Goal: Information Seeking & Learning: Check status

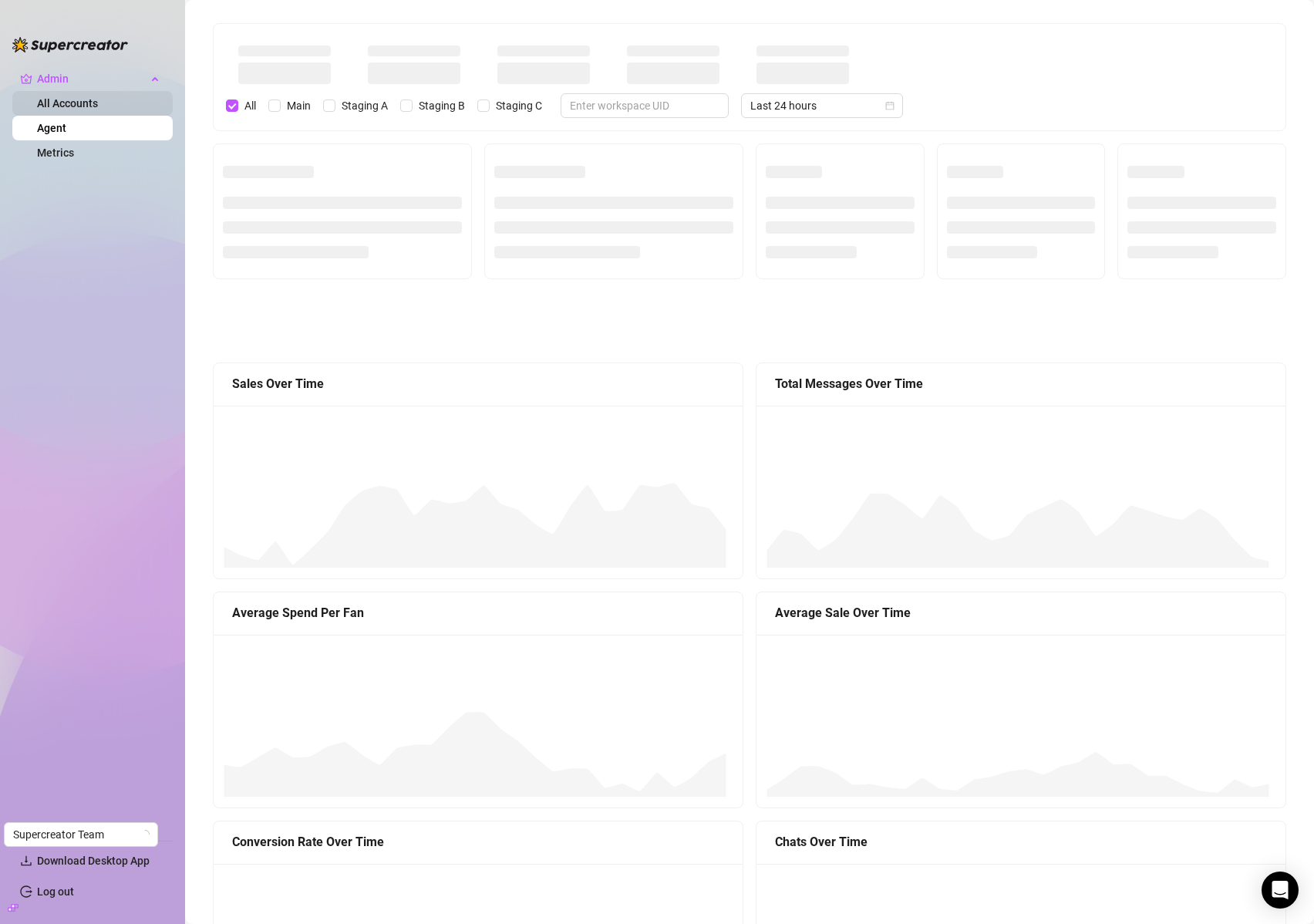
click at [80, 108] on link "All Accounts" at bounding box center [67, 104] width 61 height 12
click at [62, 151] on link "Metrics" at bounding box center [55, 153] width 37 height 12
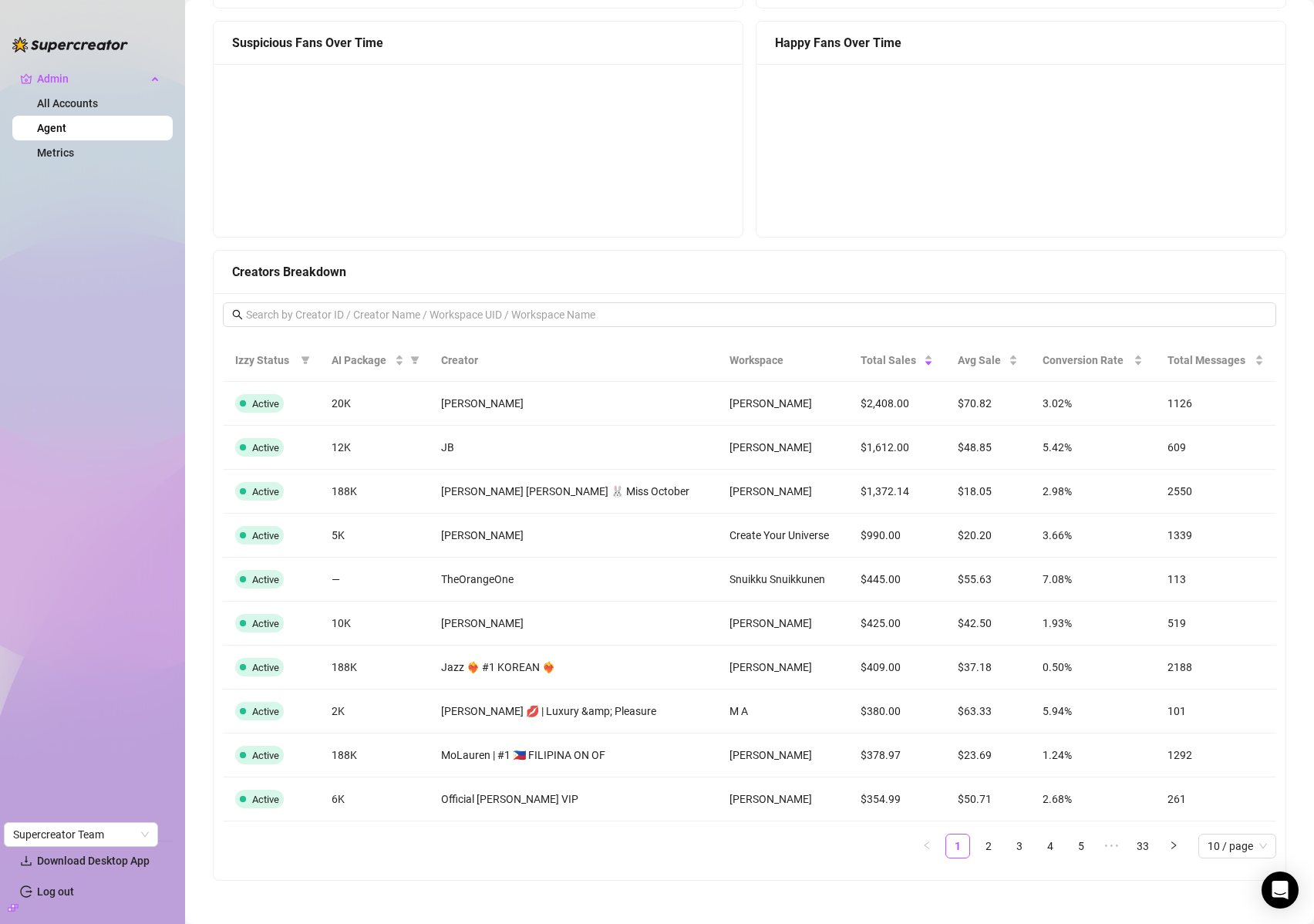
scroll to position [1275, 0]
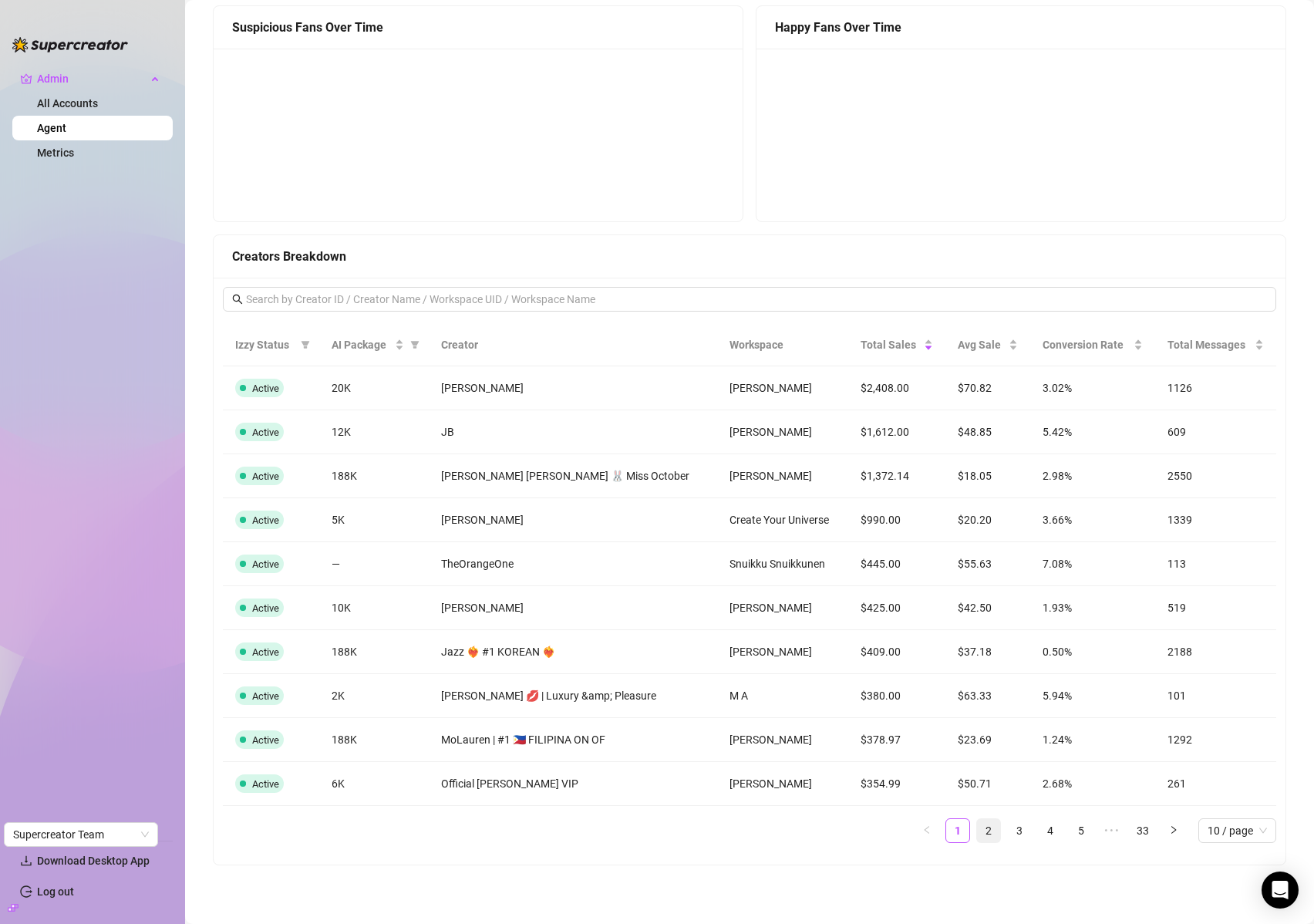
click at [977, 832] on link "2" at bounding box center [989, 830] width 23 height 23
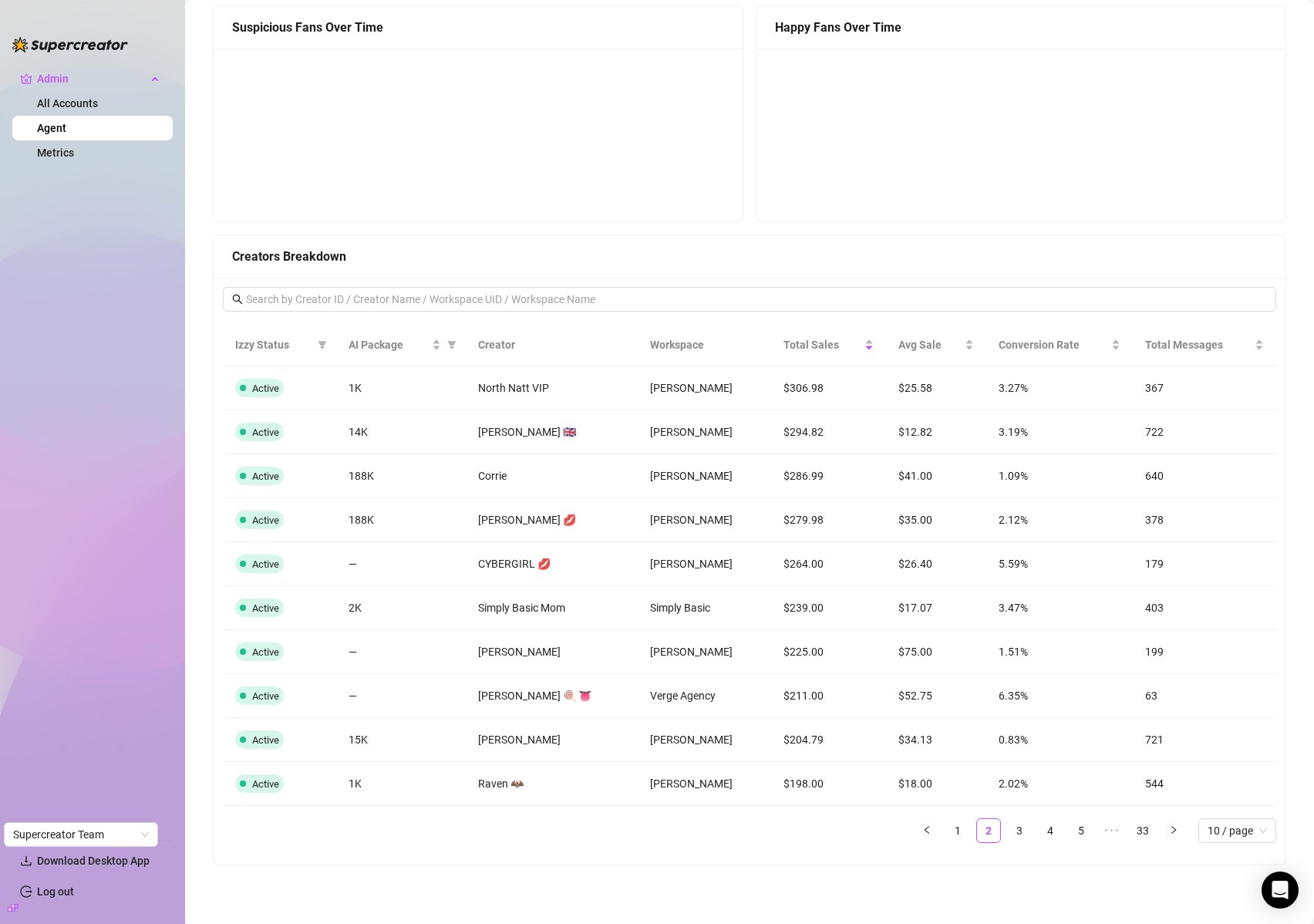
scroll to position [0, 0]
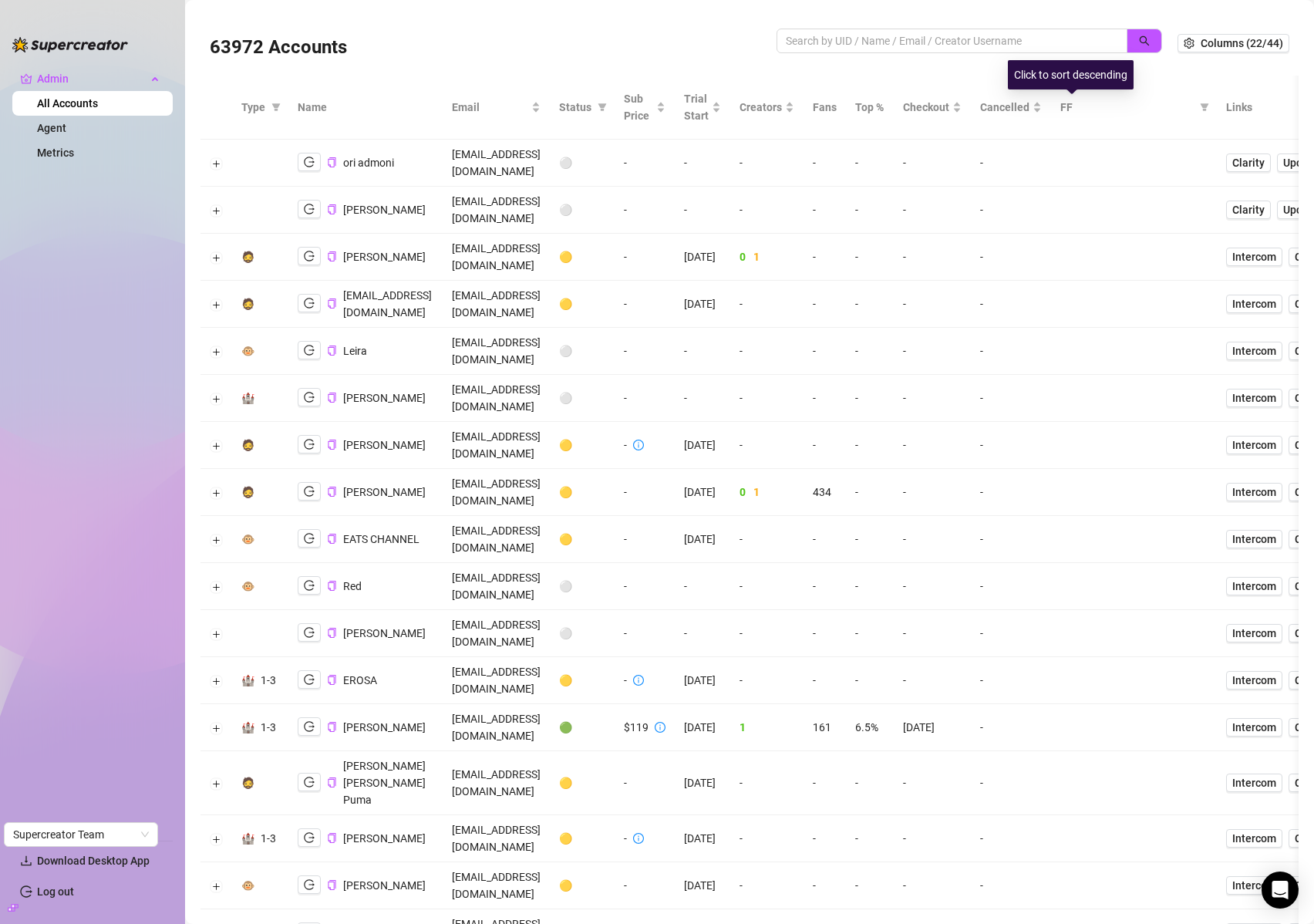
drag, startPoint x: 1073, startPoint y: 108, endPoint x: 1036, endPoint y: 153, distance: 58.3
click at [950, 108] on span "Checkout" at bounding box center [926, 108] width 46 height 17
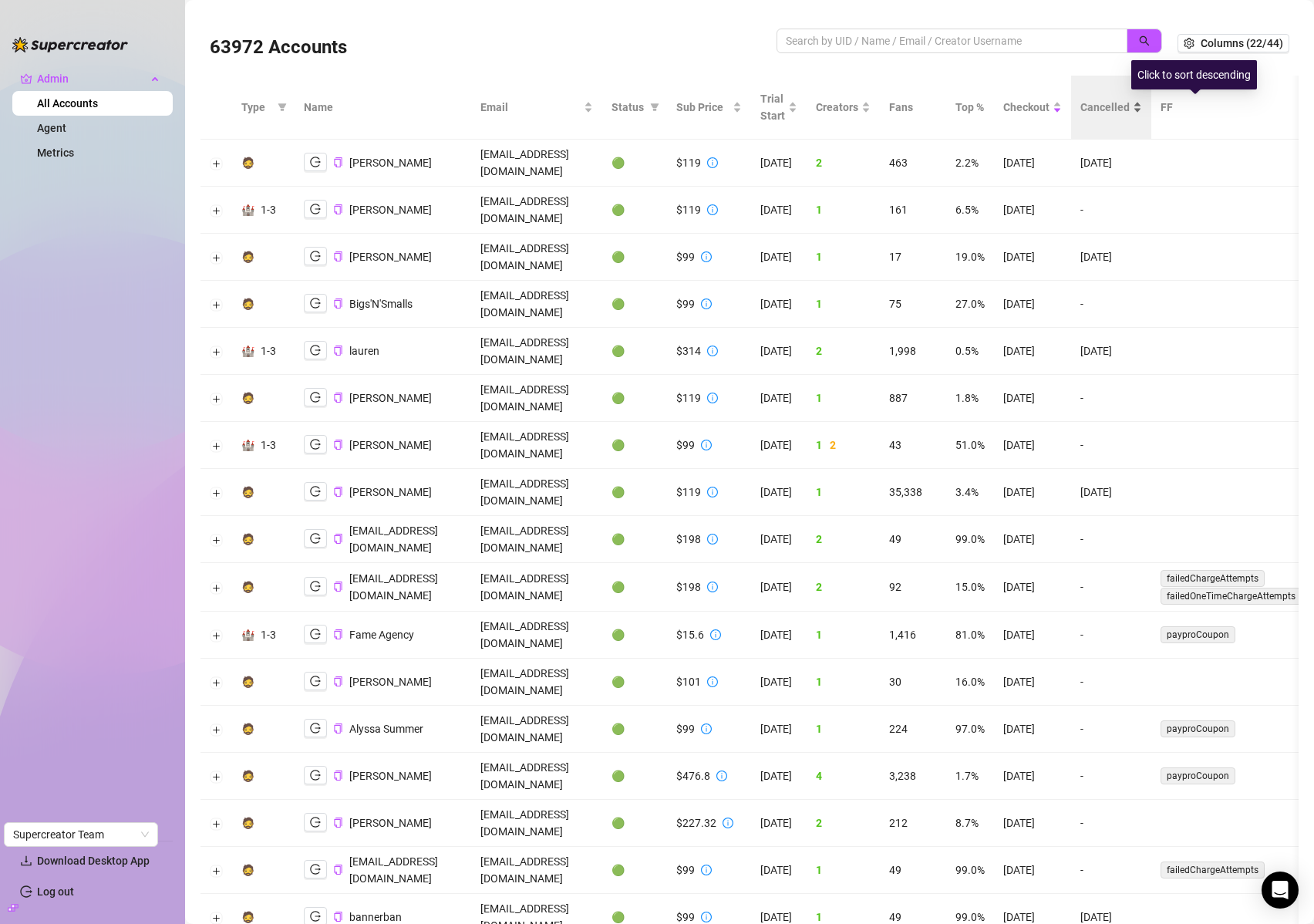
click at [1130, 110] on span "Cancelled" at bounding box center [1105, 108] width 49 height 17
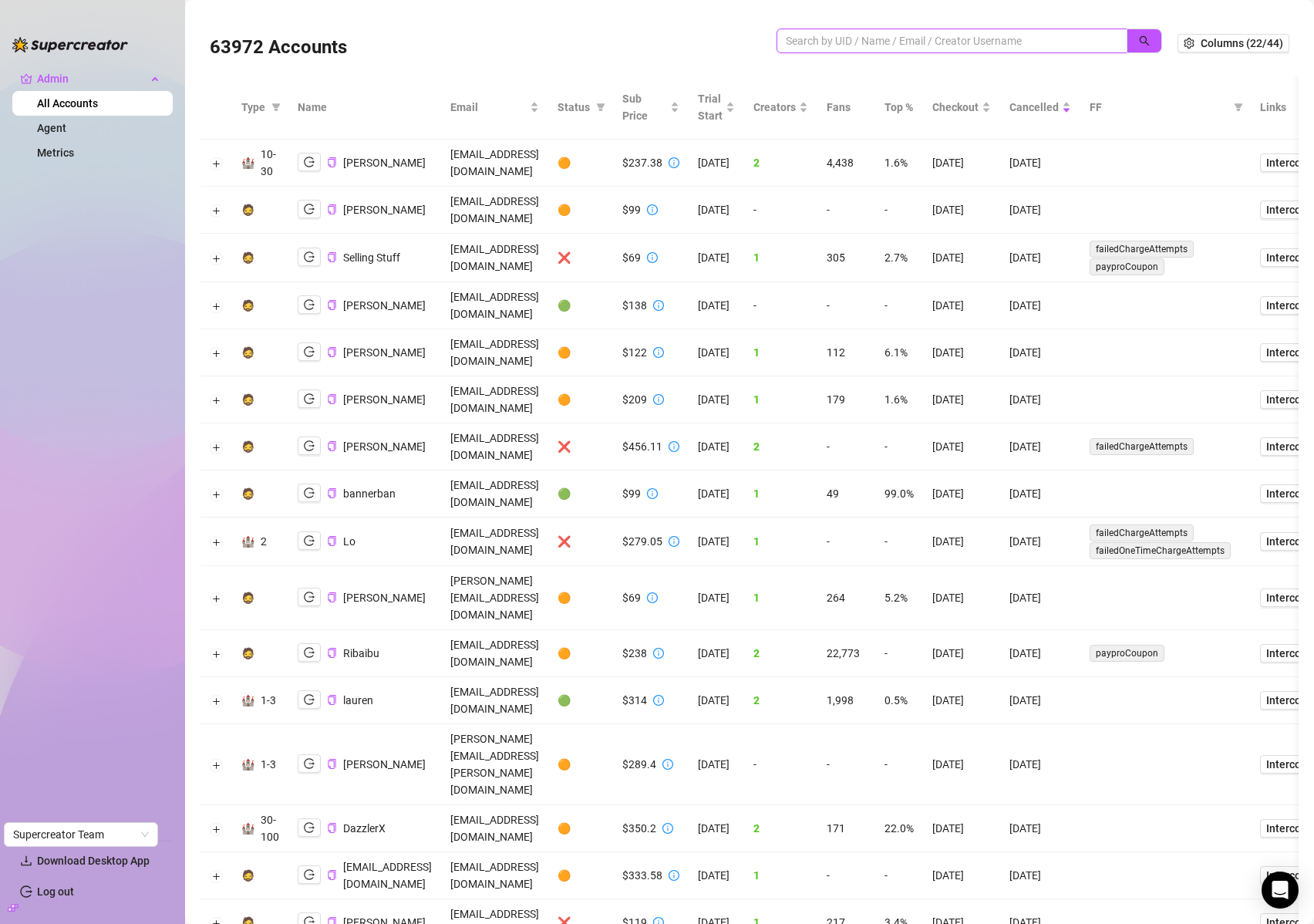
click at [875, 42] on input "search" at bounding box center [946, 41] width 320 height 17
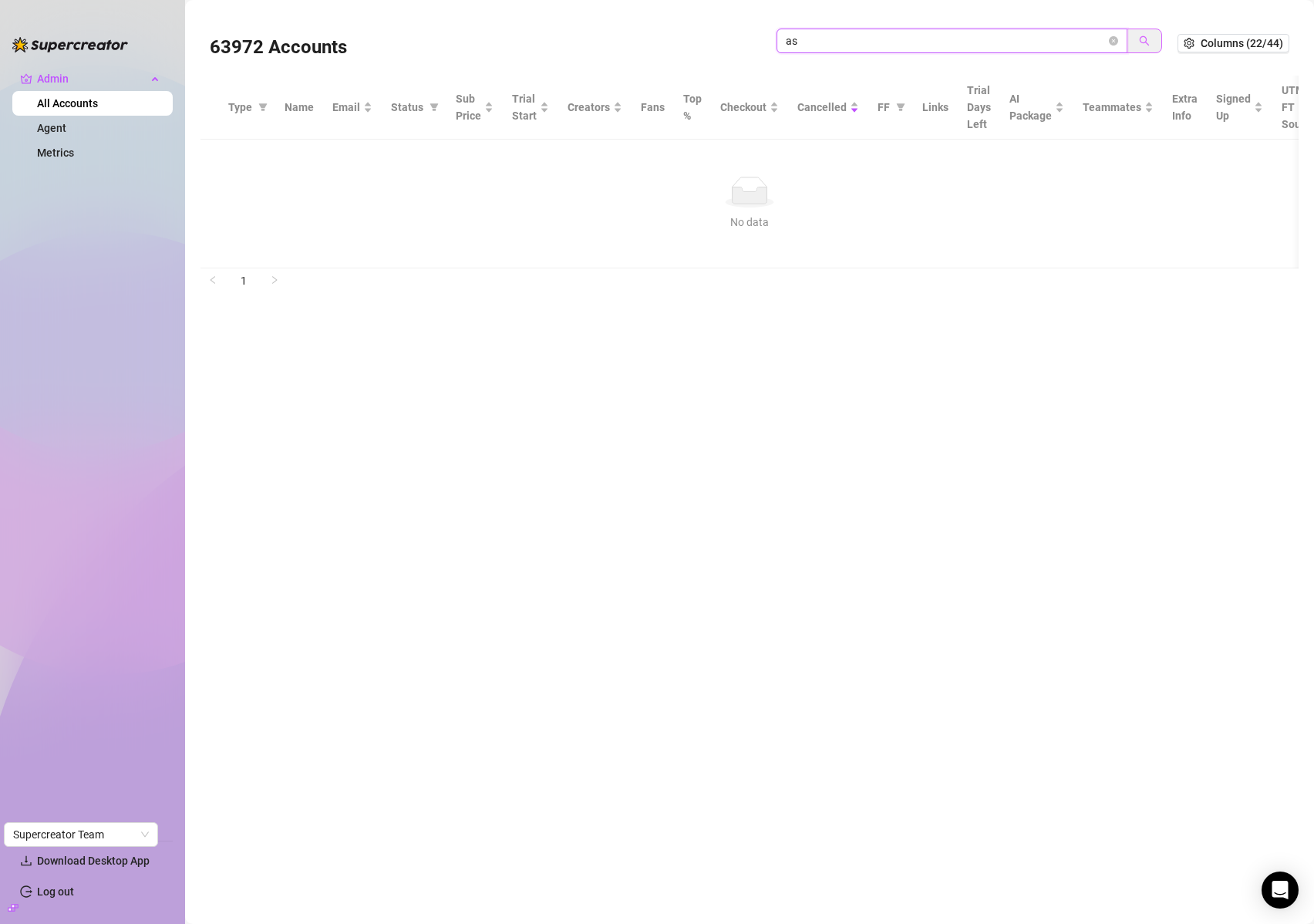
click at [1151, 40] on button "button" at bounding box center [1144, 41] width 35 height 25
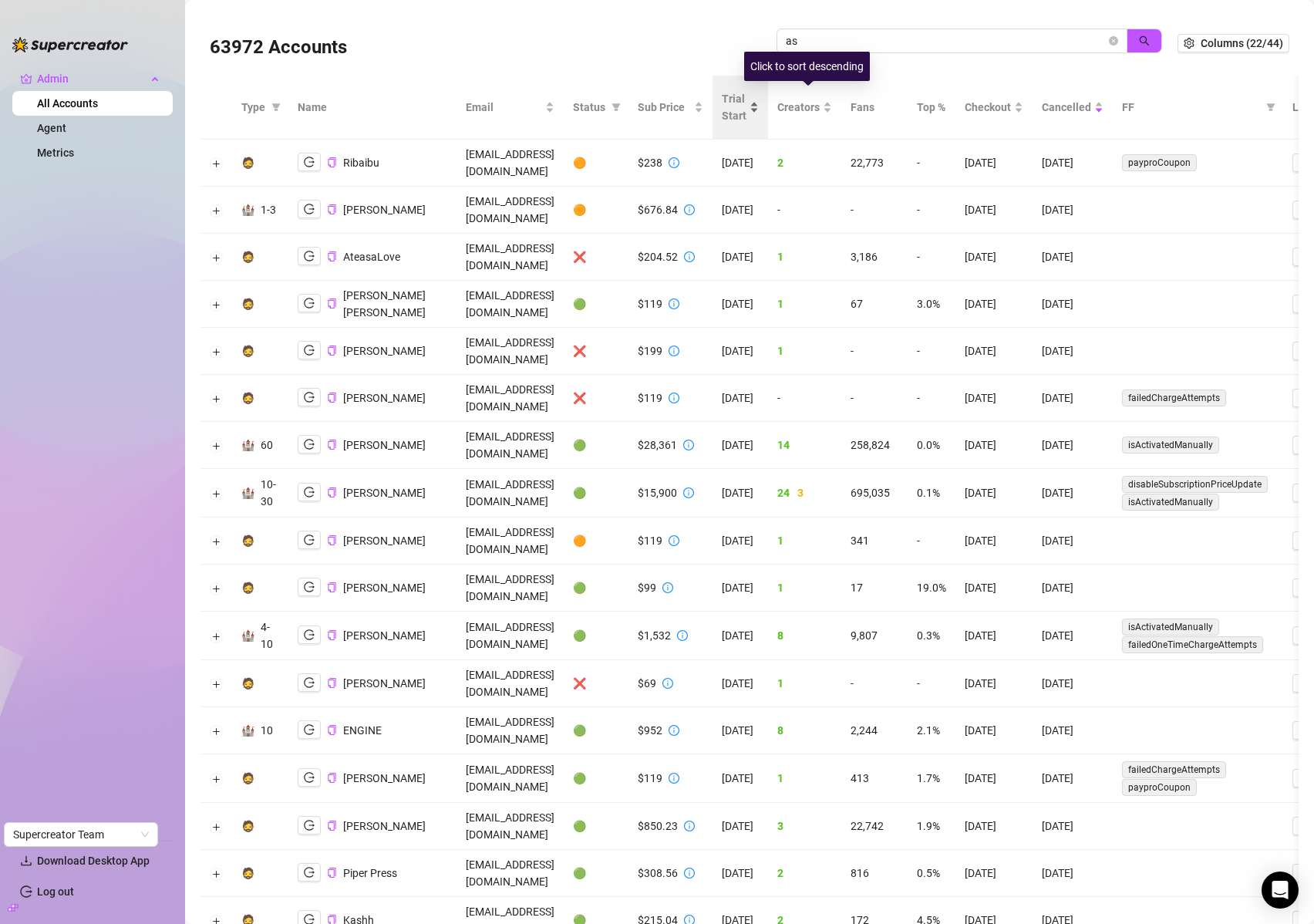
click at [746, 108] on span "Trial Start" at bounding box center [735, 108] width 25 height 34
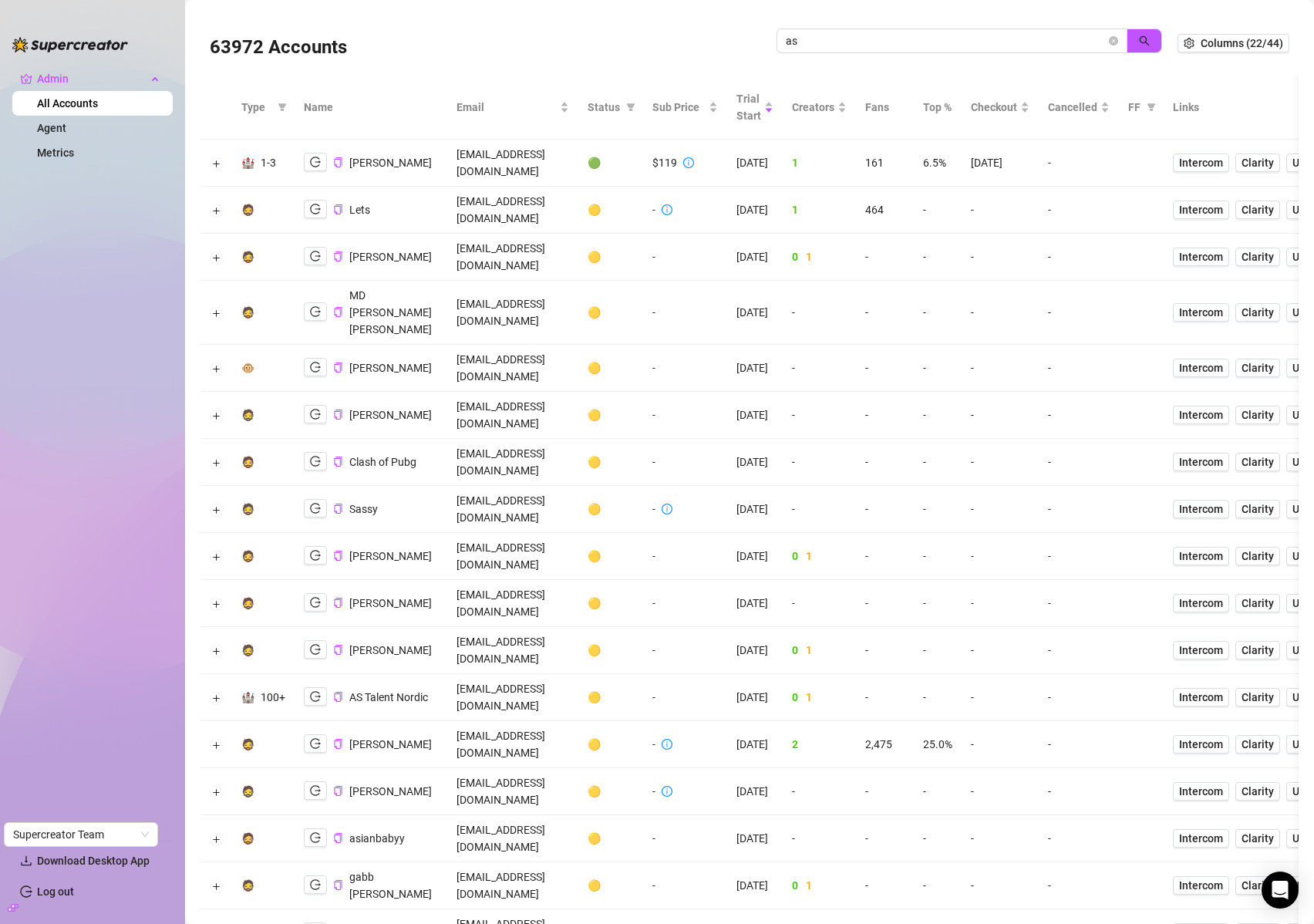
click at [1043, 35] on input "as" at bounding box center [946, 41] width 320 height 17
type input "sugar"
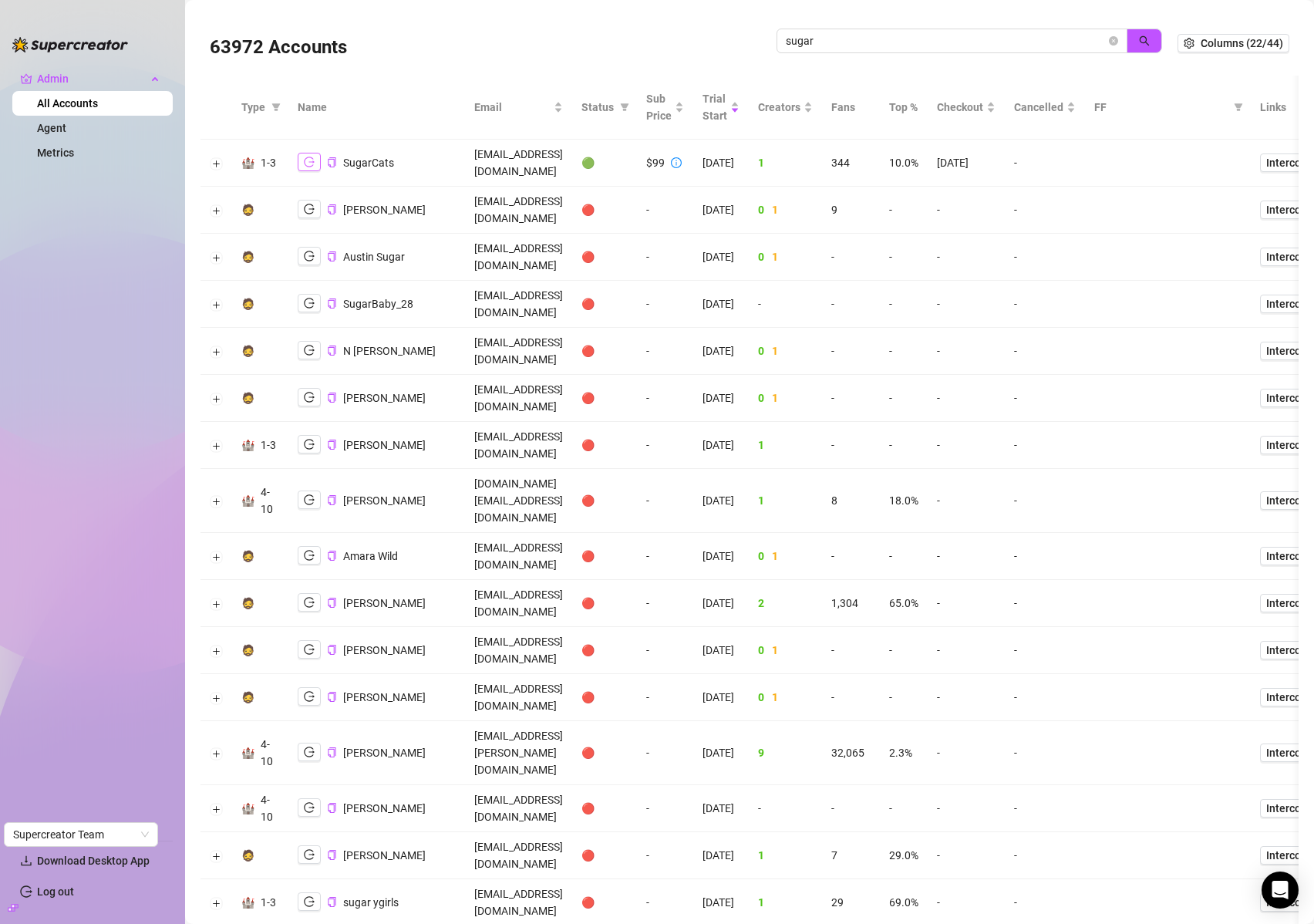
click at [310, 157] on icon "logout" at bounding box center [310, 162] width 11 height 11
click at [1109, 41] on icon "close-circle" at bounding box center [1114, 41] width 9 height 9
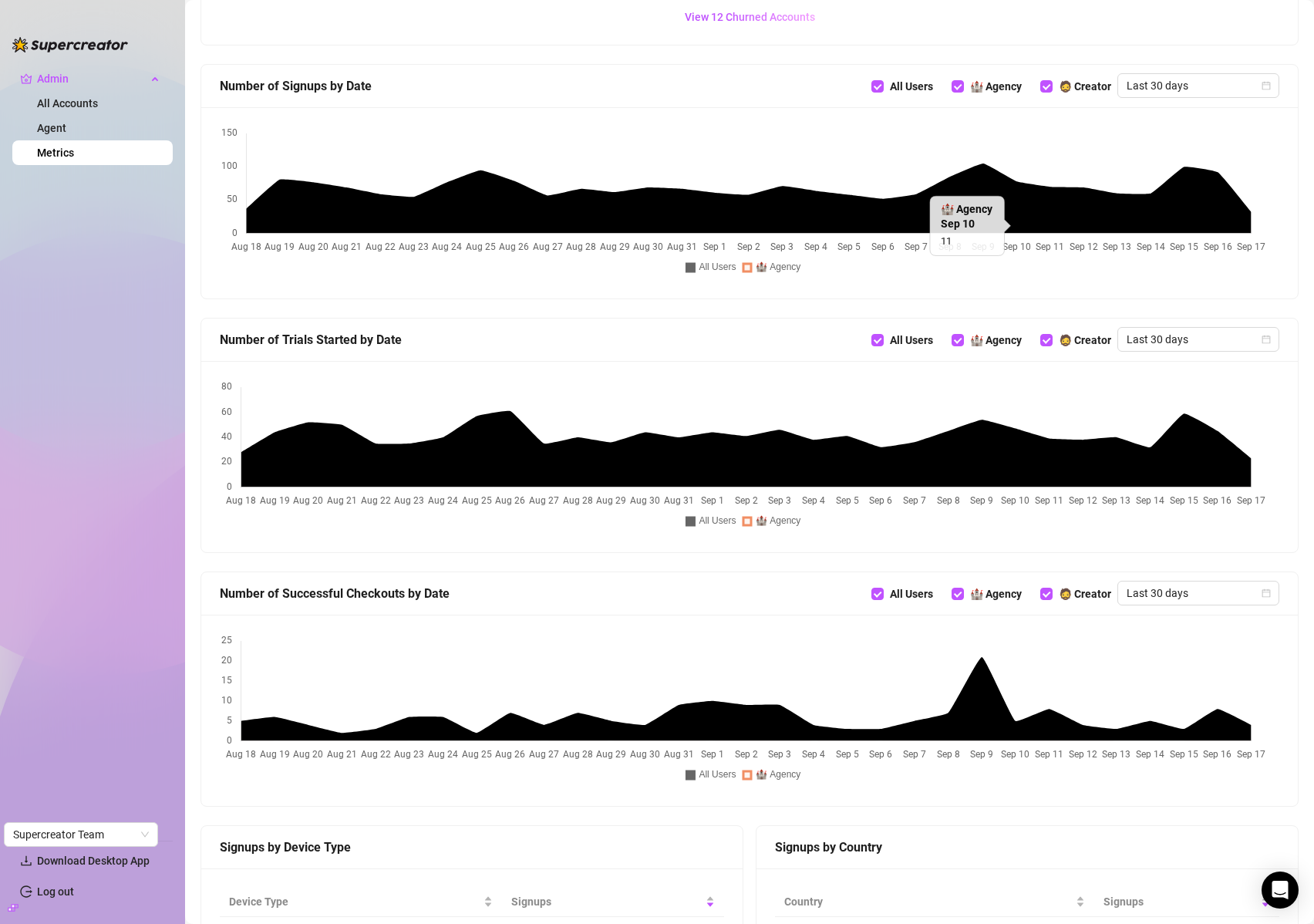
scroll to position [565, 0]
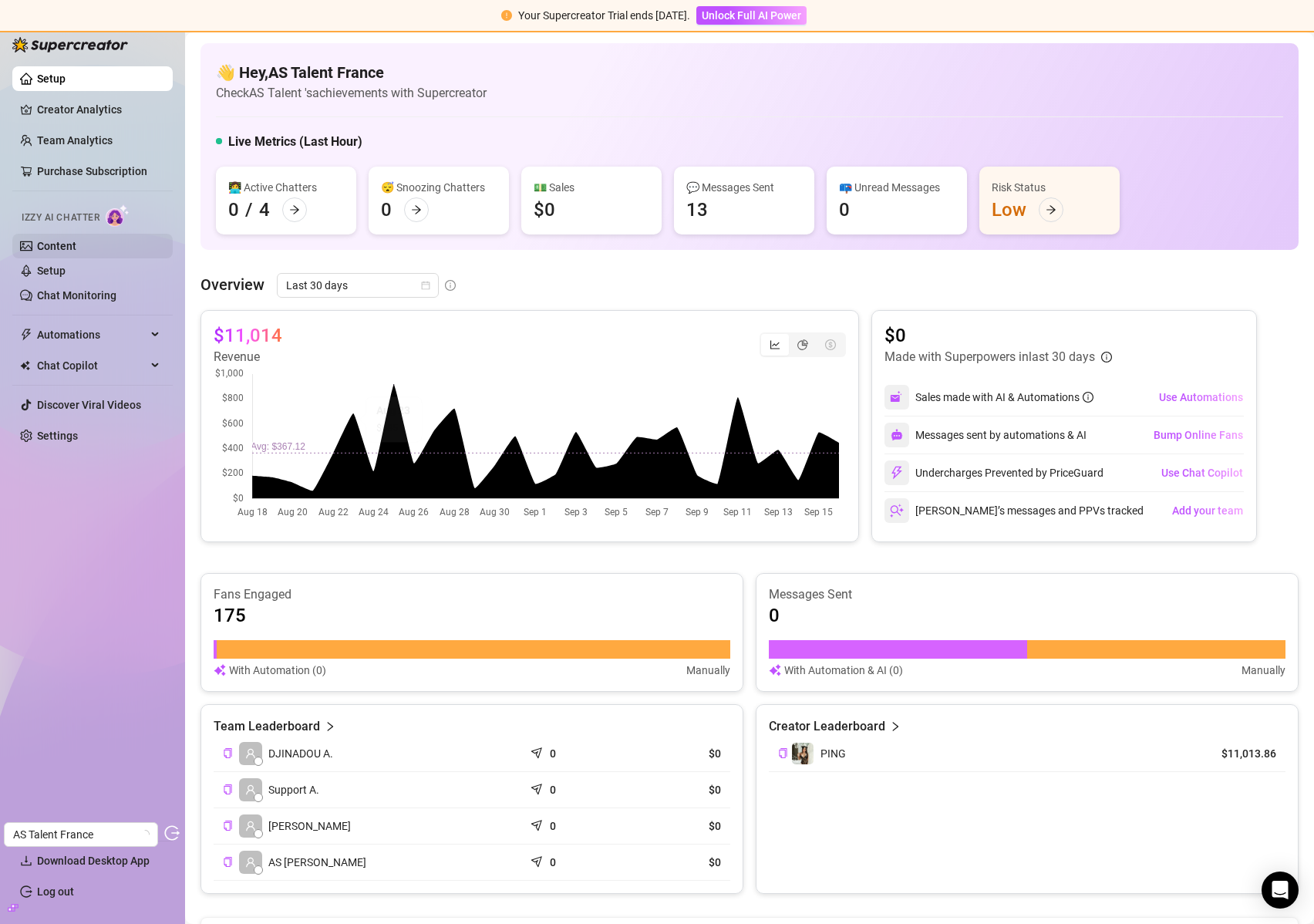
click at [76, 247] on link "Content" at bounding box center [56, 246] width 39 height 12
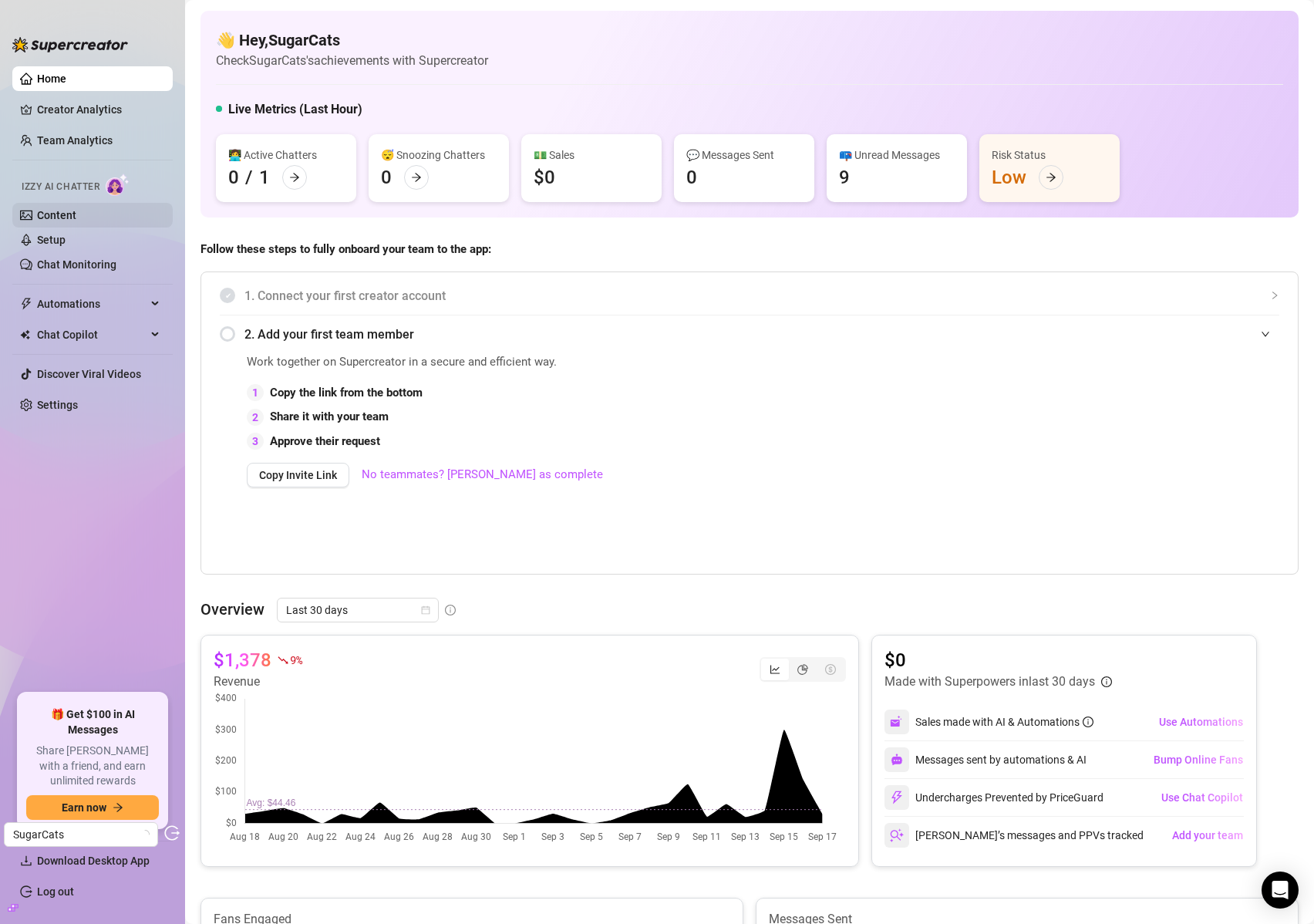
click at [68, 211] on link "Content" at bounding box center [56, 215] width 39 height 12
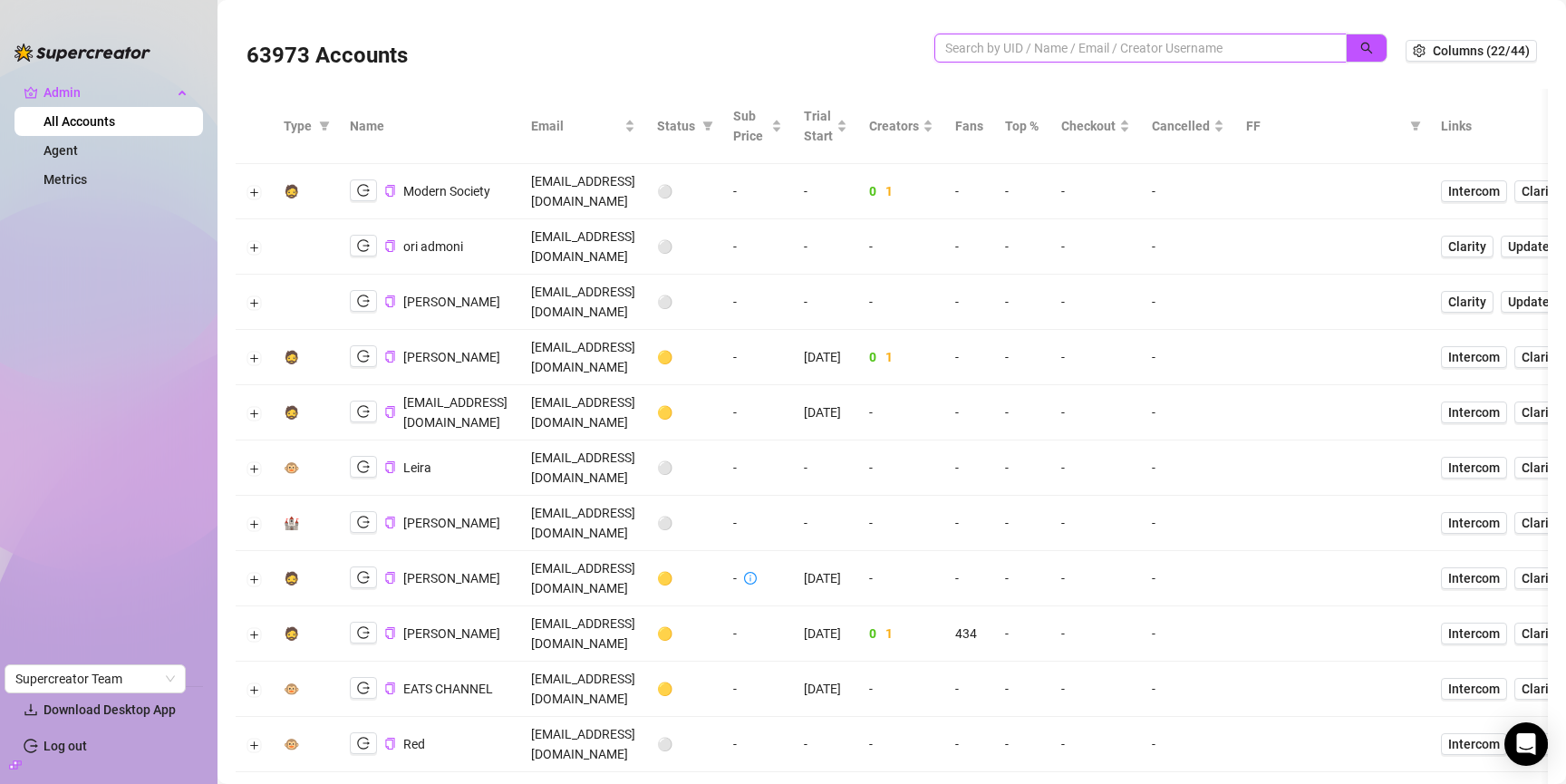
click at [1079, 38] on input "search" at bounding box center [1133, 49] width 376 height 20
paste input "yuval_raz"
click at [1346, 46] on button "button" at bounding box center [1366, 49] width 41 height 29
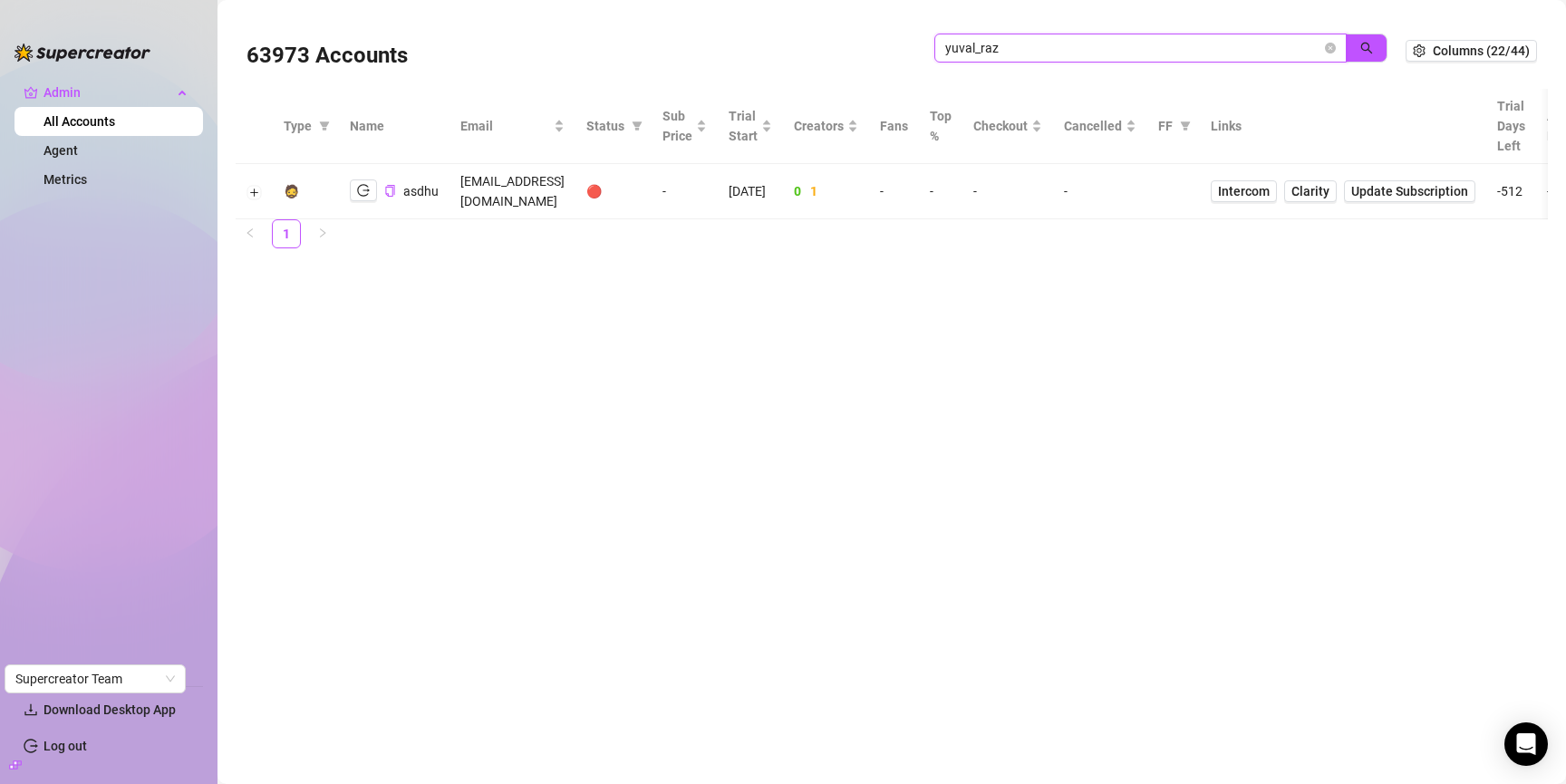
type input "yuval_raz"
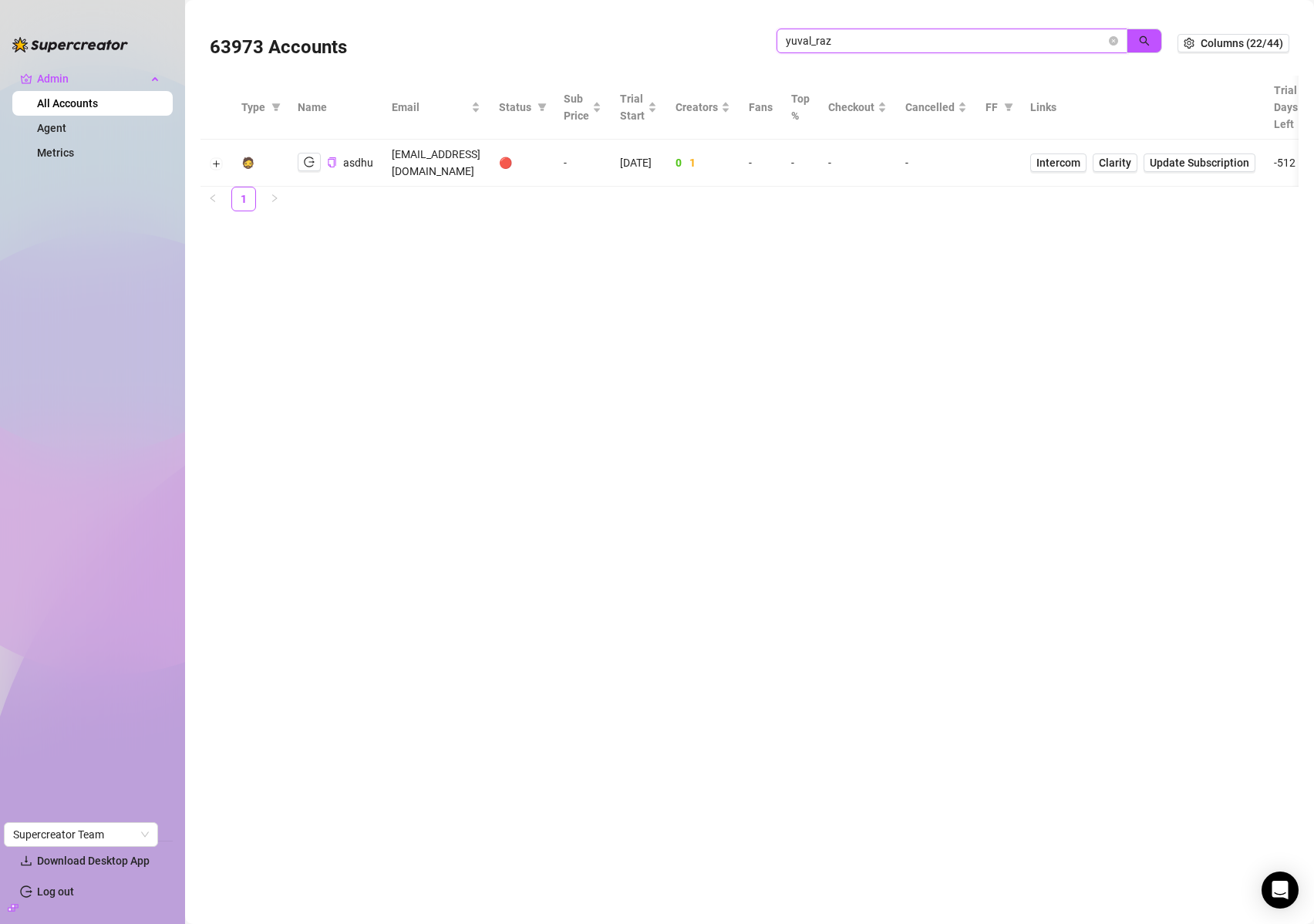
click at [1114, 39] on icon "close-circle" at bounding box center [1114, 41] width 9 height 9
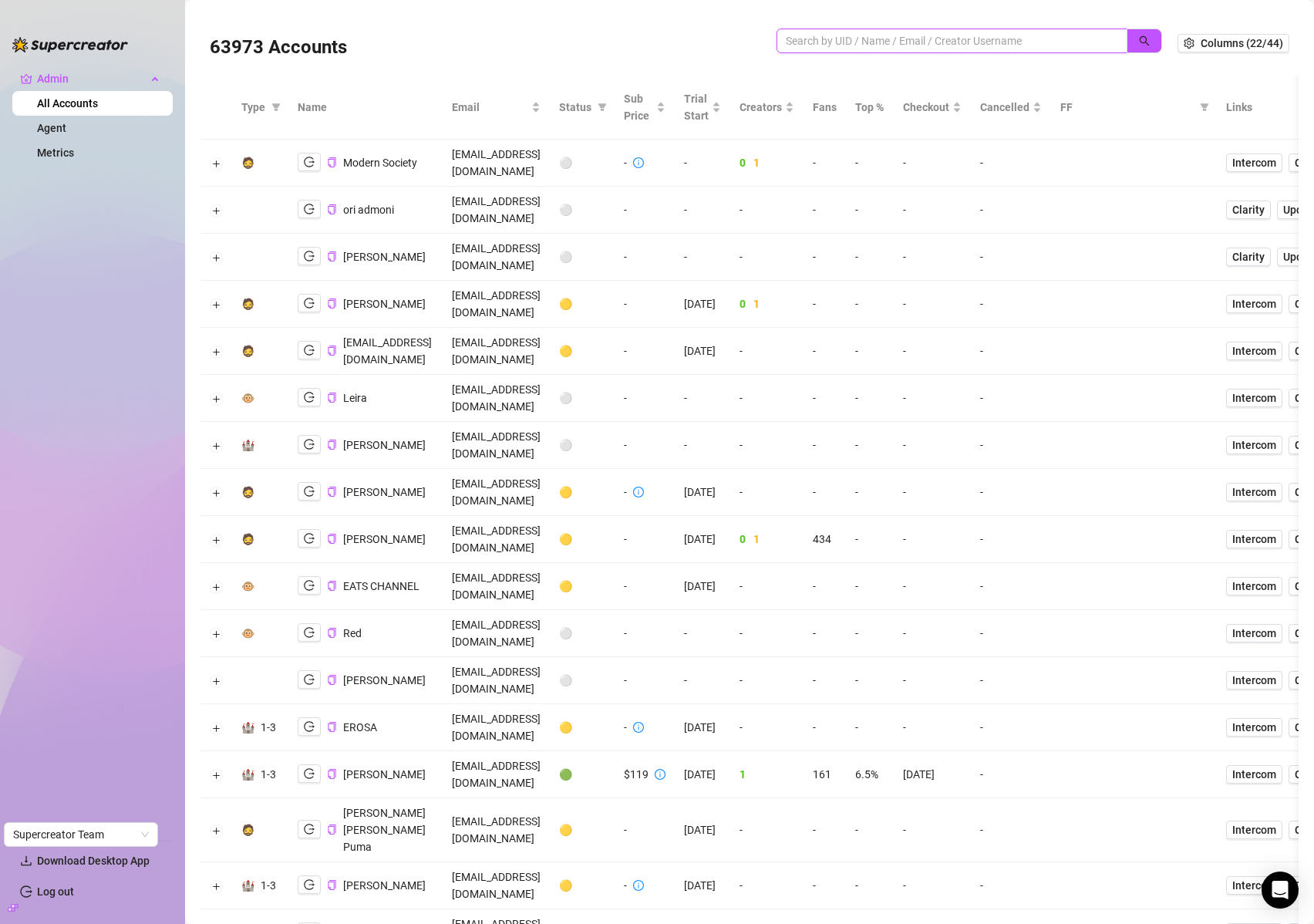
click at [905, 42] on input "search" at bounding box center [946, 41] width 320 height 17
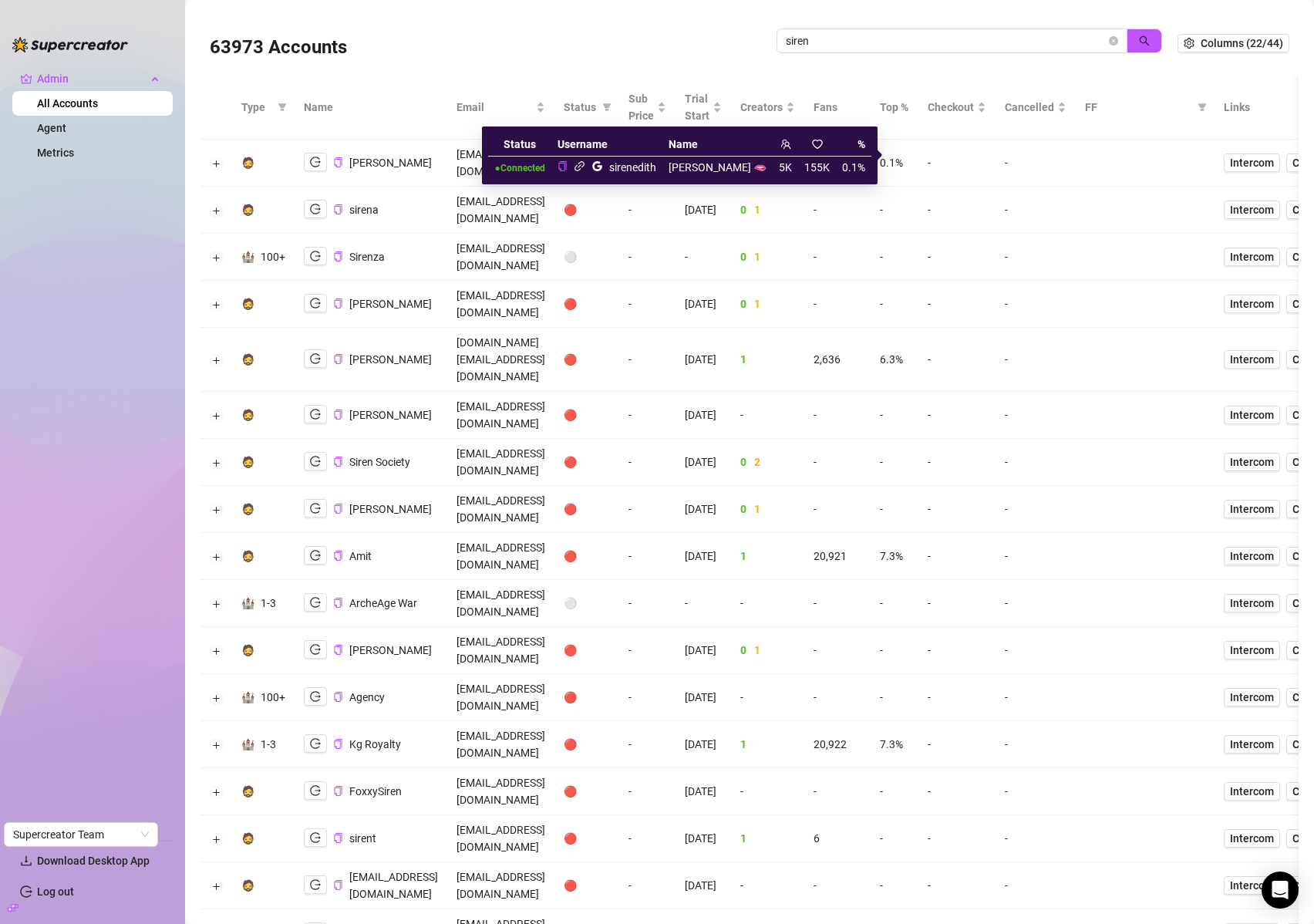
click at [586, 168] on icon "link" at bounding box center [579, 166] width 12 height 12
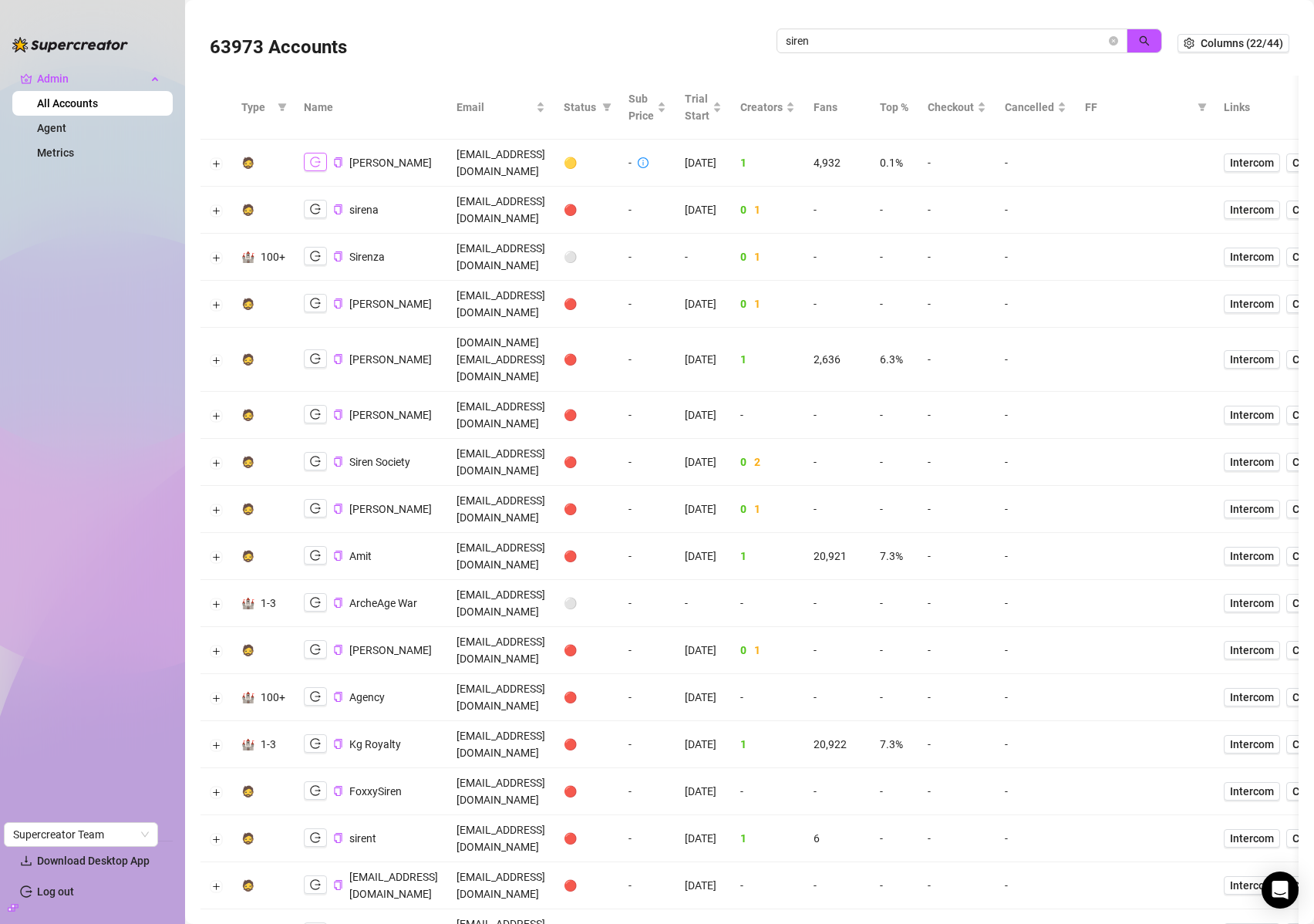
click at [321, 156] on button "button" at bounding box center [316, 162] width 23 height 19
click at [935, 39] on input "siren" at bounding box center [946, 41] width 320 height 17
type input "a"
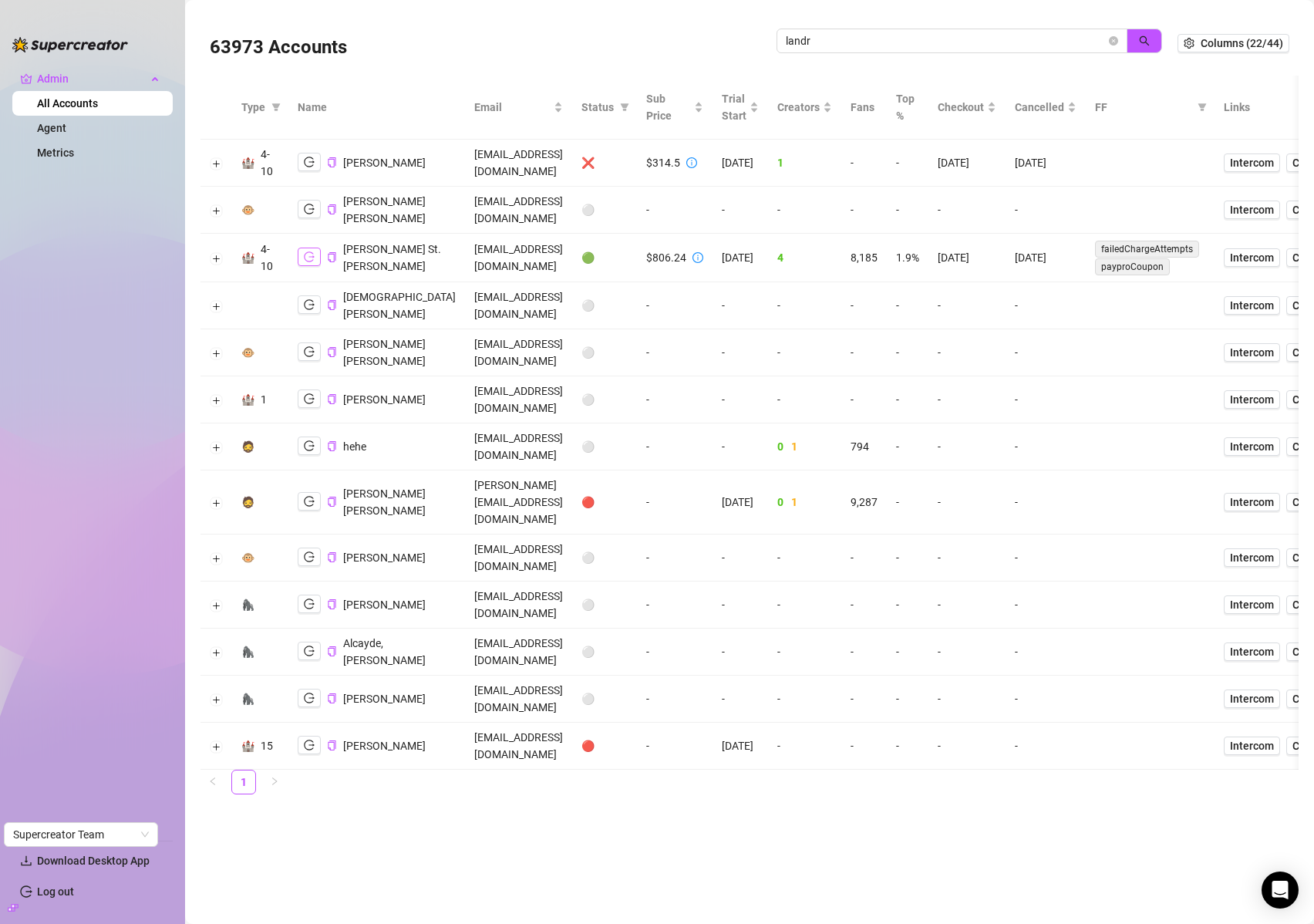
click at [313, 262] on icon "logout" at bounding box center [310, 257] width 11 height 11
click at [898, 46] on input "landr" at bounding box center [946, 41] width 320 height 17
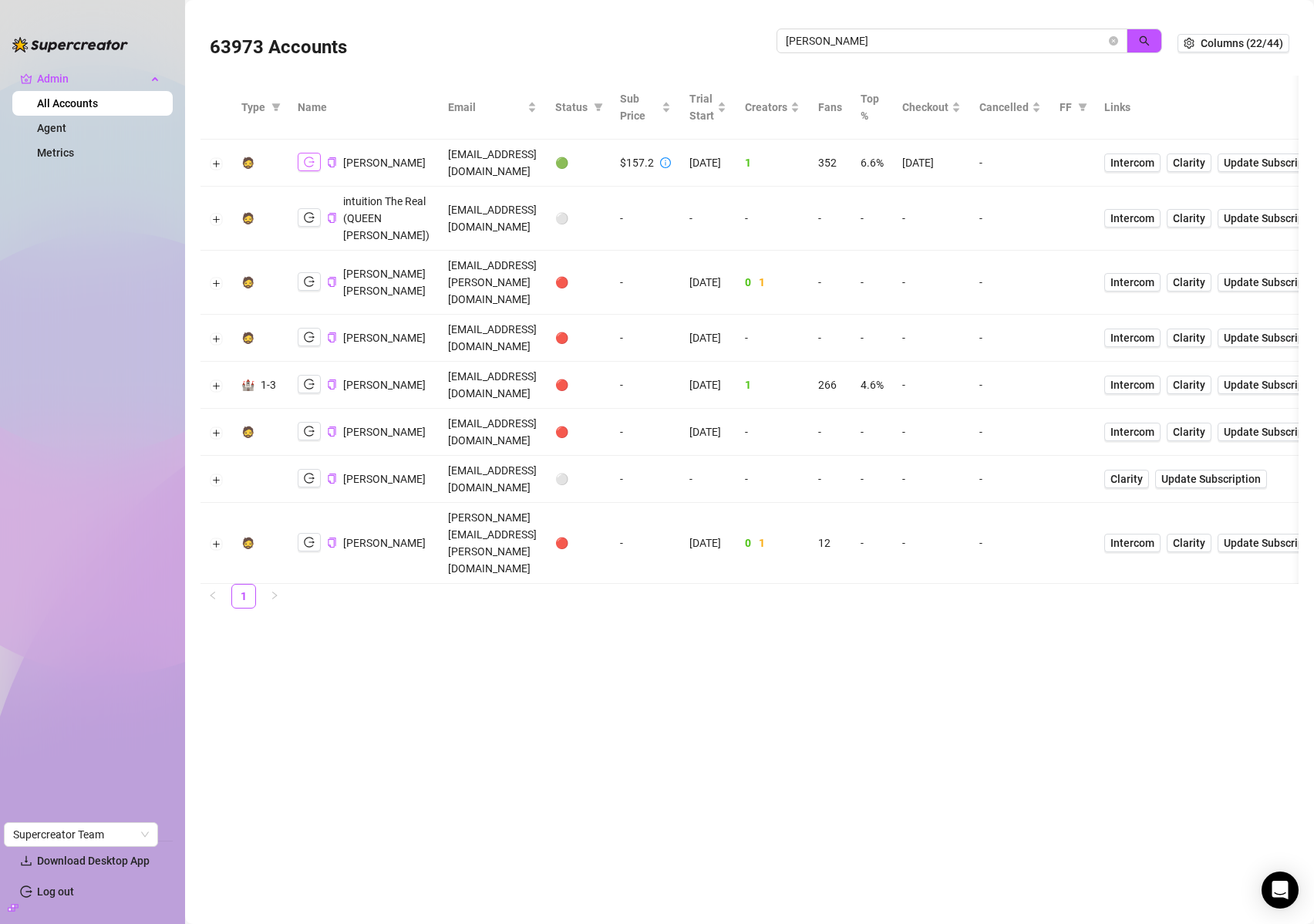
click at [304, 164] on icon "logout" at bounding box center [310, 162] width 11 height 10
drag, startPoint x: 334, startPoint y: 164, endPoint x: 97, endPoint y: 232, distance: 246.6
click at [334, 163] on icon "copy" at bounding box center [331, 162] width 10 height 10
click at [976, 44] on input "dalton" at bounding box center [946, 41] width 320 height 17
click at [976, 45] on input "dalton" at bounding box center [946, 41] width 320 height 17
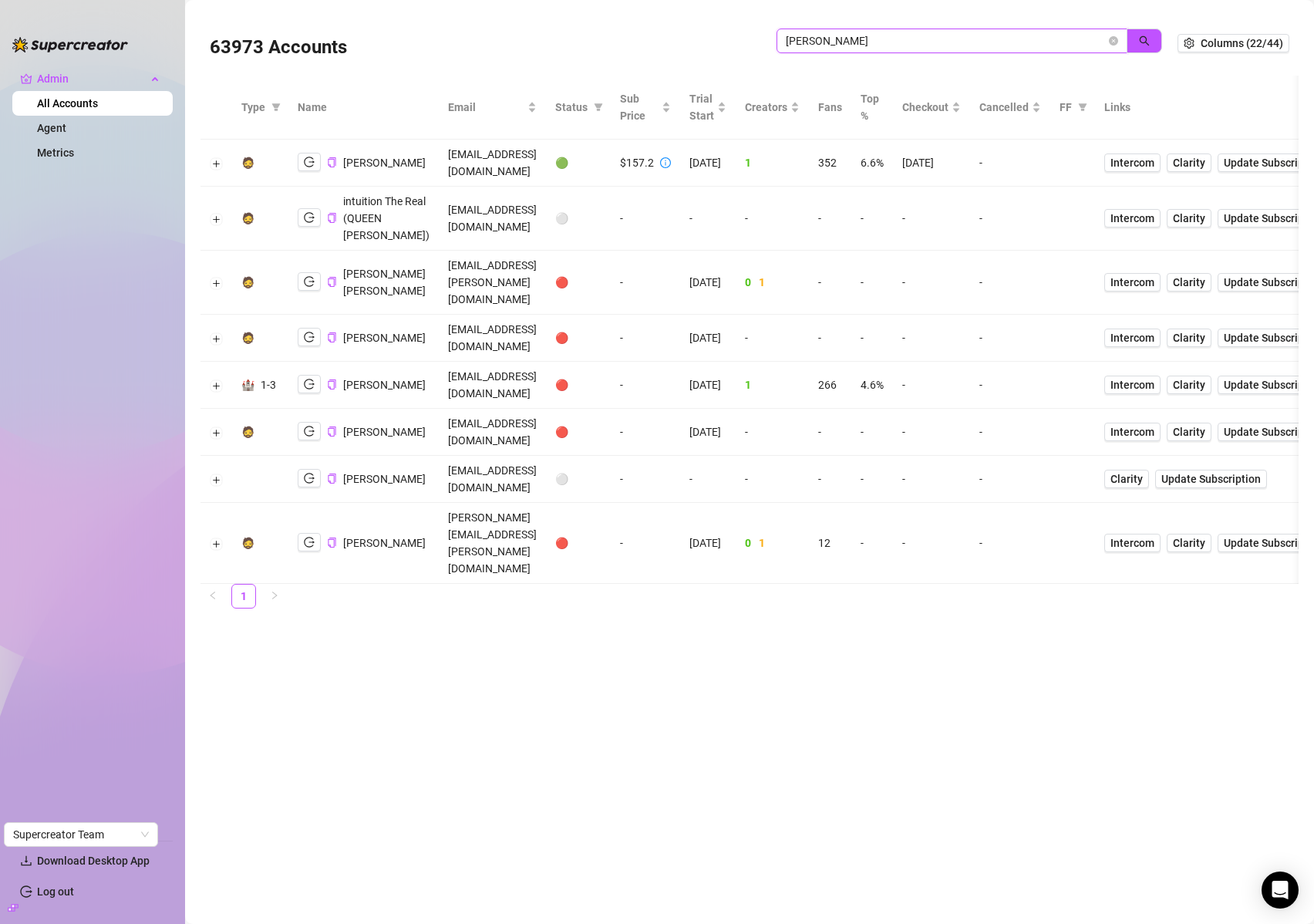
click at [976, 45] on input "dalton" at bounding box center [946, 41] width 320 height 17
click at [975, 39] on input "dalton" at bounding box center [946, 41] width 320 height 17
click at [974, 38] on input "dalton" at bounding box center [946, 41] width 320 height 17
paste input "Etmac2s0JqYn4cJow6l08kFhzv12"
drag, startPoint x: 332, startPoint y: 165, endPoint x: 395, endPoint y: 161, distance: 63.1
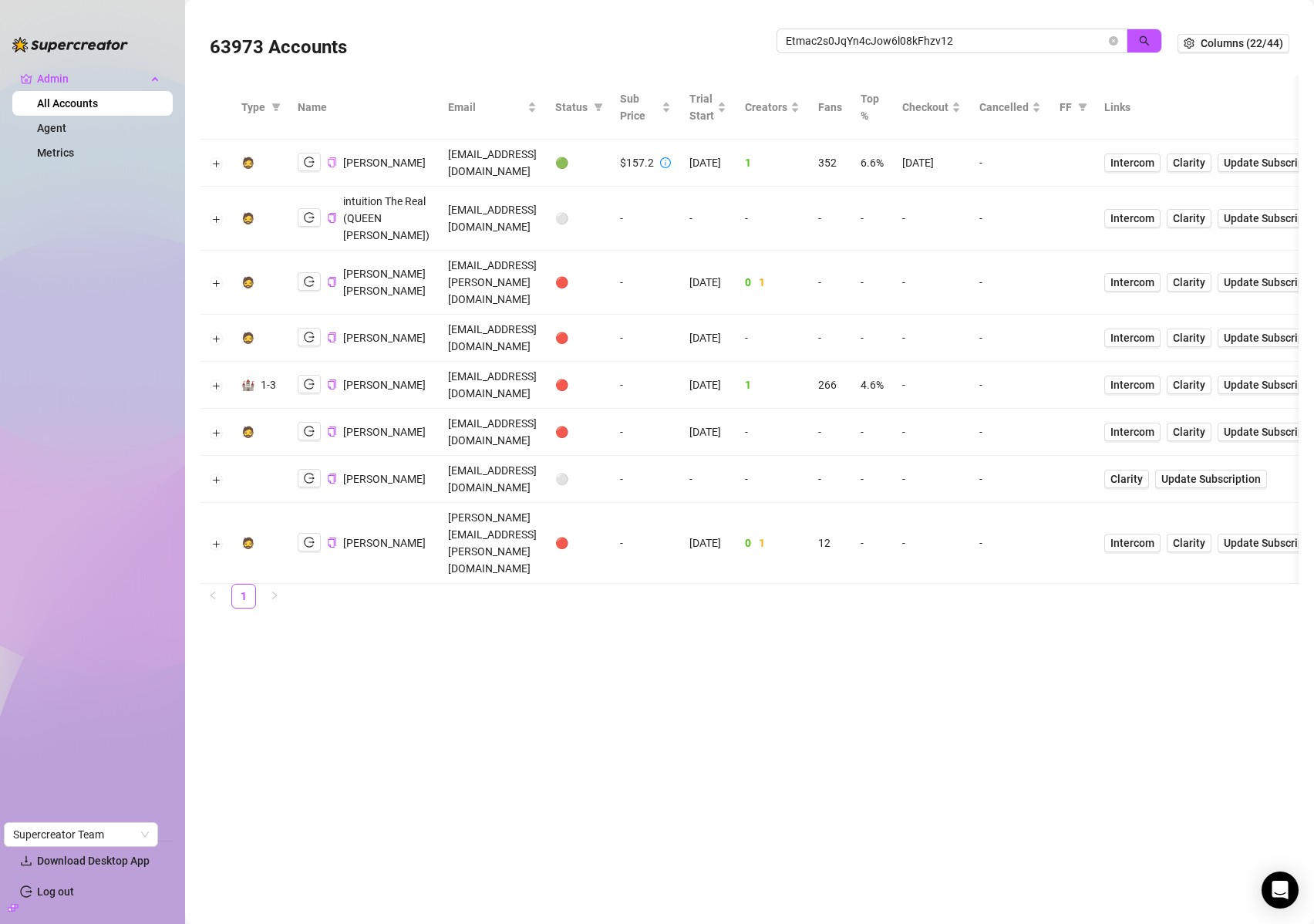
click at [332, 165] on icon "copy" at bounding box center [331, 162] width 10 height 10
click at [1149, 37] on icon "search" at bounding box center [1145, 41] width 11 height 11
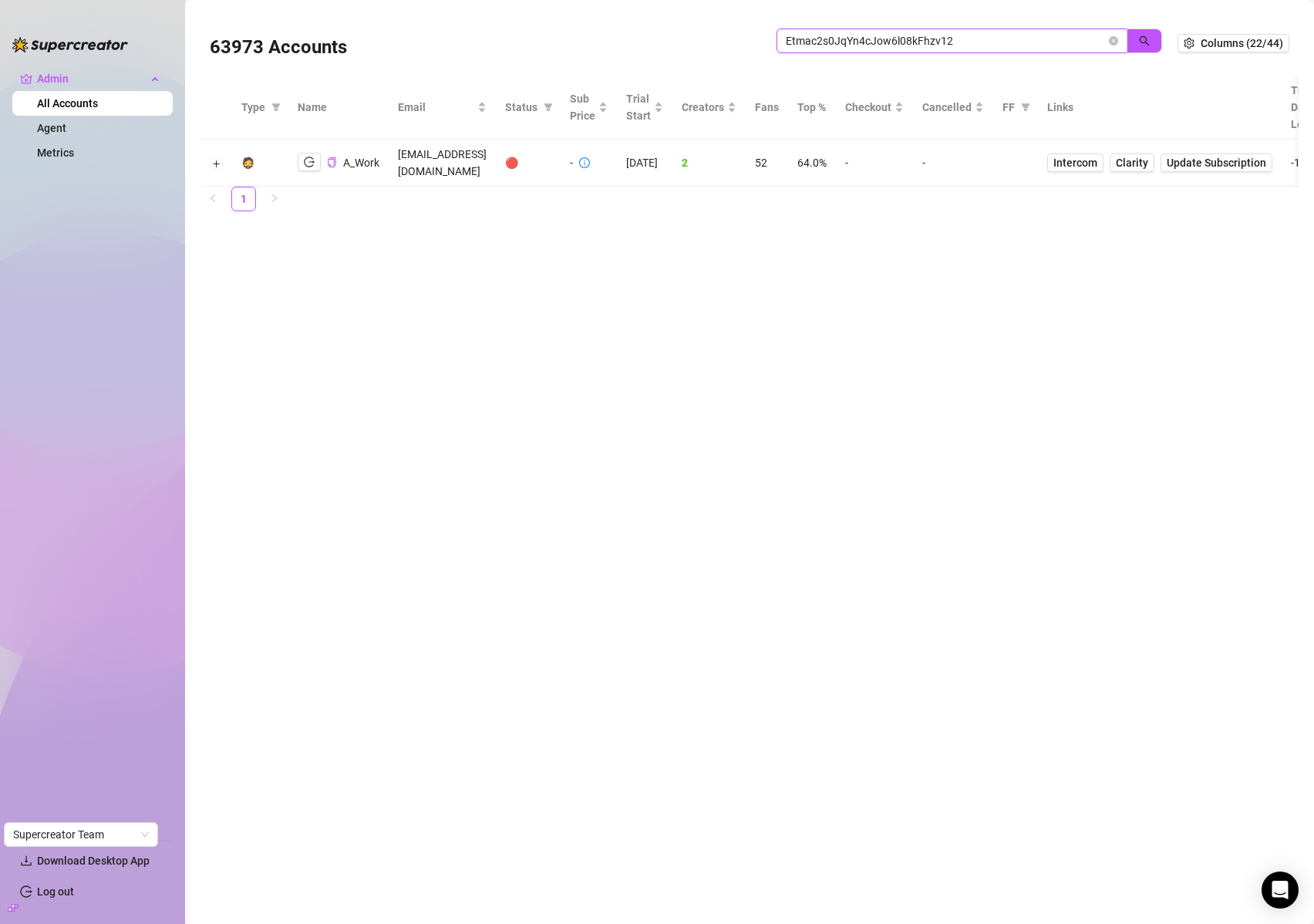
click at [820, 40] on input "Etmac2s0JqYn4cJow6l08kFhzv12" at bounding box center [946, 41] width 320 height 17
click at [820, 39] on input "Etmac2s0JqYn4cJow6l08kFhzv12" at bounding box center [946, 41] width 320 height 17
type input "palett"
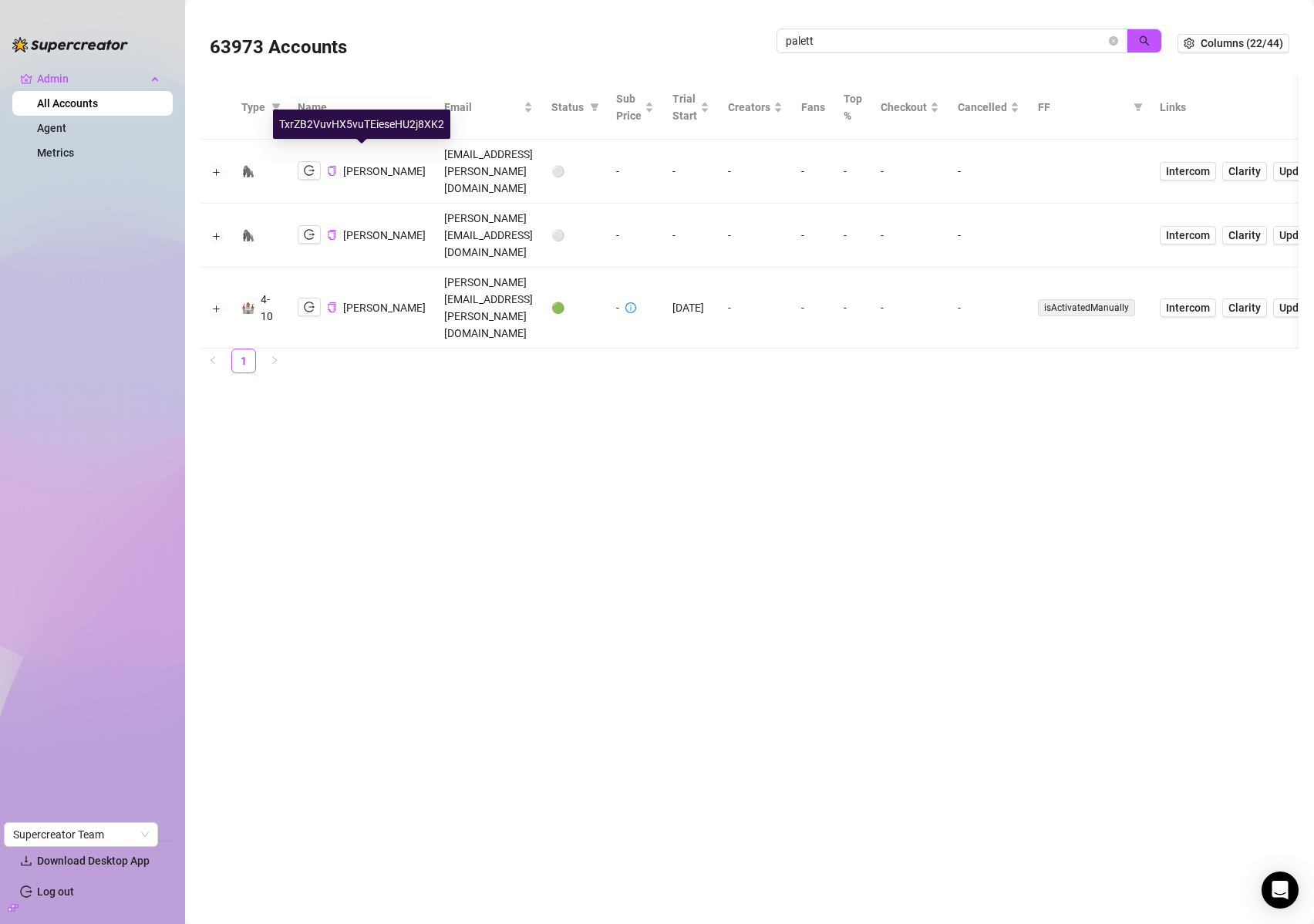
click at [358, 165] on span "Kara Krueger" at bounding box center [384, 172] width 83 height 12
click at [1116, 41] on icon "close-circle" at bounding box center [1114, 41] width 9 height 9
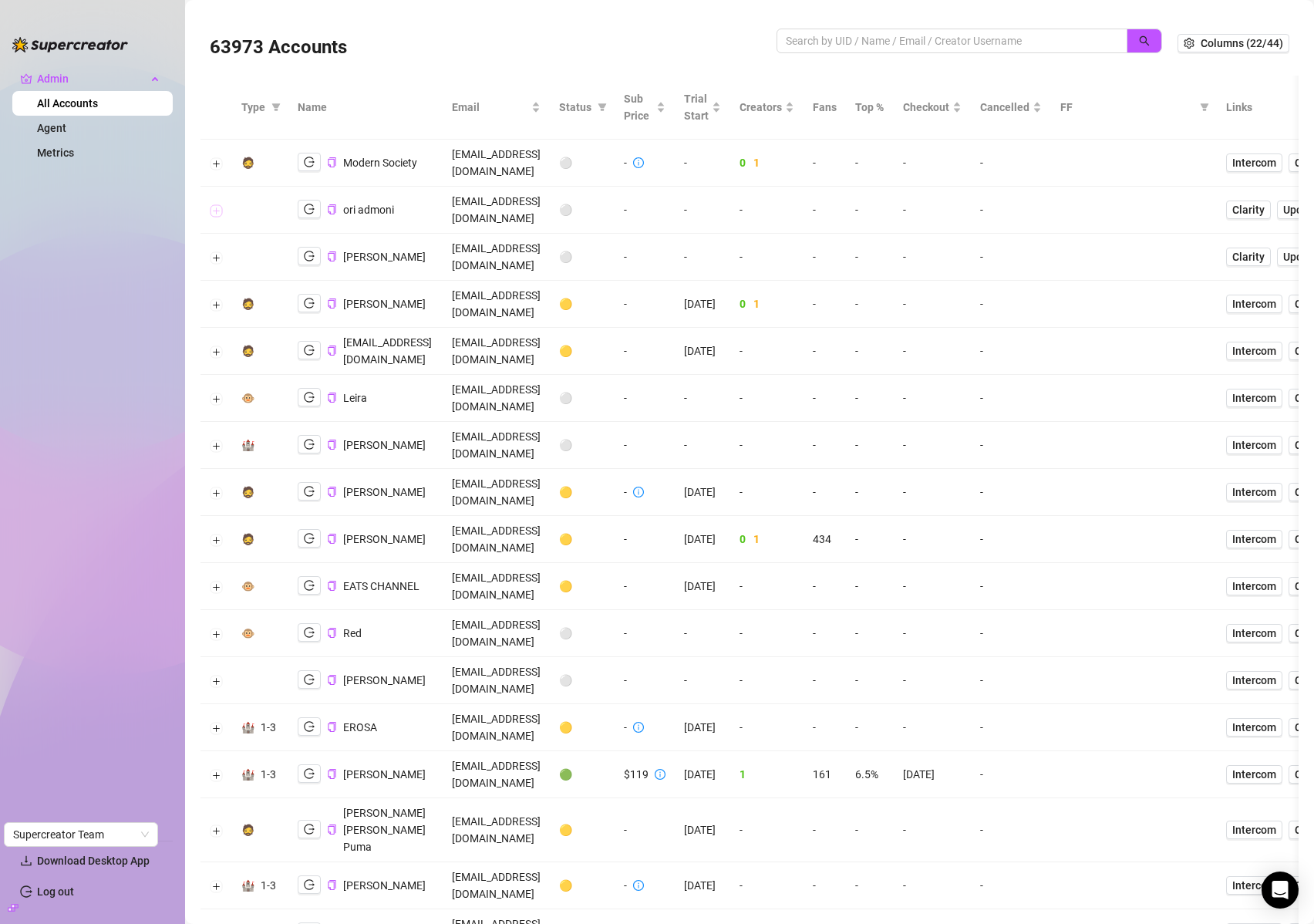
click at [215, 204] on button "Expand row" at bounding box center [217, 211] width 12 height 12
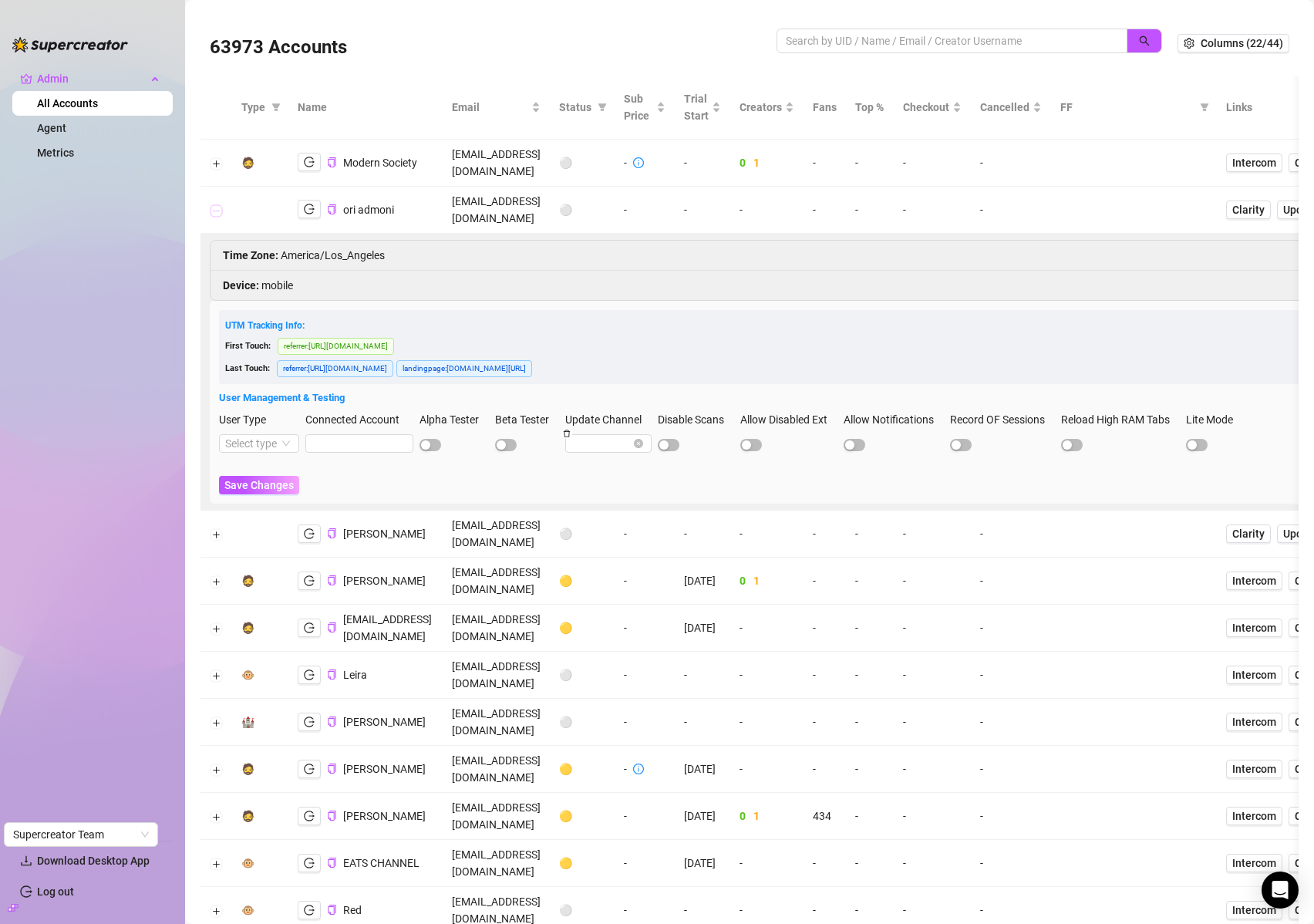
click at [215, 204] on button "Collapse row" at bounding box center [217, 211] width 12 height 12
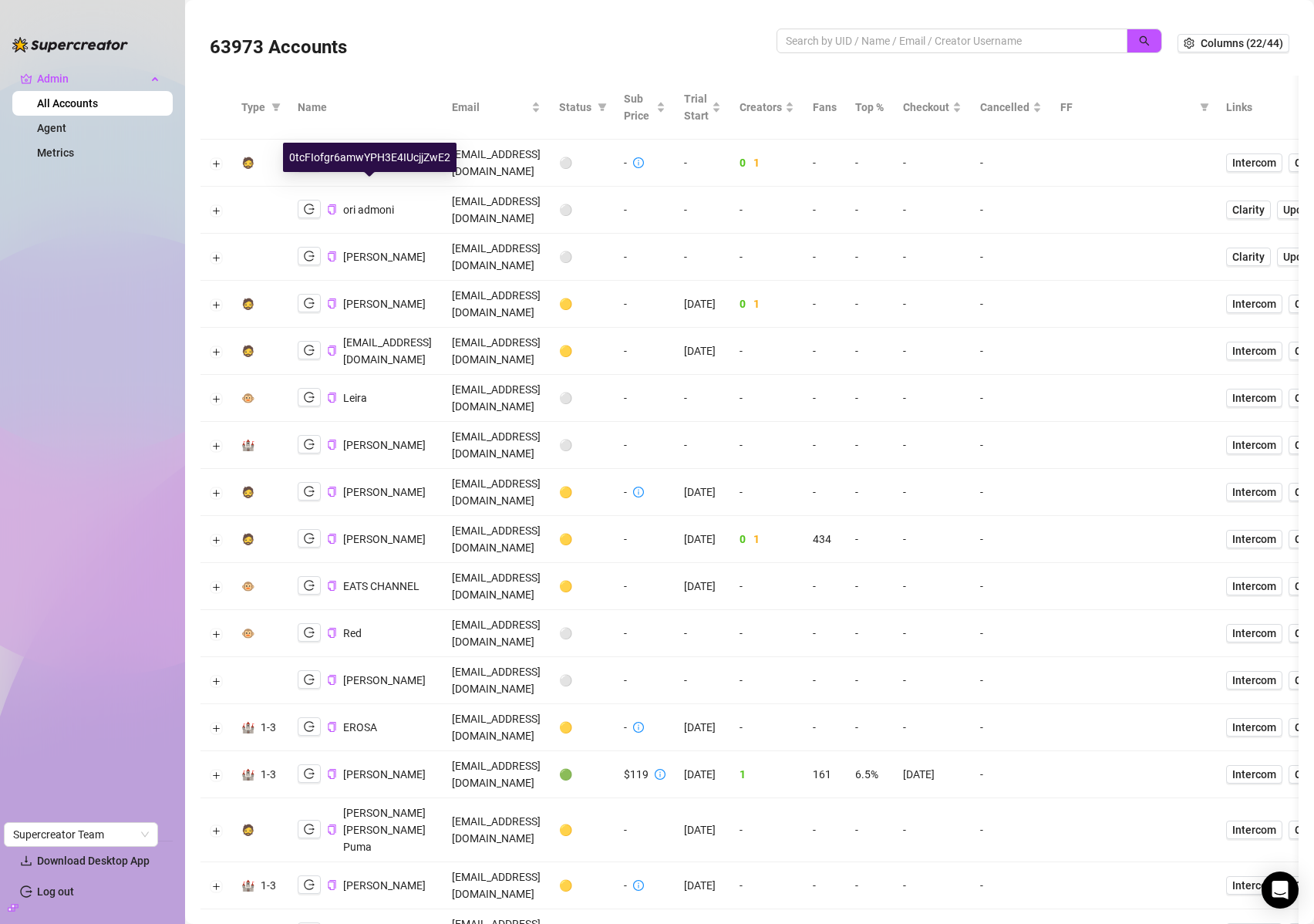
click at [361, 204] on span "ori admoni" at bounding box center [368, 210] width 51 height 12
click at [218, 204] on button "Expand row" at bounding box center [217, 211] width 12 height 12
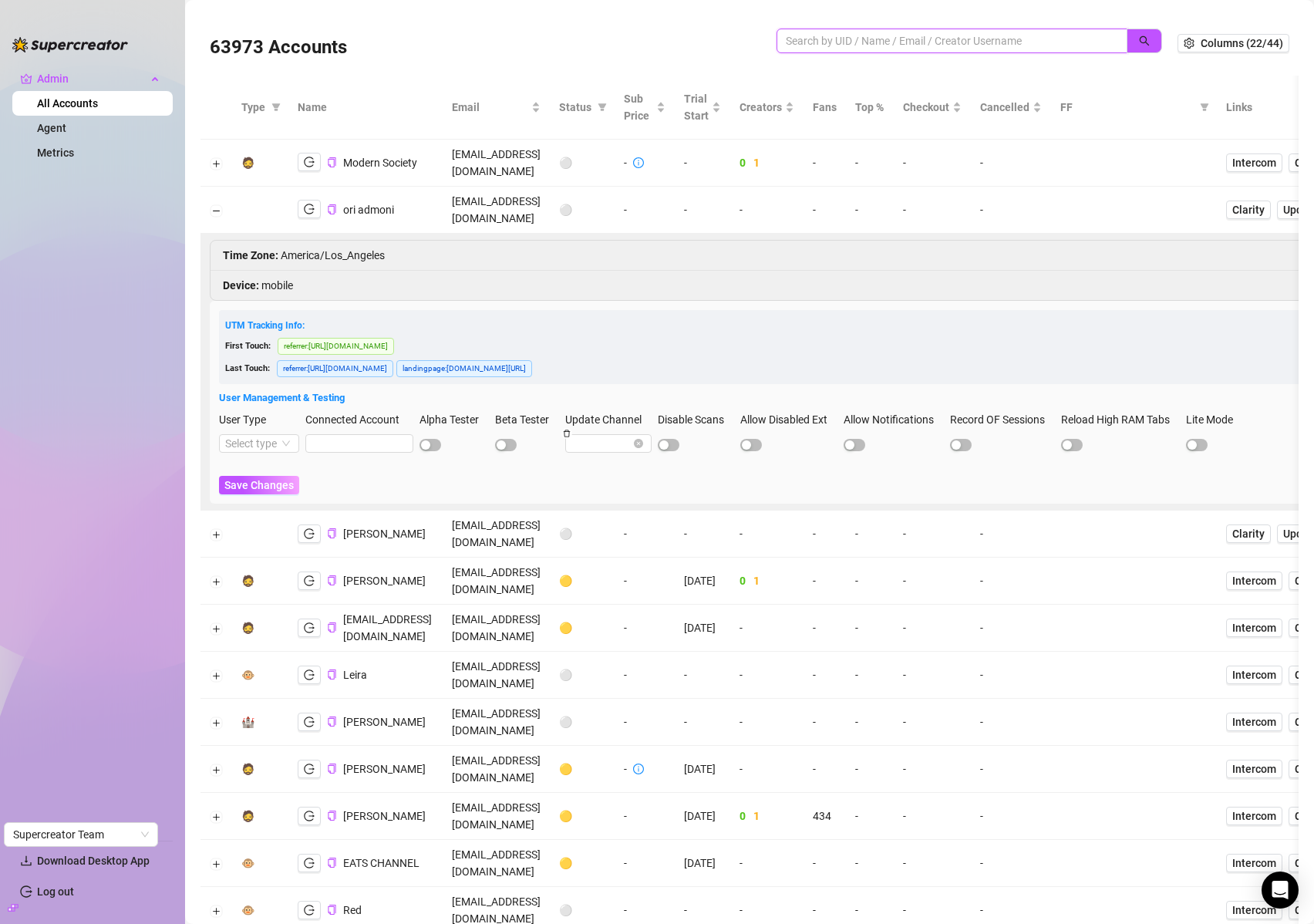
drag, startPoint x: 955, startPoint y: 42, endPoint x: 1031, endPoint y: 41, distance: 76.0
click at [955, 41] on input "search" at bounding box center [946, 41] width 320 height 17
paste input "gsingh2400@gmail.com"
click at [1127, 44] on button "button" at bounding box center [1144, 41] width 35 height 25
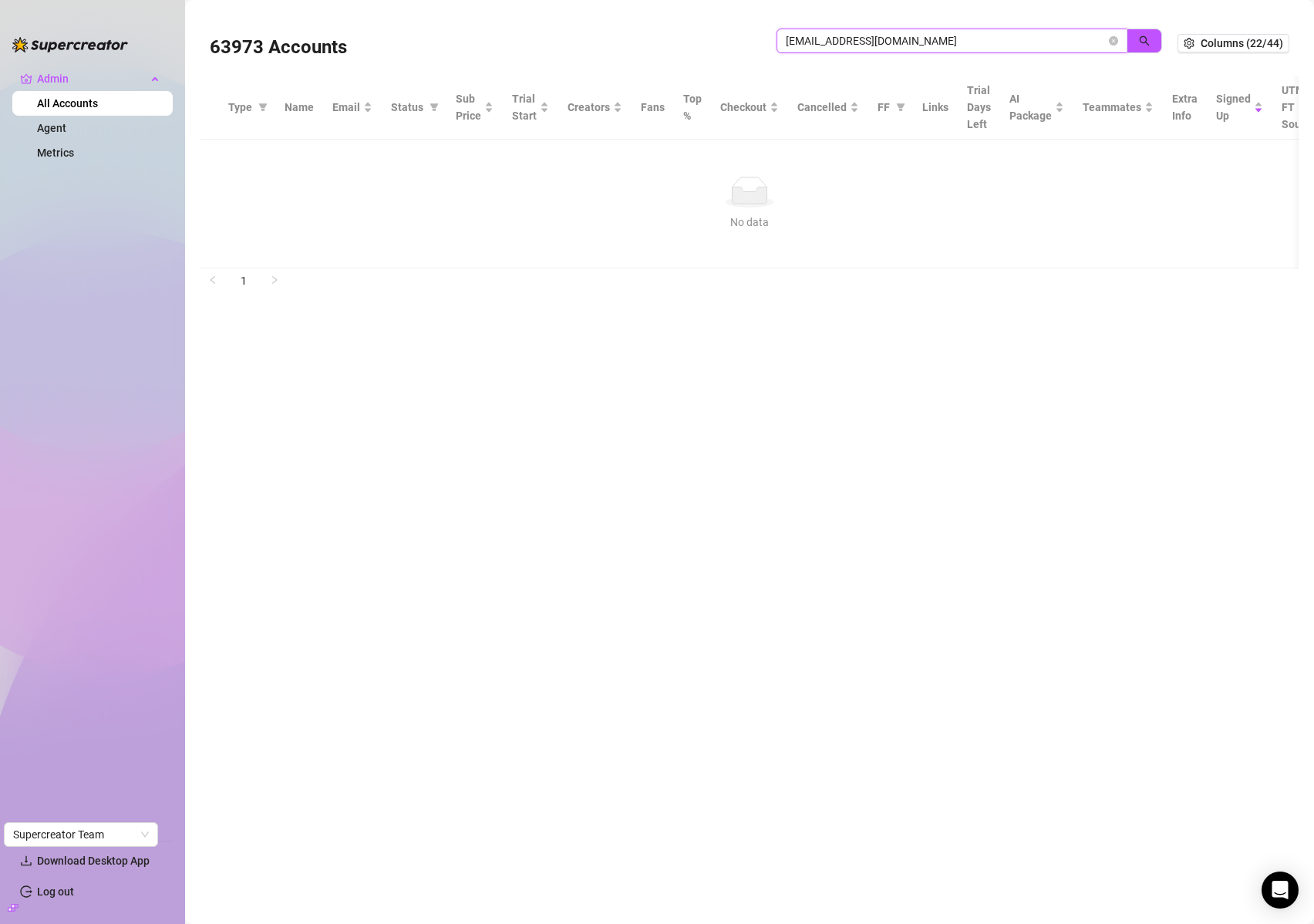
click at [898, 44] on input "gsingh2400@gmail.com" at bounding box center [946, 41] width 320 height 17
type input "a"
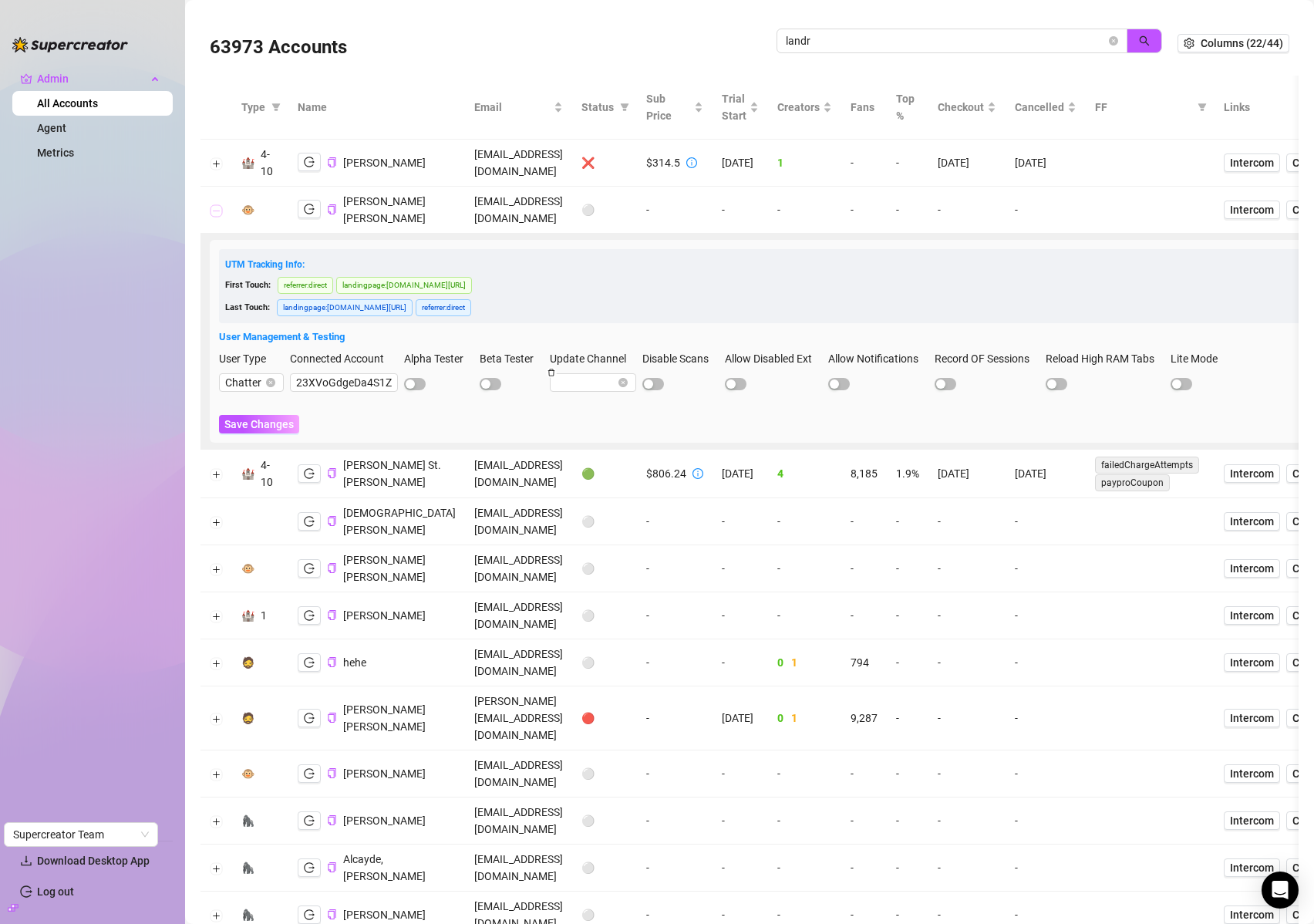
click at [213, 217] on button "Collapse row" at bounding box center [217, 211] width 12 height 12
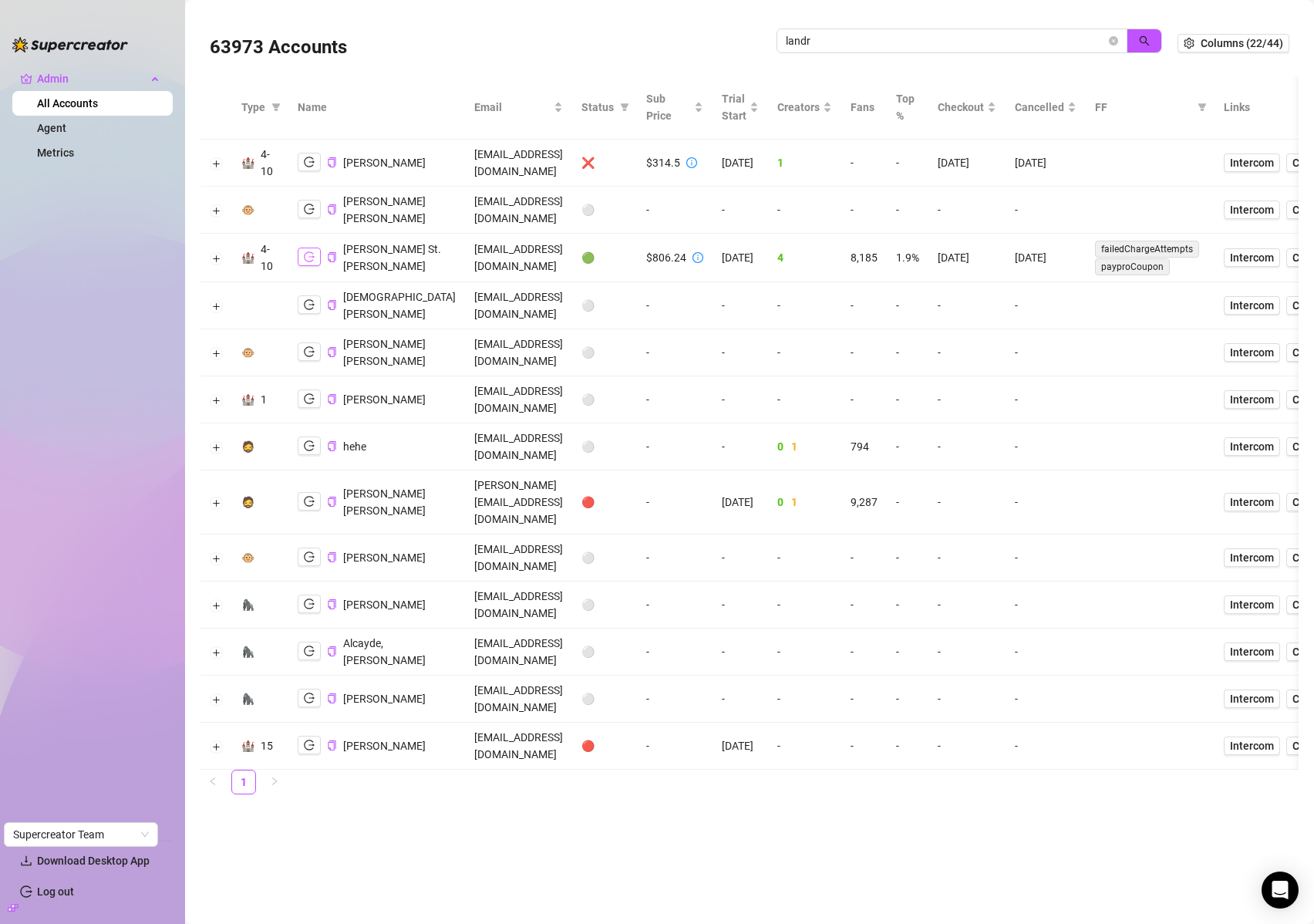
click at [313, 262] on icon "logout" at bounding box center [310, 257] width 11 height 11
click at [937, 37] on input "landr" at bounding box center [946, 41] width 320 height 17
click at [938, 37] on input "landr" at bounding box center [946, 41] width 320 height 17
type input "pdm"
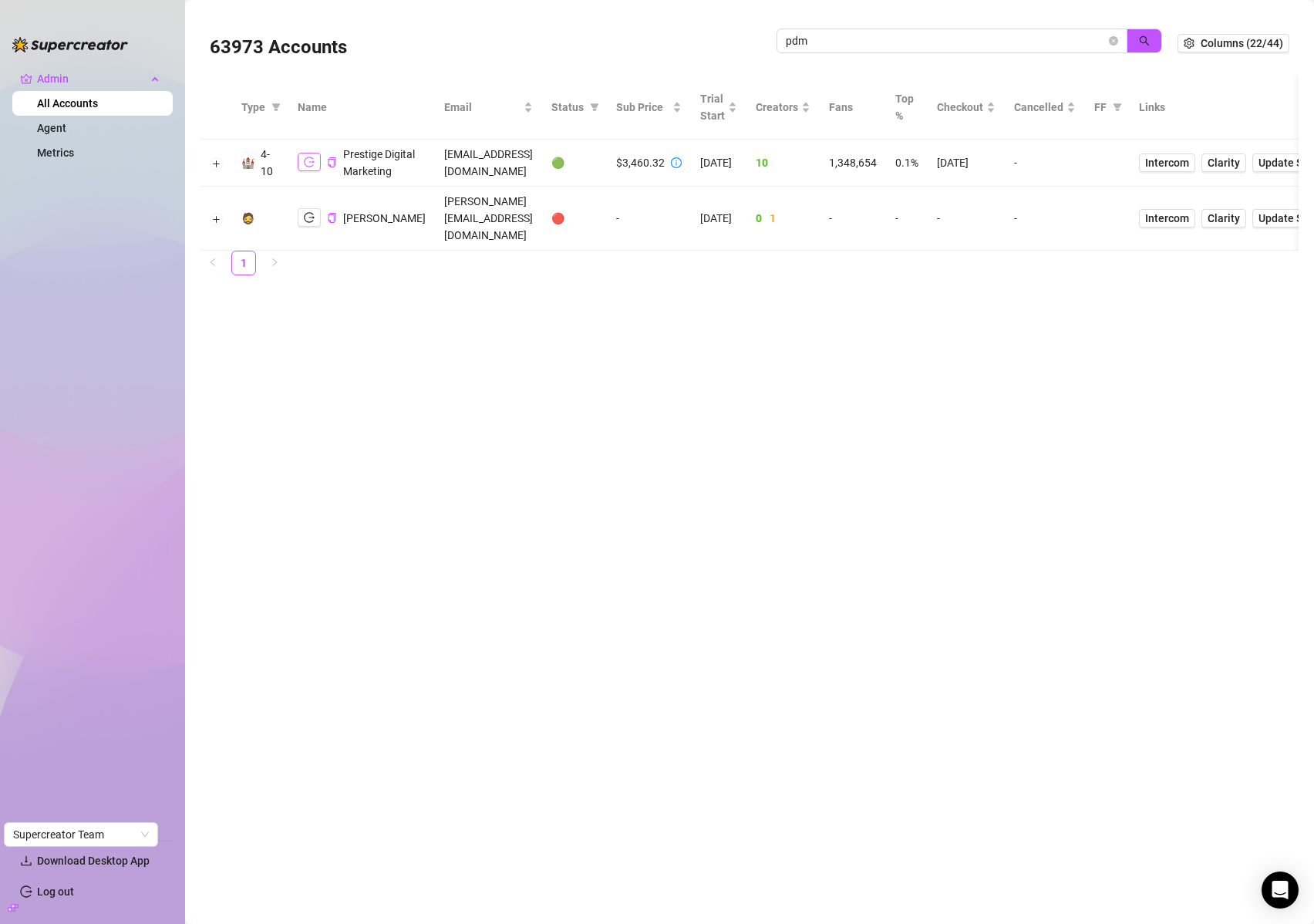
click at [306, 172] on button "button" at bounding box center [310, 162] width 23 height 19
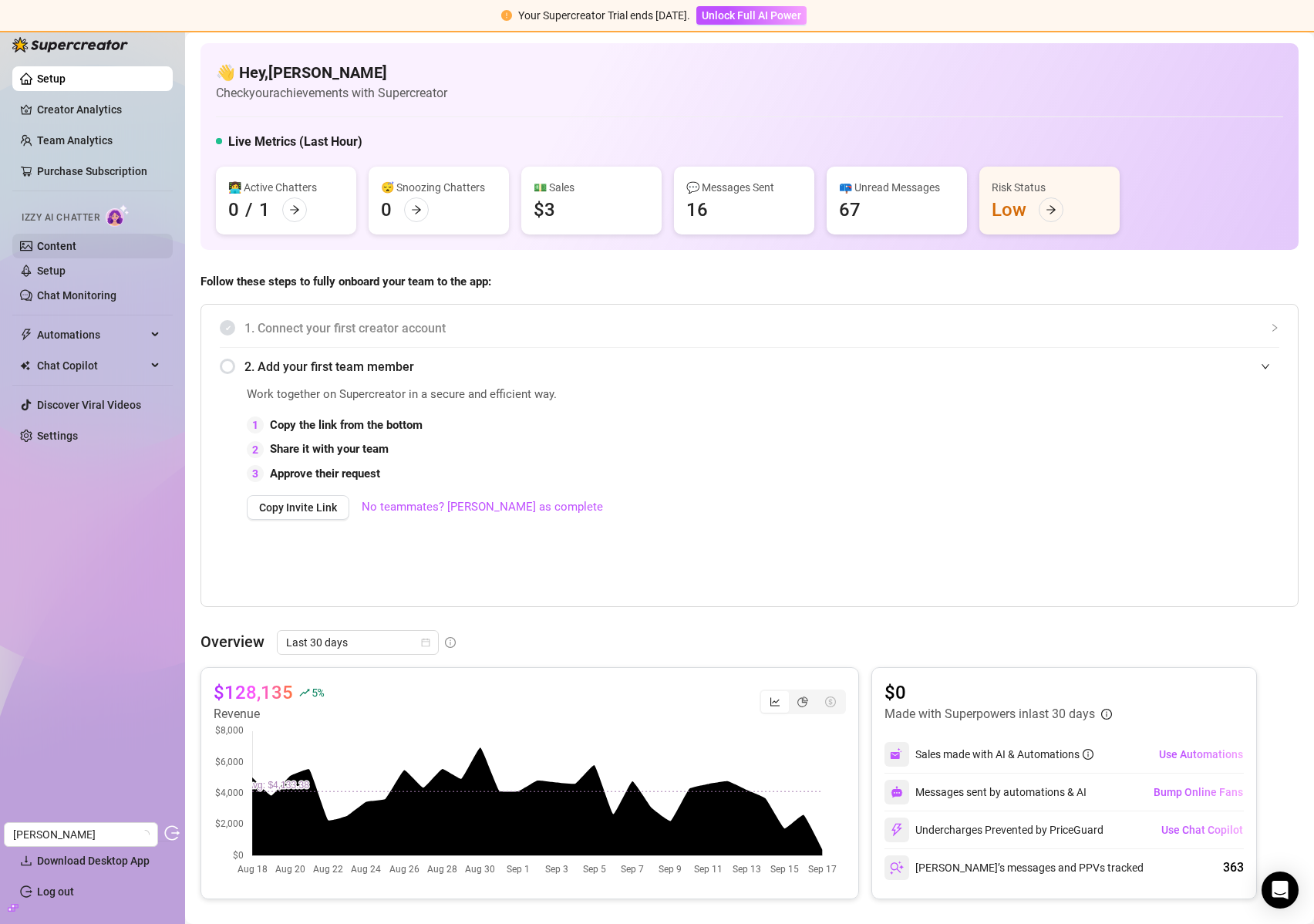
click at [59, 247] on link "Content" at bounding box center [56, 246] width 39 height 12
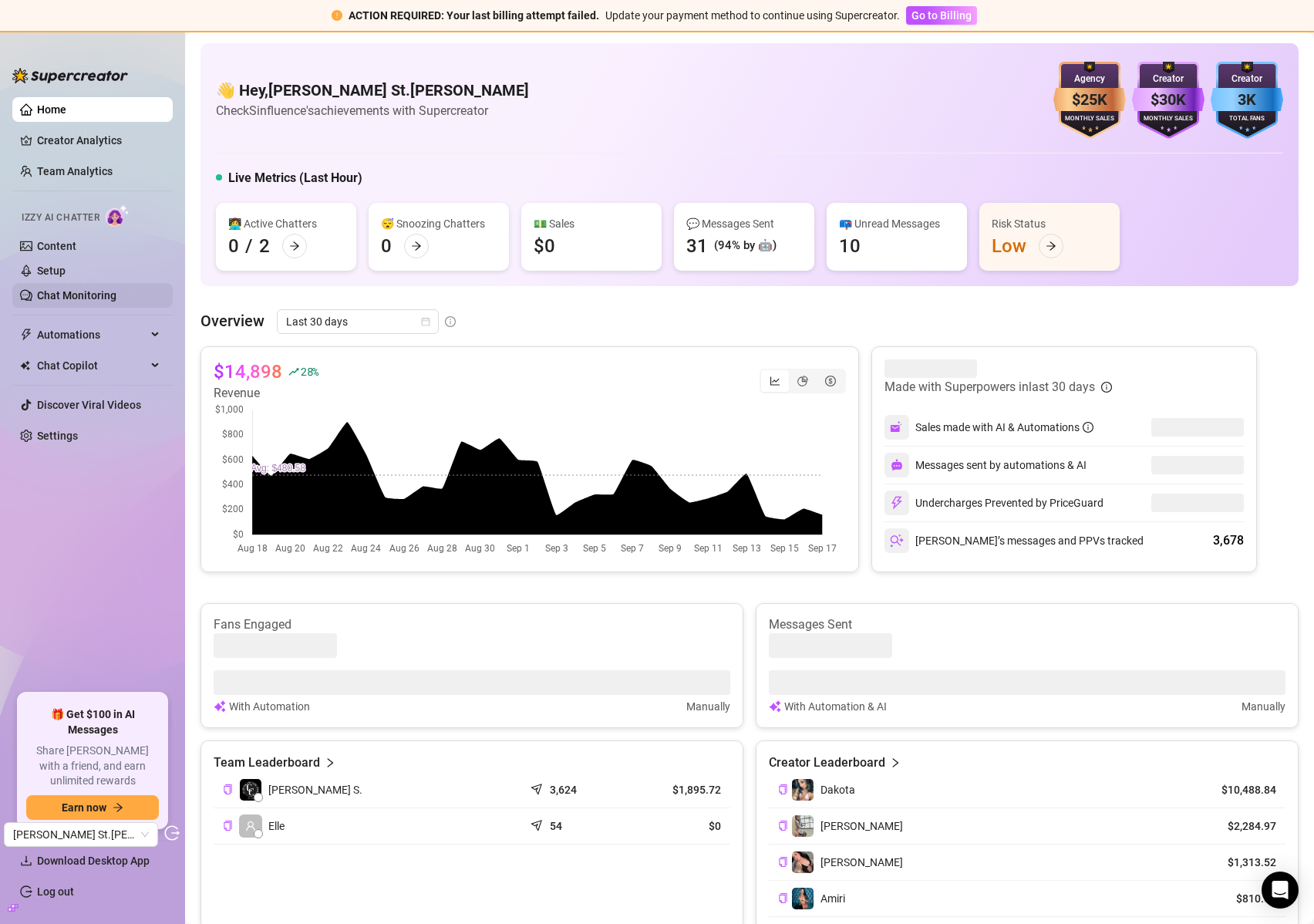
click at [96, 289] on link "Chat Monitoring" at bounding box center [76, 296] width 80 height 12
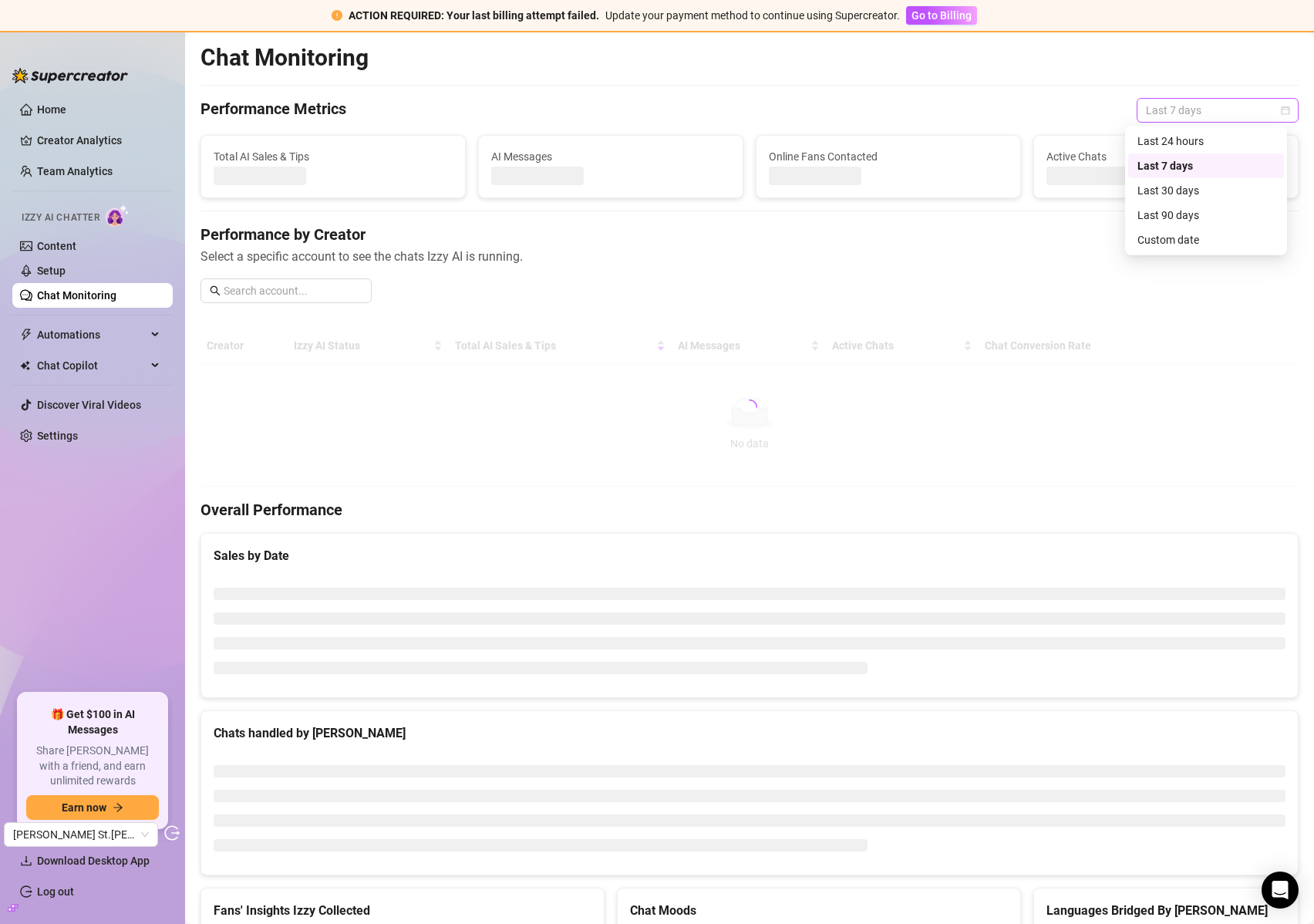
click at [1163, 111] on span "Last 7 days" at bounding box center [1218, 111] width 143 height 23
click at [1158, 235] on div "Custom date" at bounding box center [1206, 240] width 137 height 17
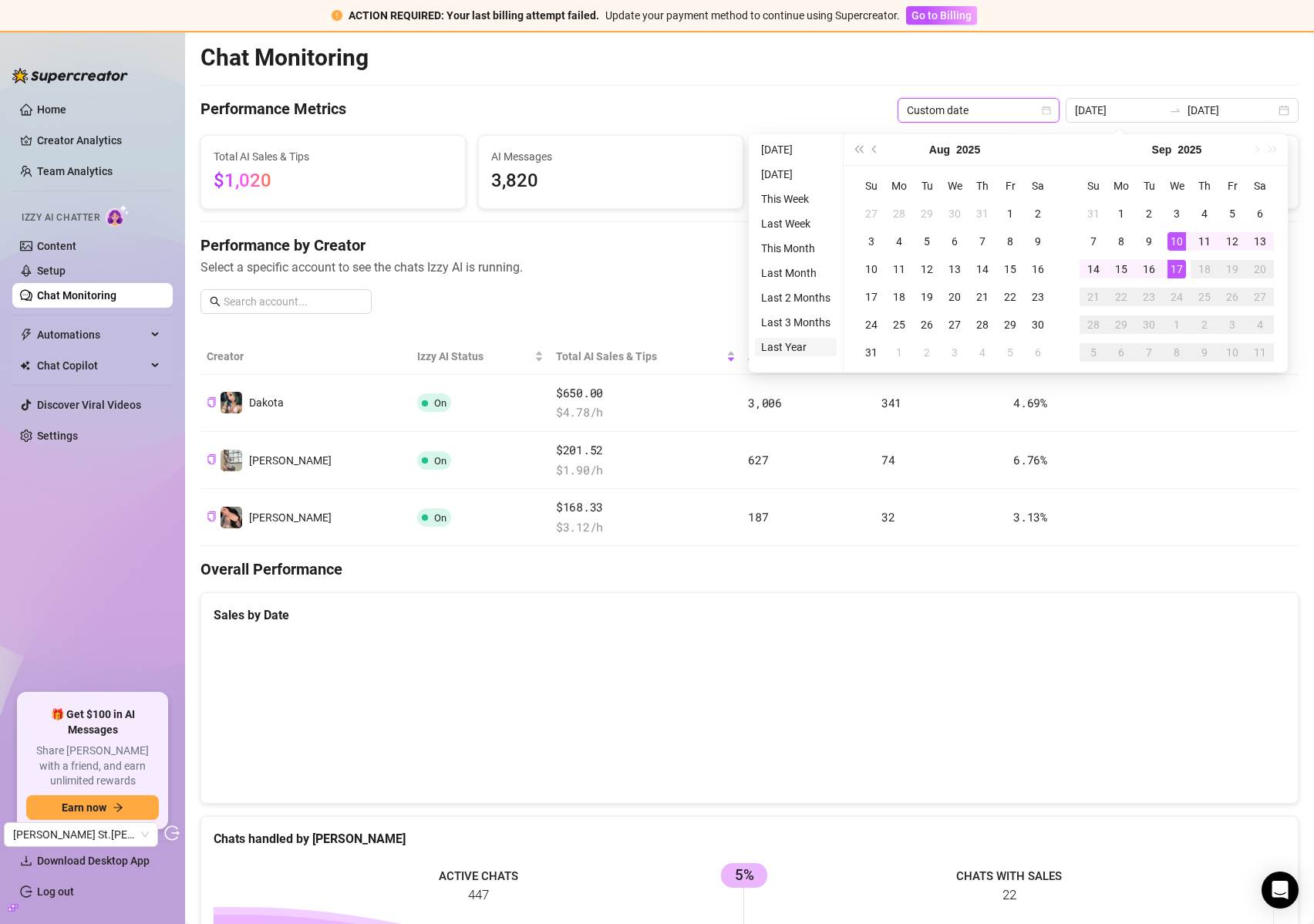
type input "[DATE]"
click at [788, 342] on li "Last Year" at bounding box center [795, 347] width 82 height 19
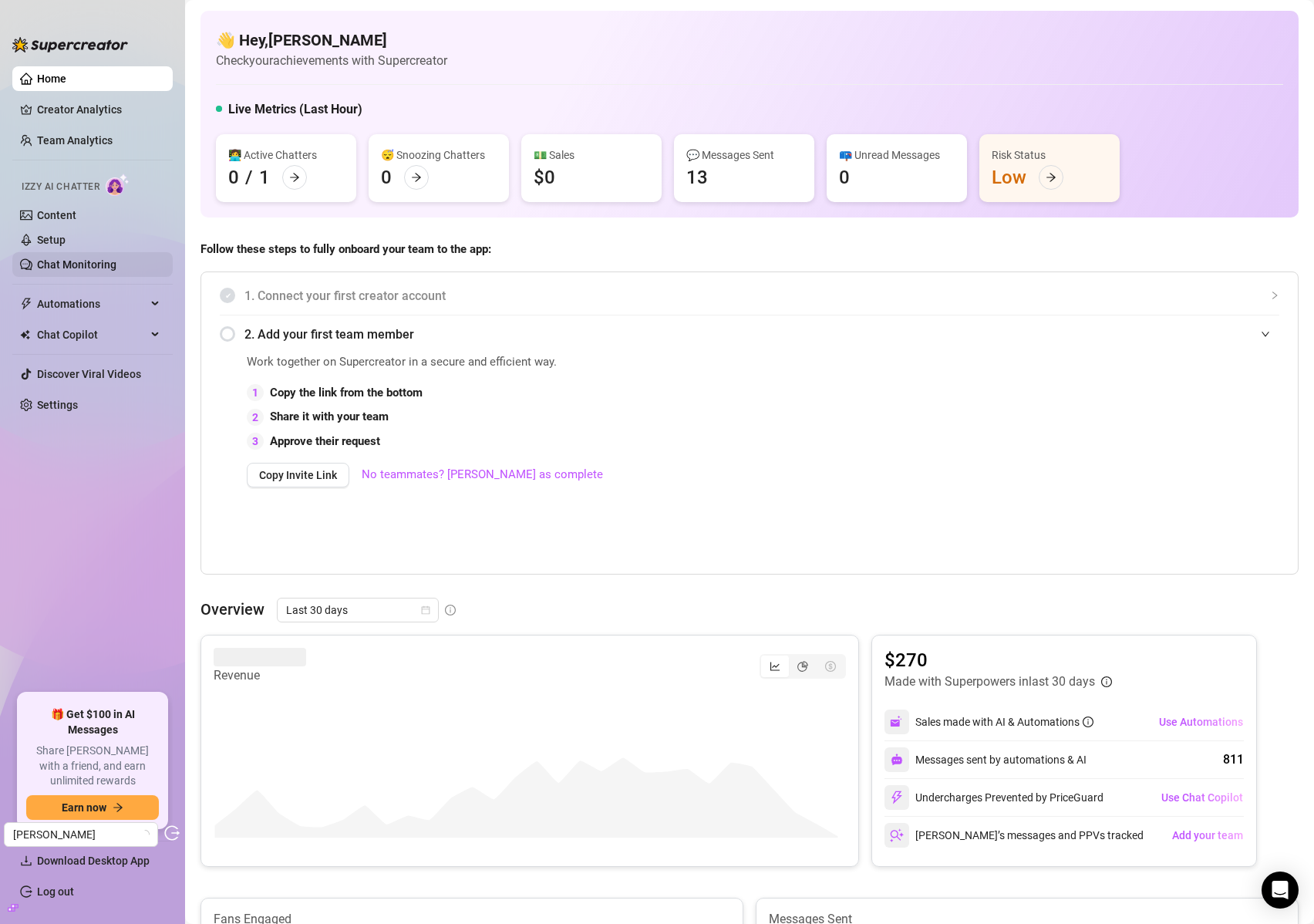
click at [94, 260] on link "Chat Monitoring" at bounding box center [76, 264] width 80 height 12
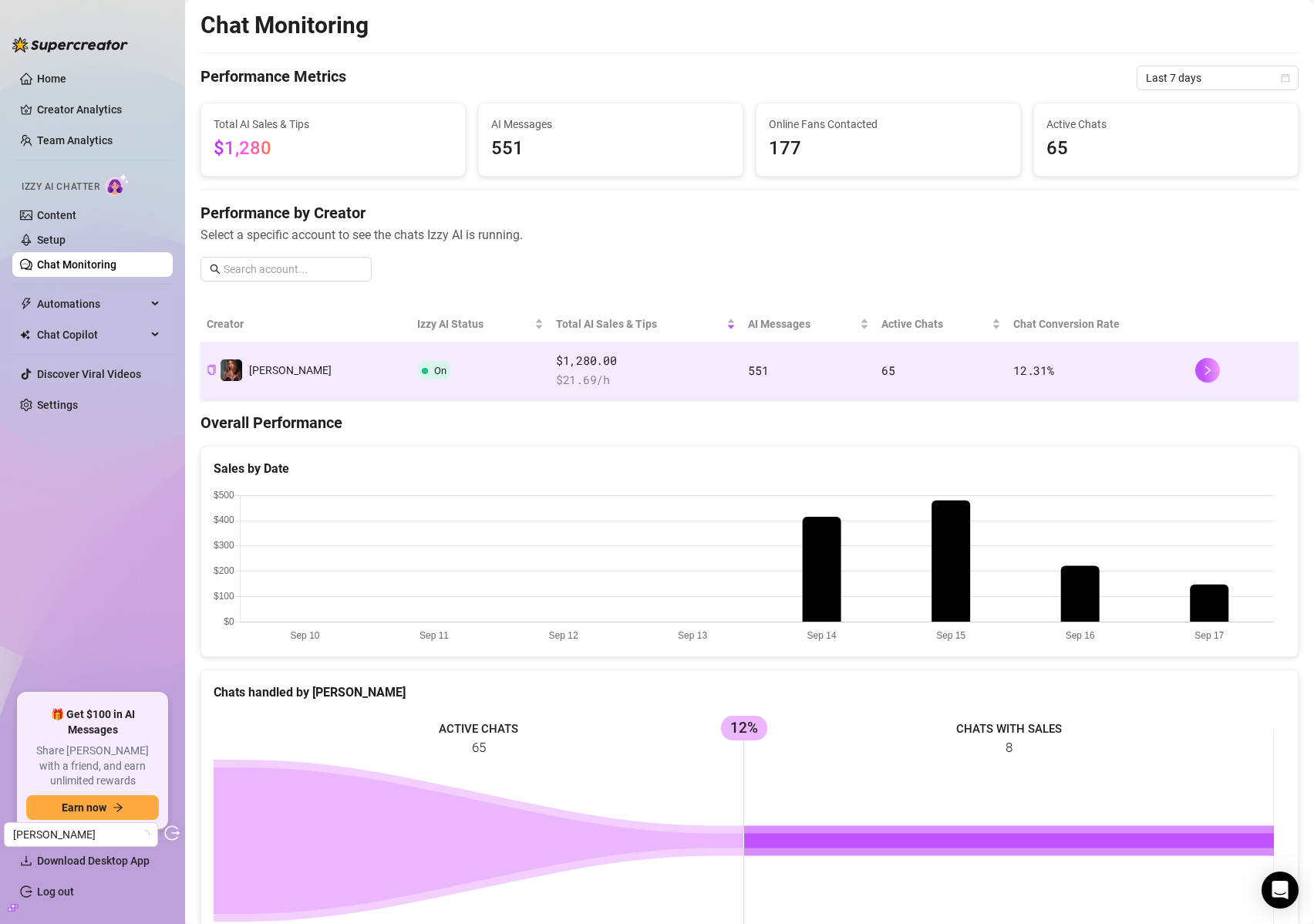
click at [481, 382] on td "On" at bounding box center [480, 370] width 139 height 57
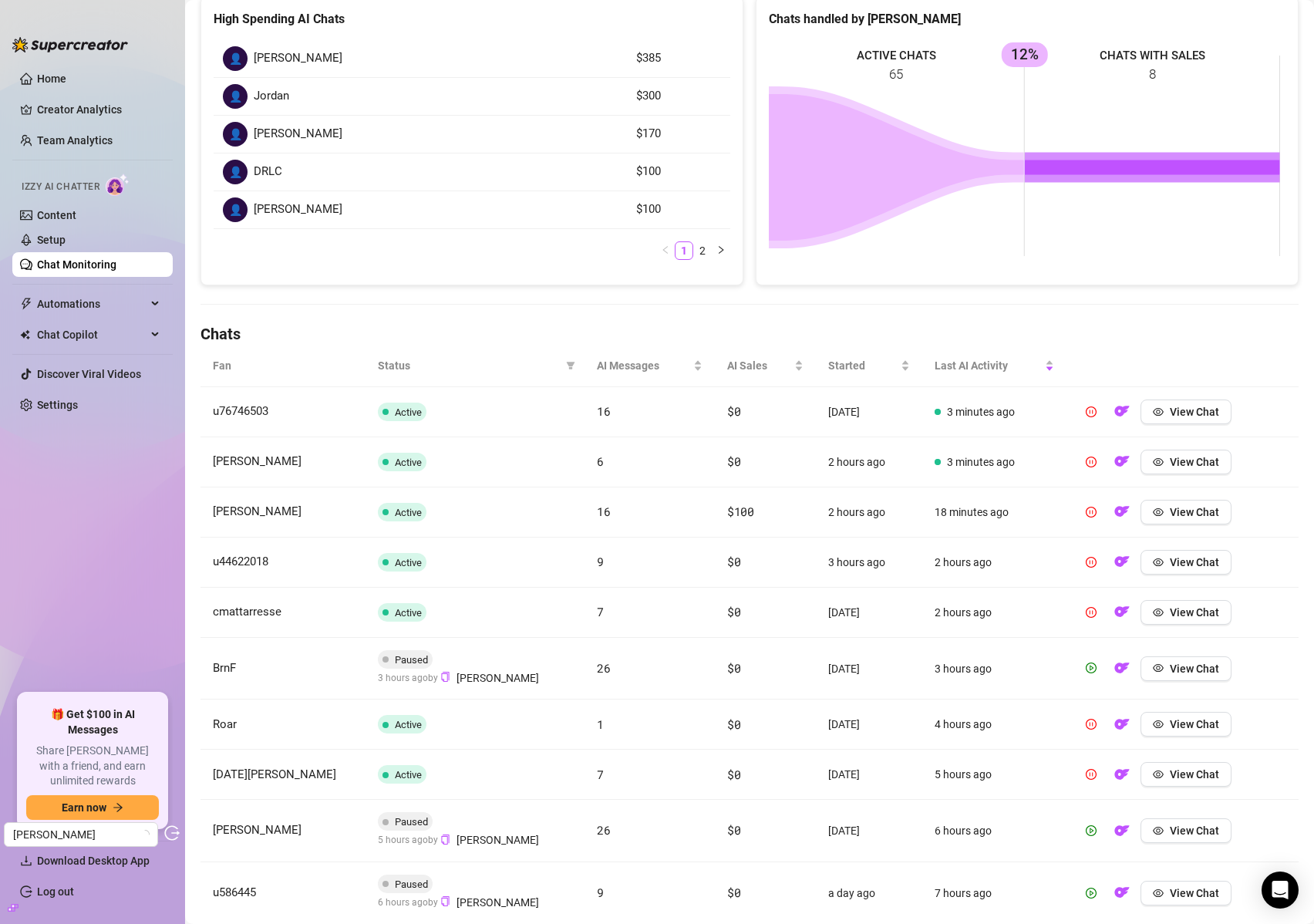
scroll to position [326, 0]
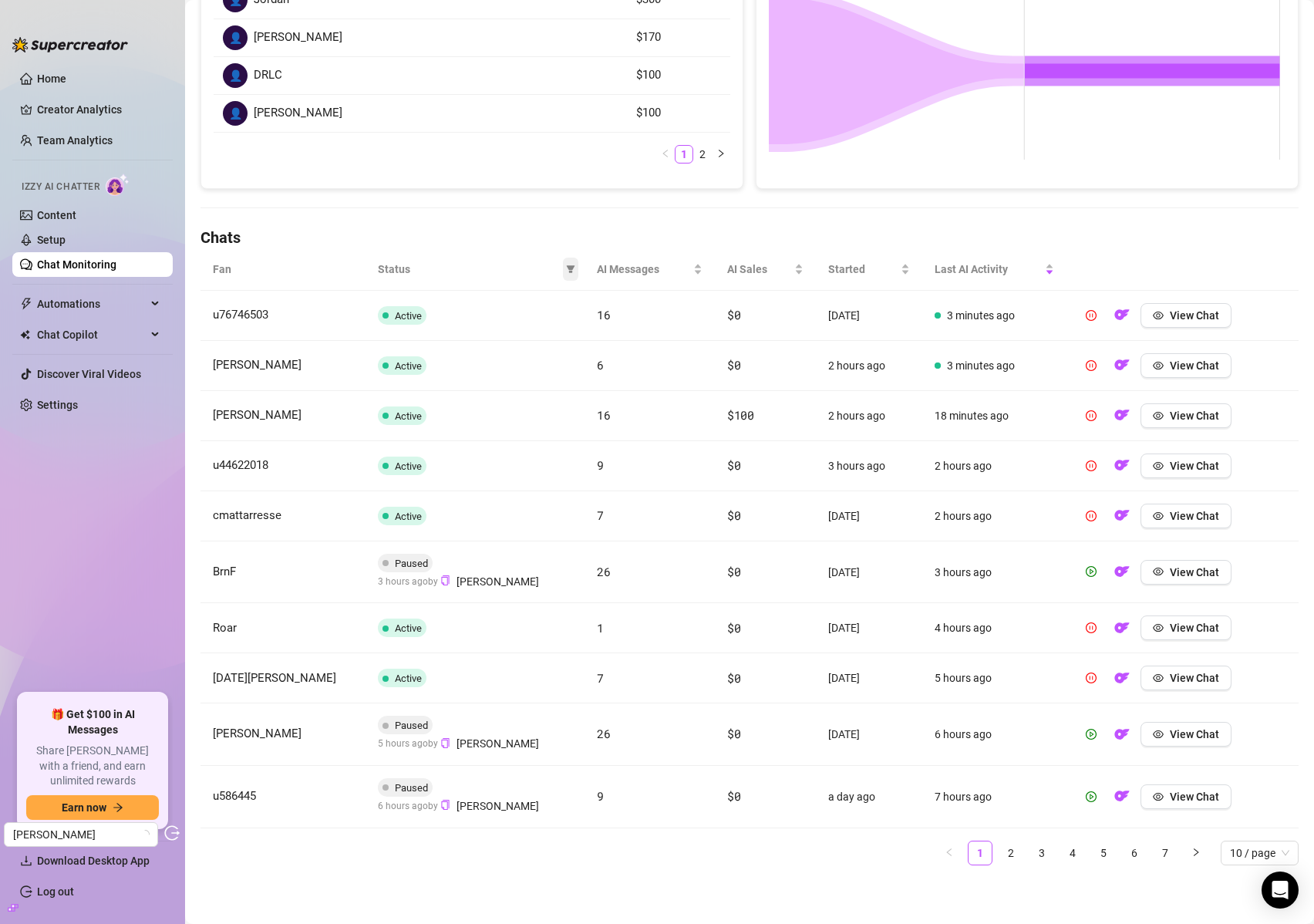
click at [567, 267] on icon "filter" at bounding box center [571, 269] width 9 height 8
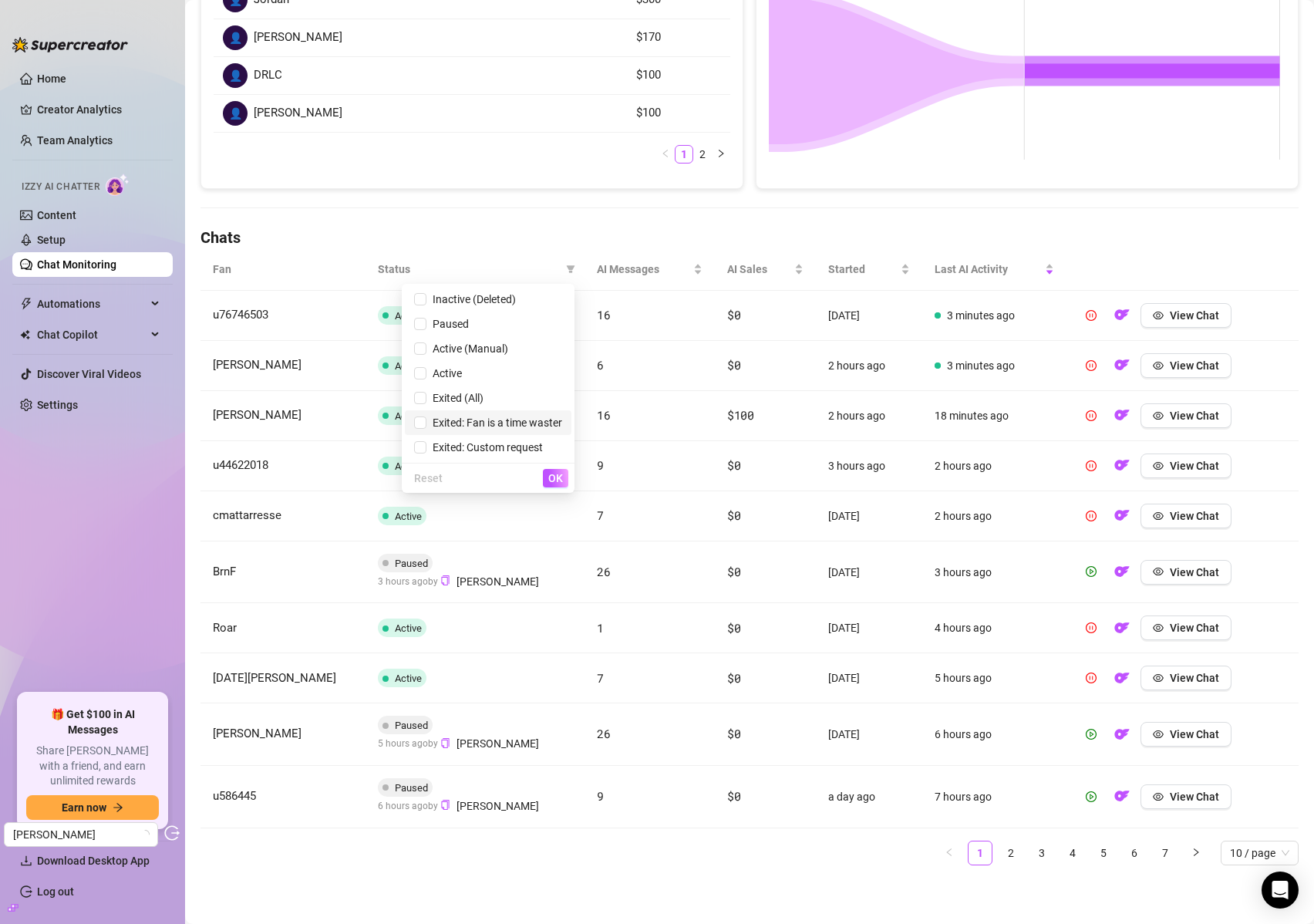
click at [498, 427] on span "Exited: Fan is a time waster" at bounding box center [494, 423] width 136 height 12
checkbox input "true"
click at [561, 473] on span "OK" at bounding box center [555, 478] width 15 height 12
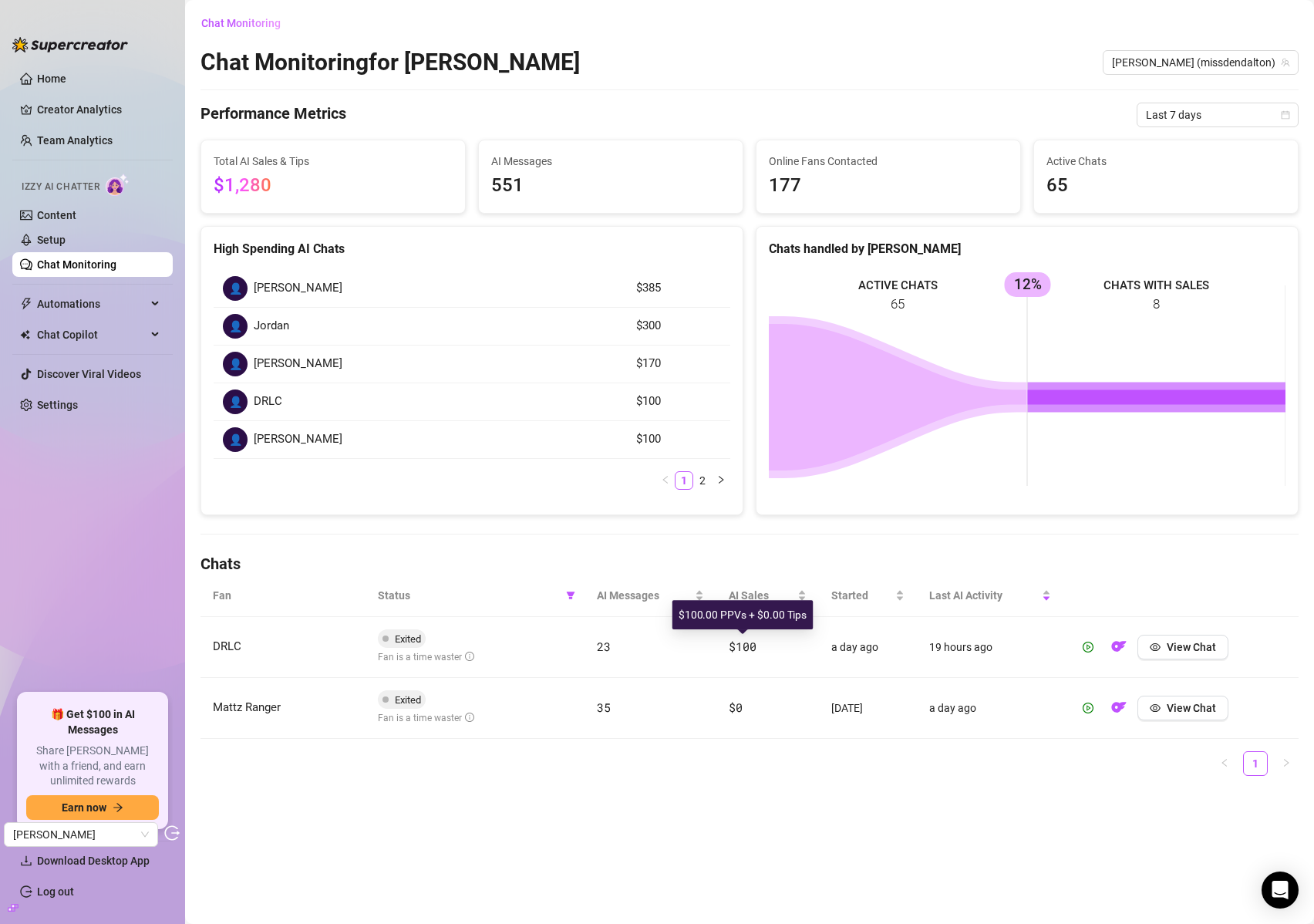
click at [743, 644] on span "$100" at bounding box center [742, 646] width 27 height 16
drag, startPoint x: 743, startPoint y: 644, endPoint x: 765, endPoint y: 643, distance: 22.0
click at [743, 643] on span "$100" at bounding box center [742, 646] width 27 height 16
click at [1166, 651] on button "View Chat" at bounding box center [1183, 647] width 91 height 25
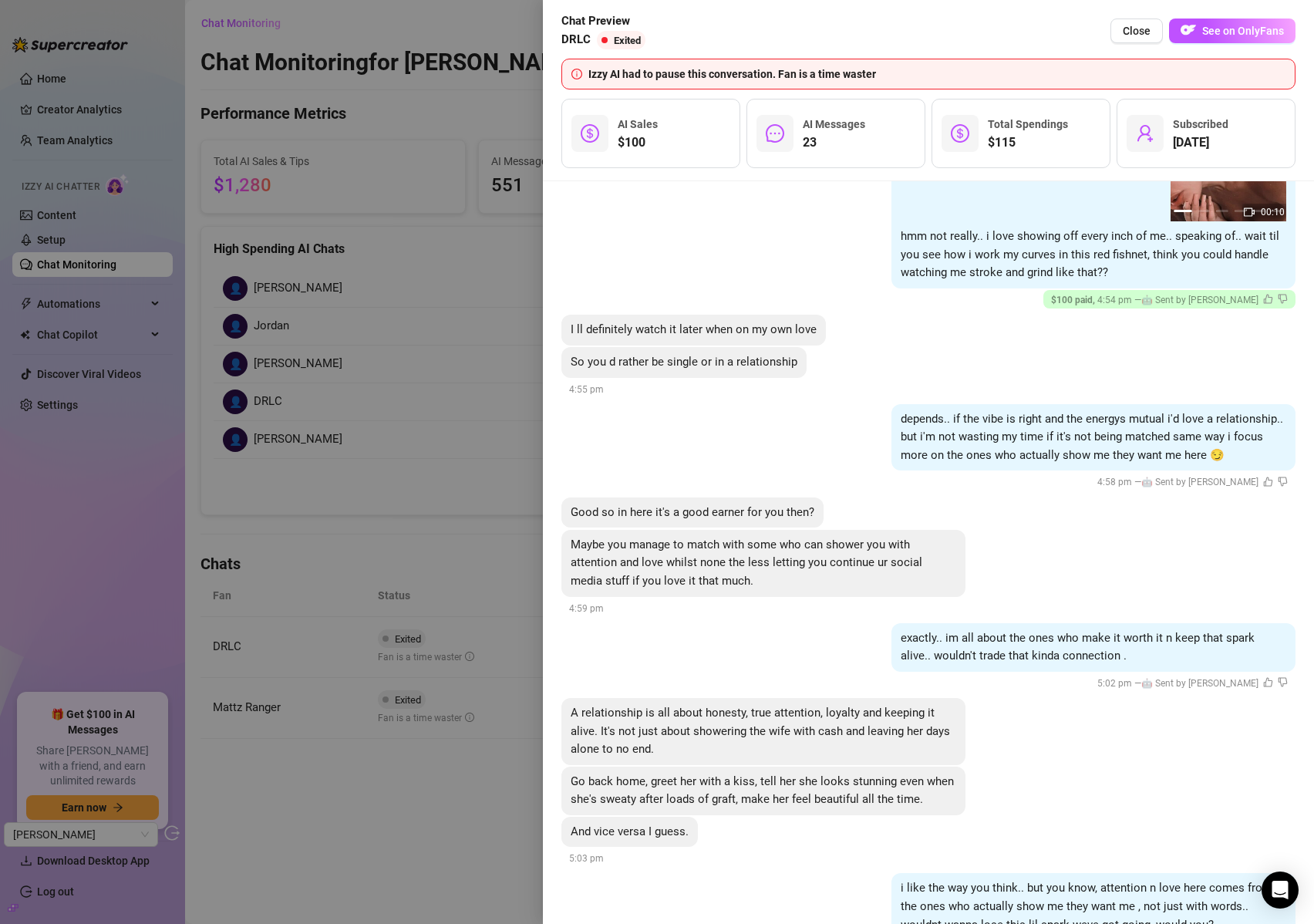
scroll to position [4377, 0]
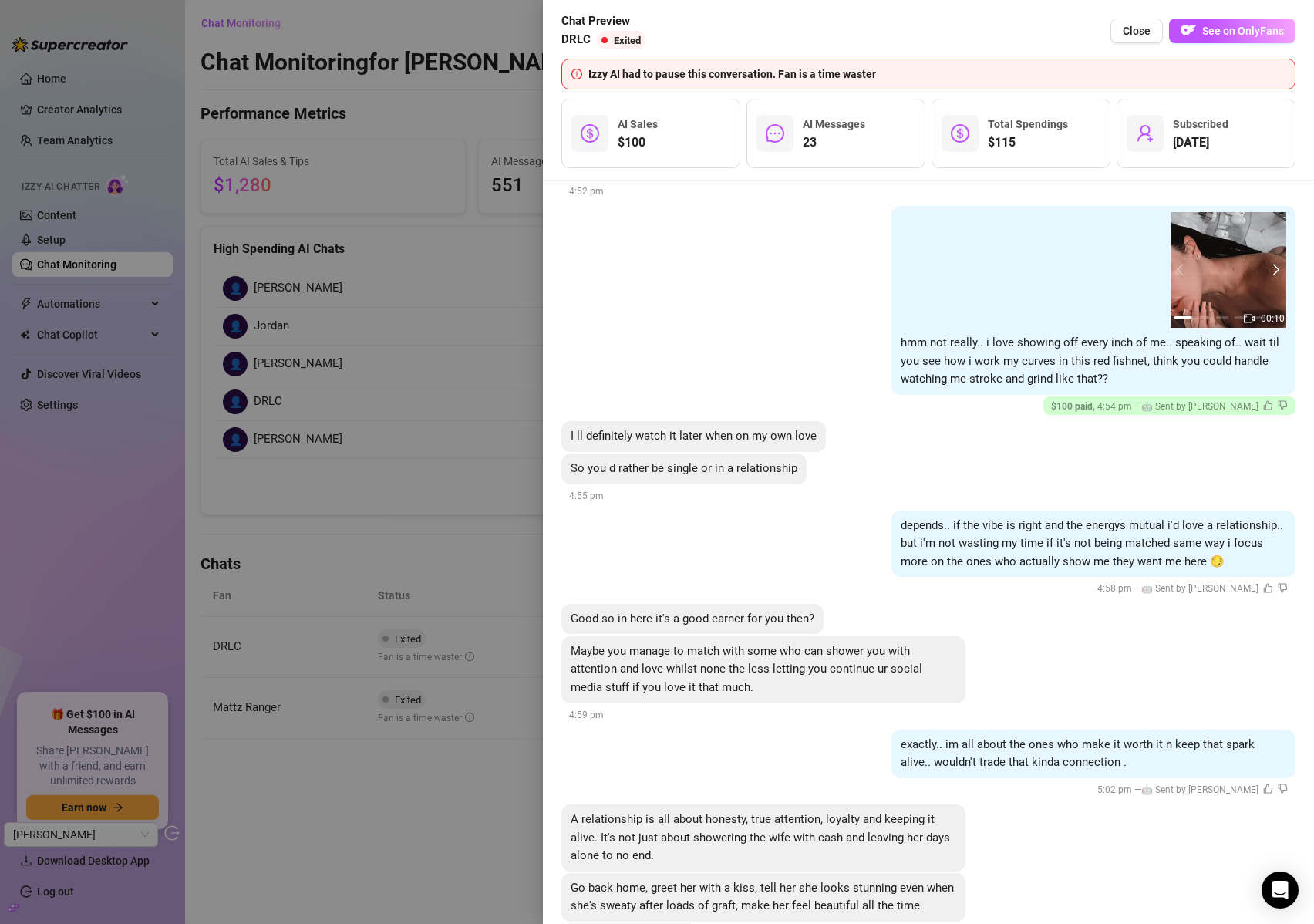
click at [1268, 264] on button "next" at bounding box center [1274, 270] width 12 height 12
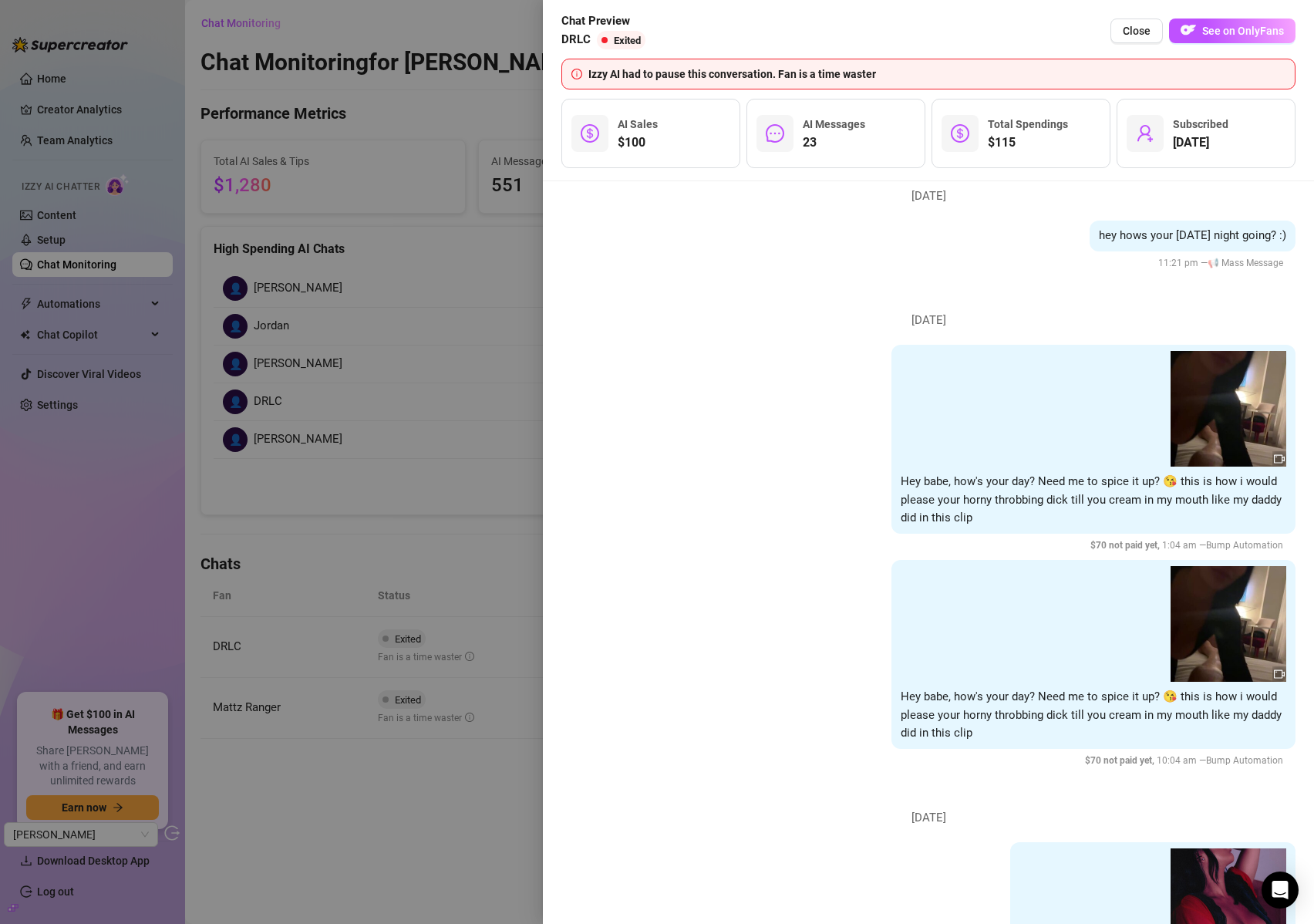
scroll to position [0, 0]
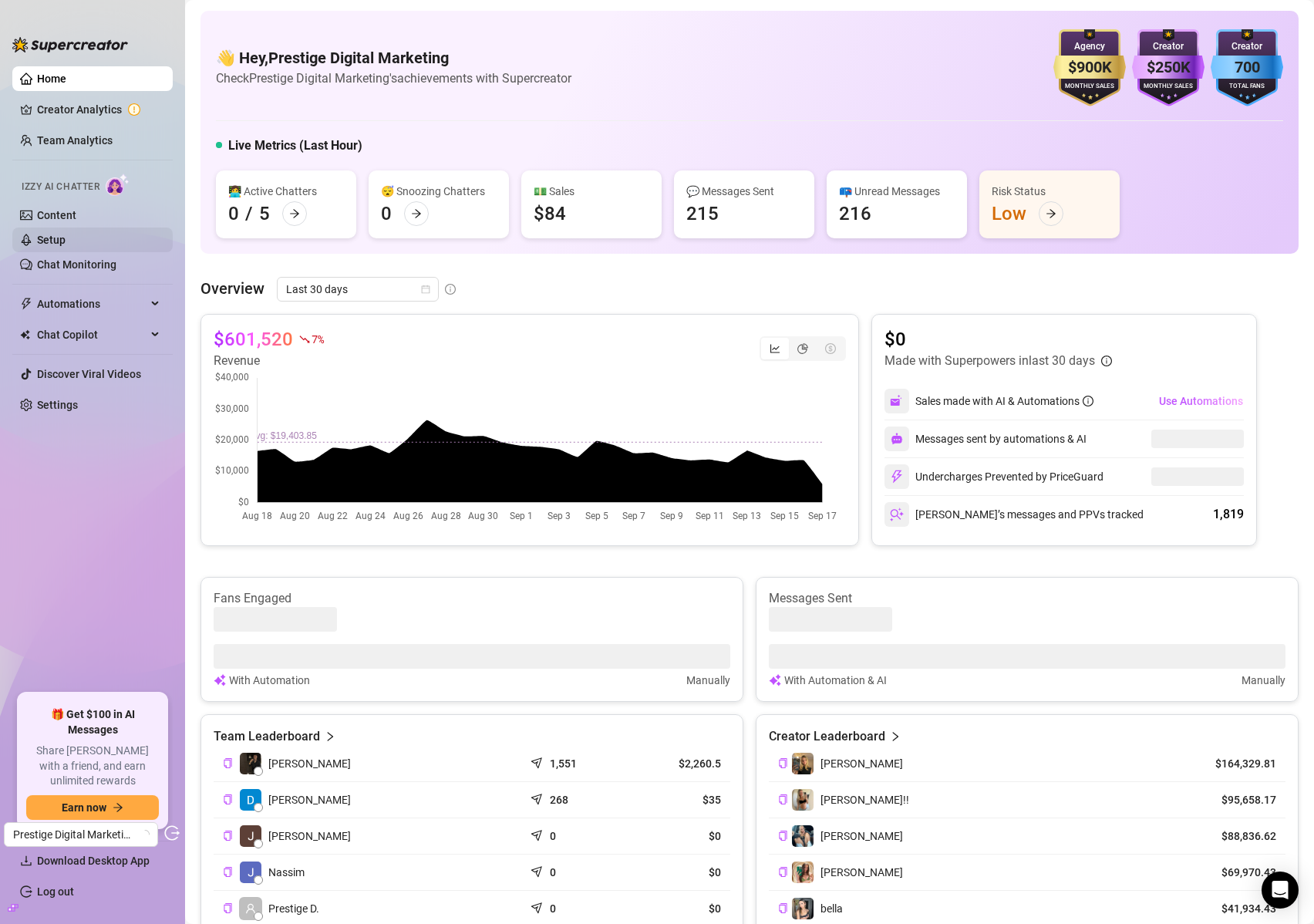
click at [66, 239] on link "Setup" at bounding box center [51, 240] width 29 height 12
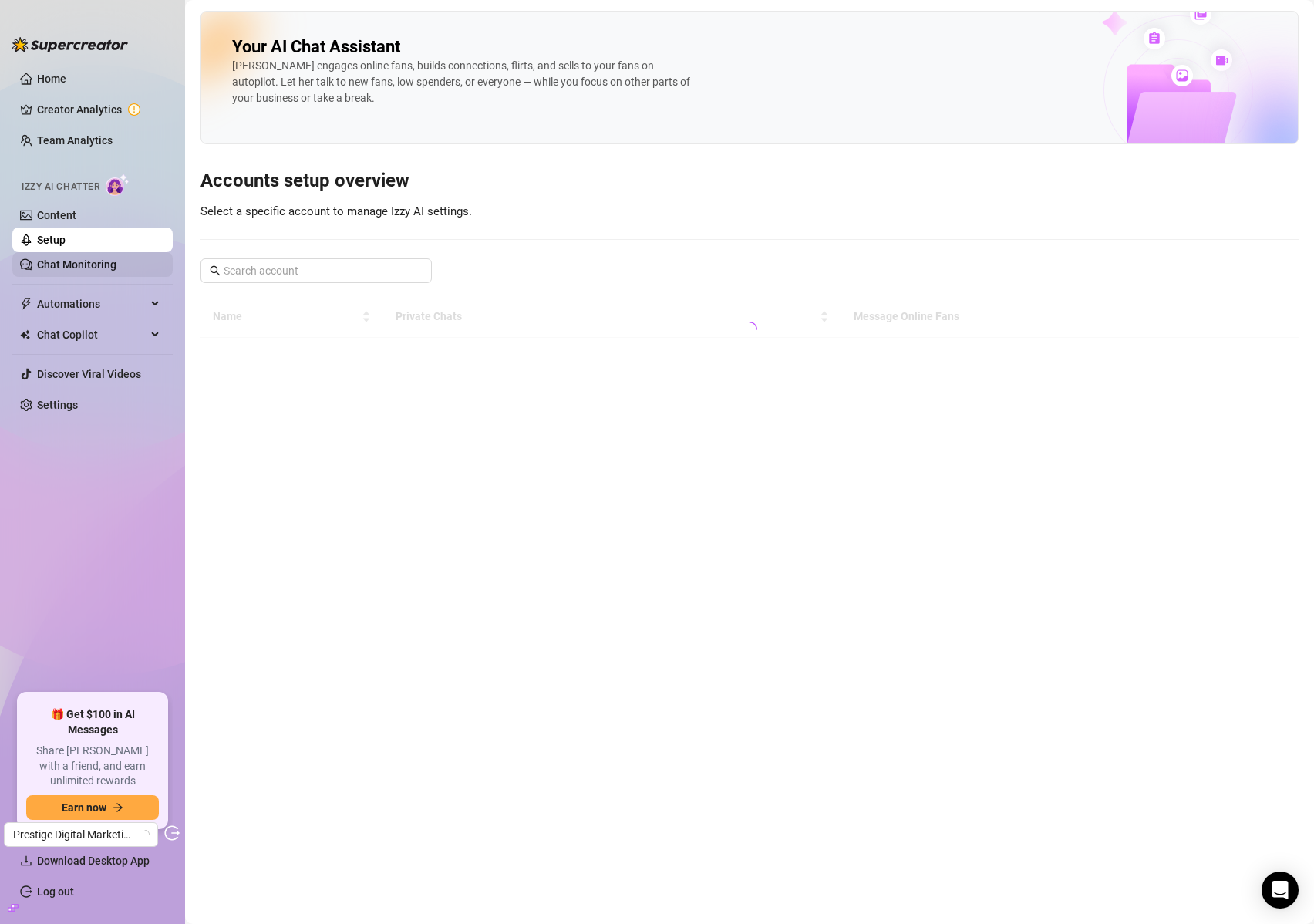
click at [86, 264] on link "Chat Monitoring" at bounding box center [76, 264] width 80 height 12
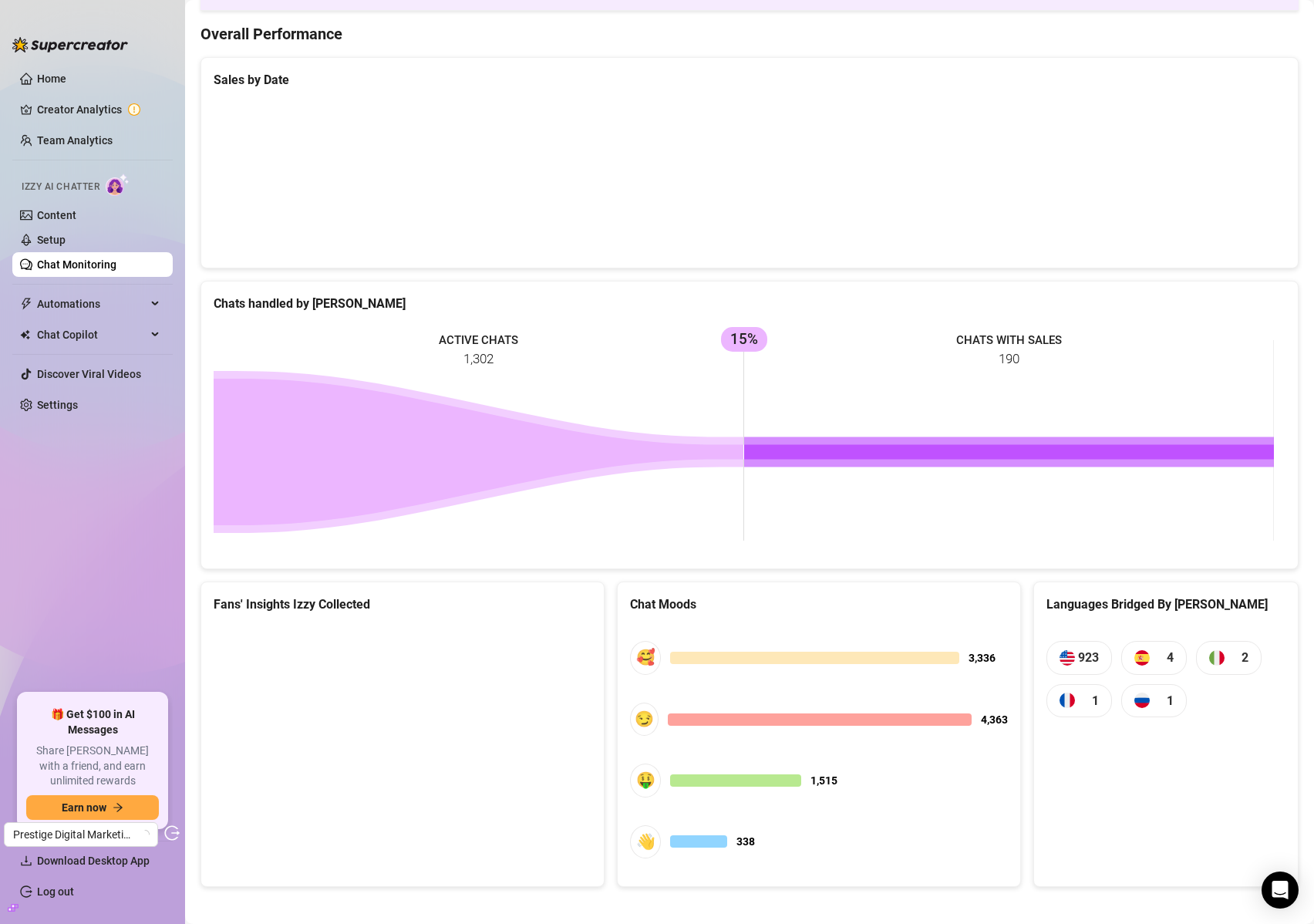
scroll to position [398, 0]
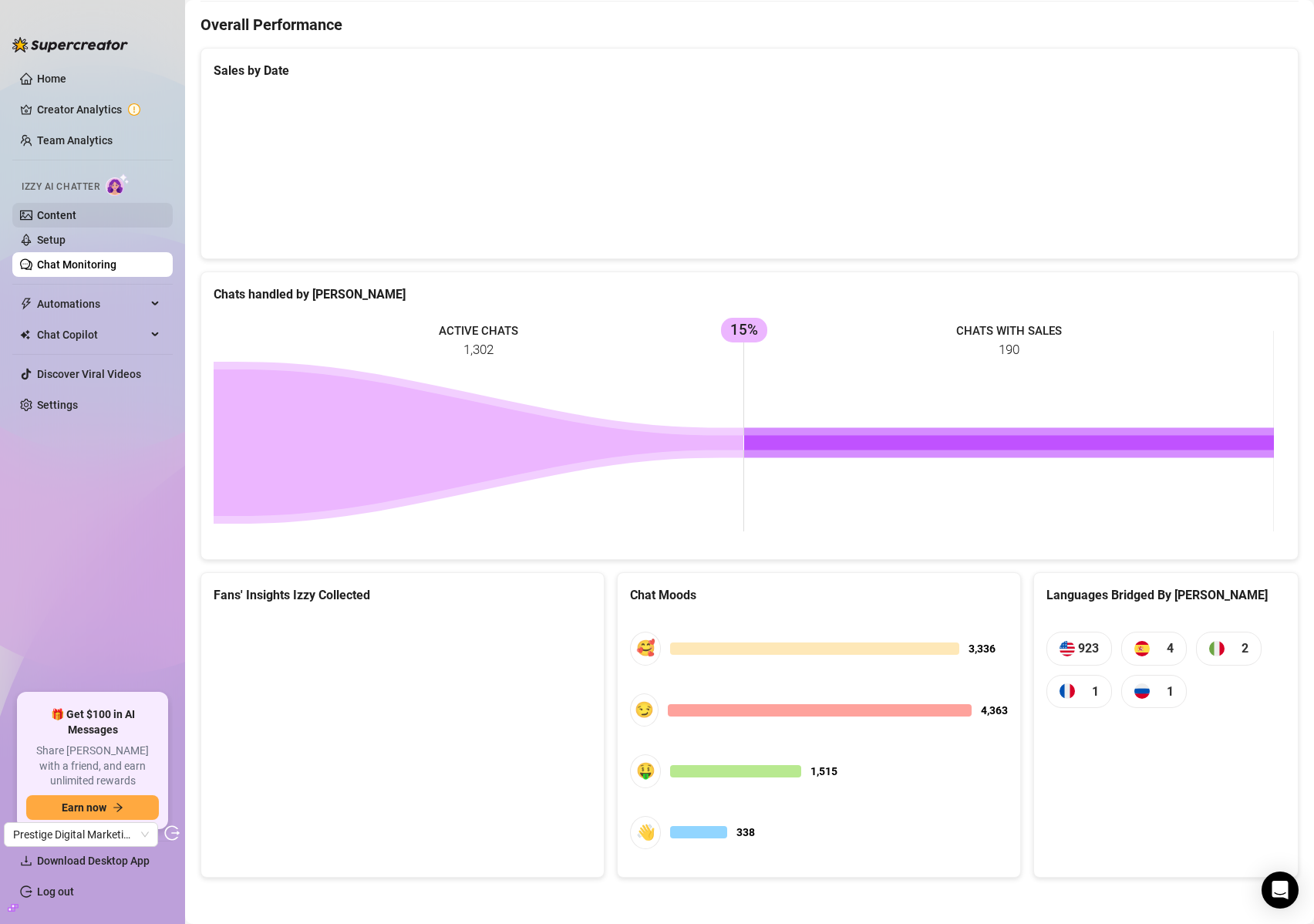
click at [73, 219] on link "Content" at bounding box center [56, 215] width 39 height 12
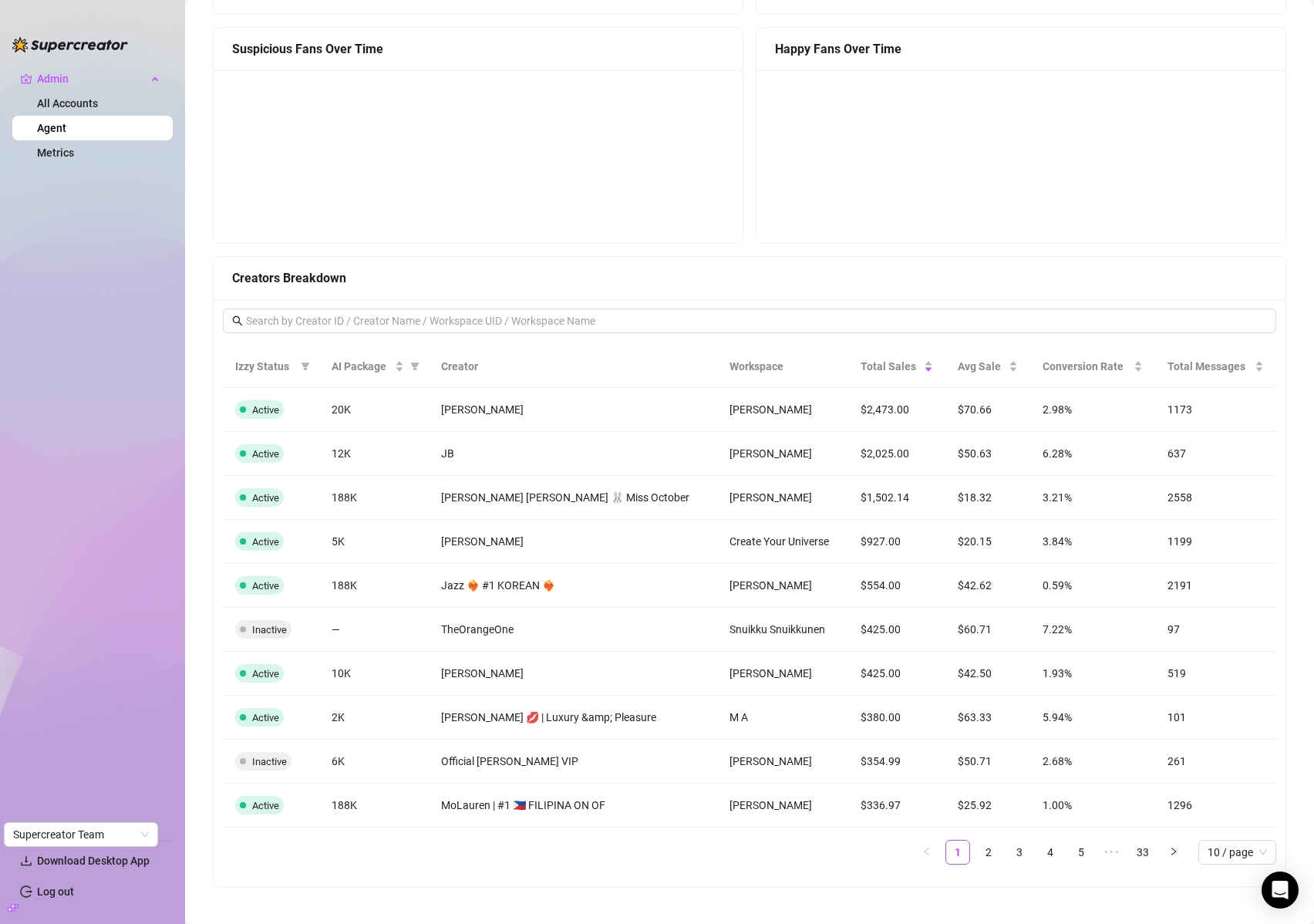
scroll to position [1275, 0]
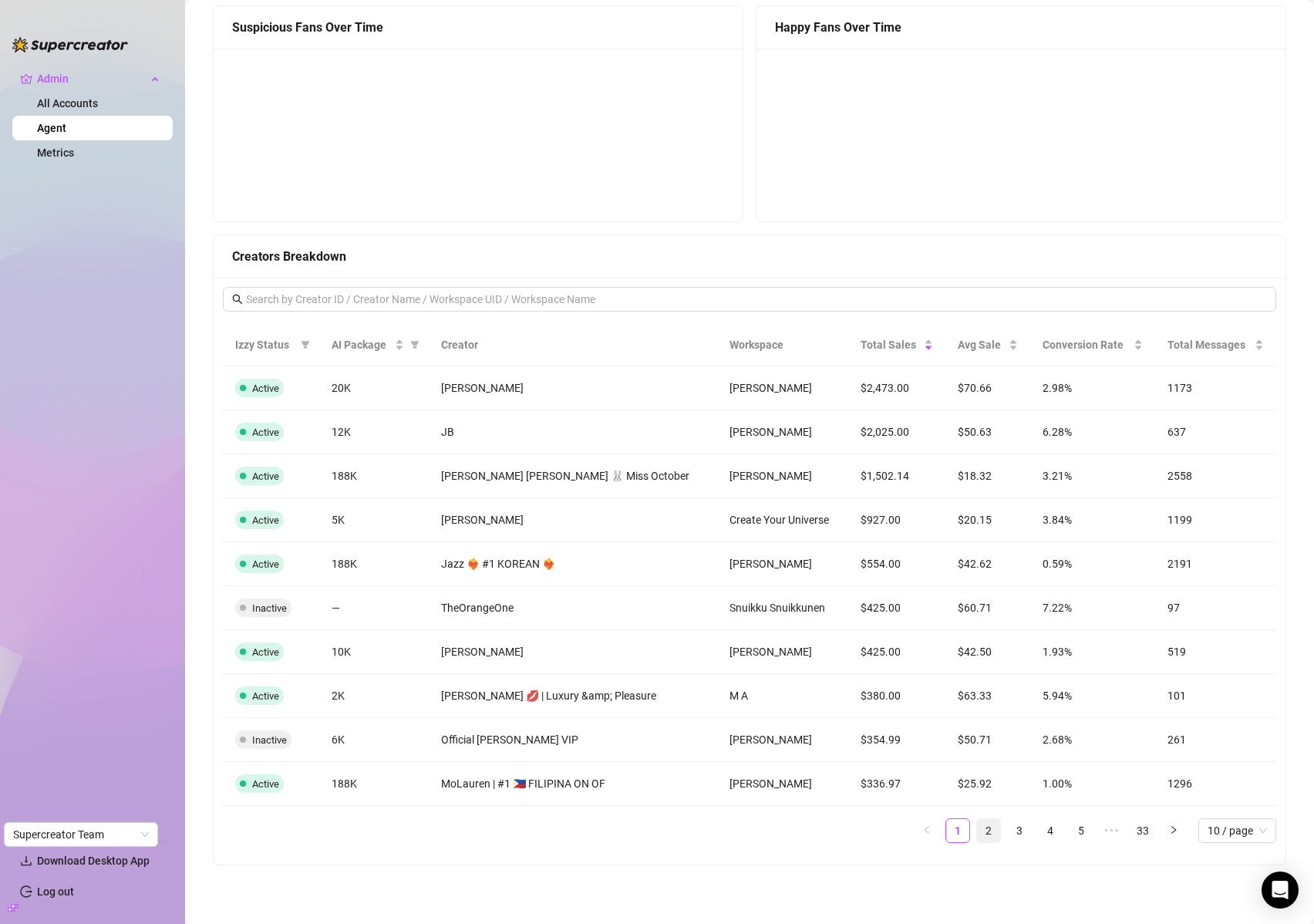
click at [977, 830] on link "2" at bounding box center [989, 830] width 23 height 23
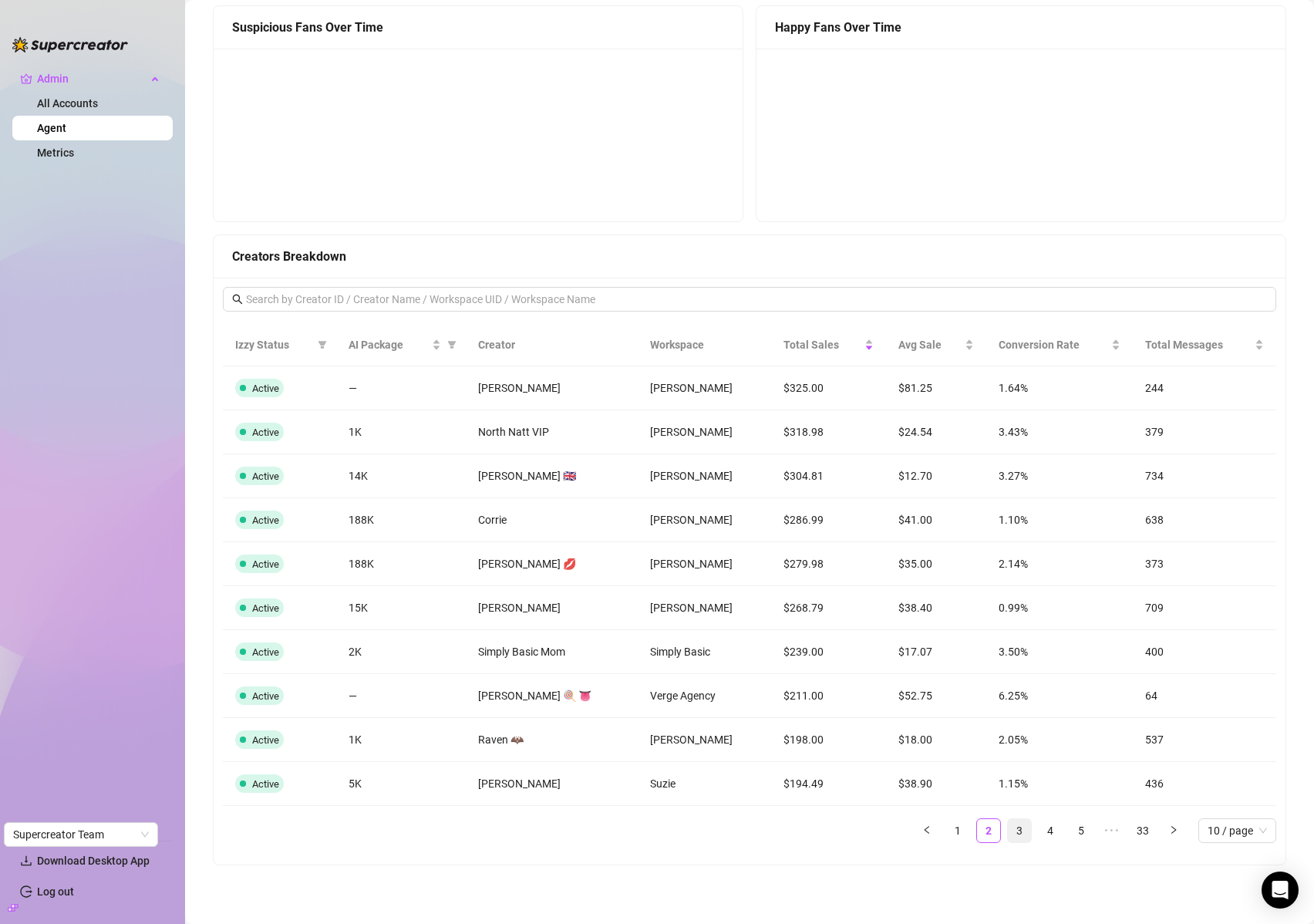
click at [1008, 829] on link "3" at bounding box center [1020, 830] width 23 height 23
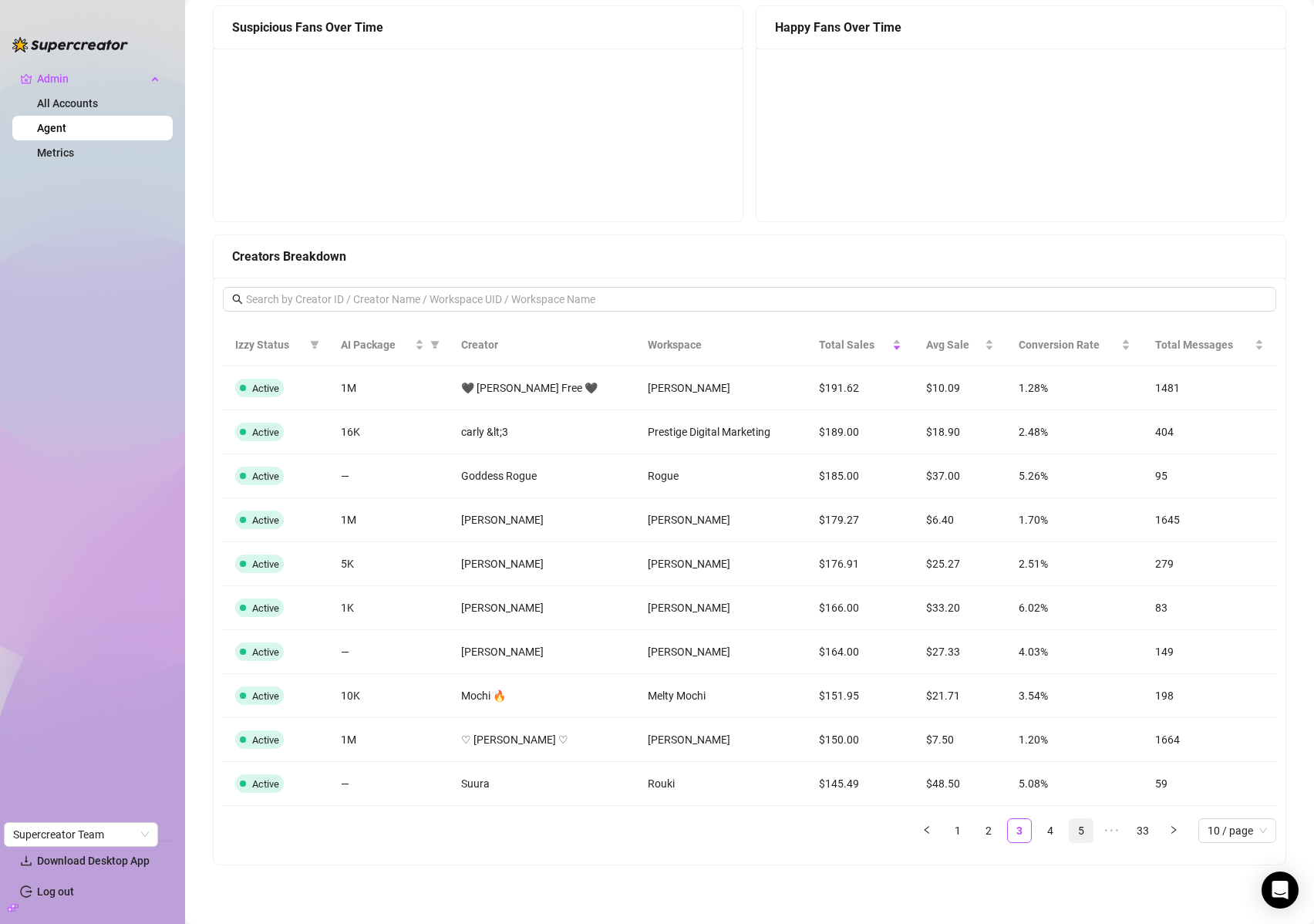
click at [1078, 830] on link "5" at bounding box center [1082, 830] width 23 height 23
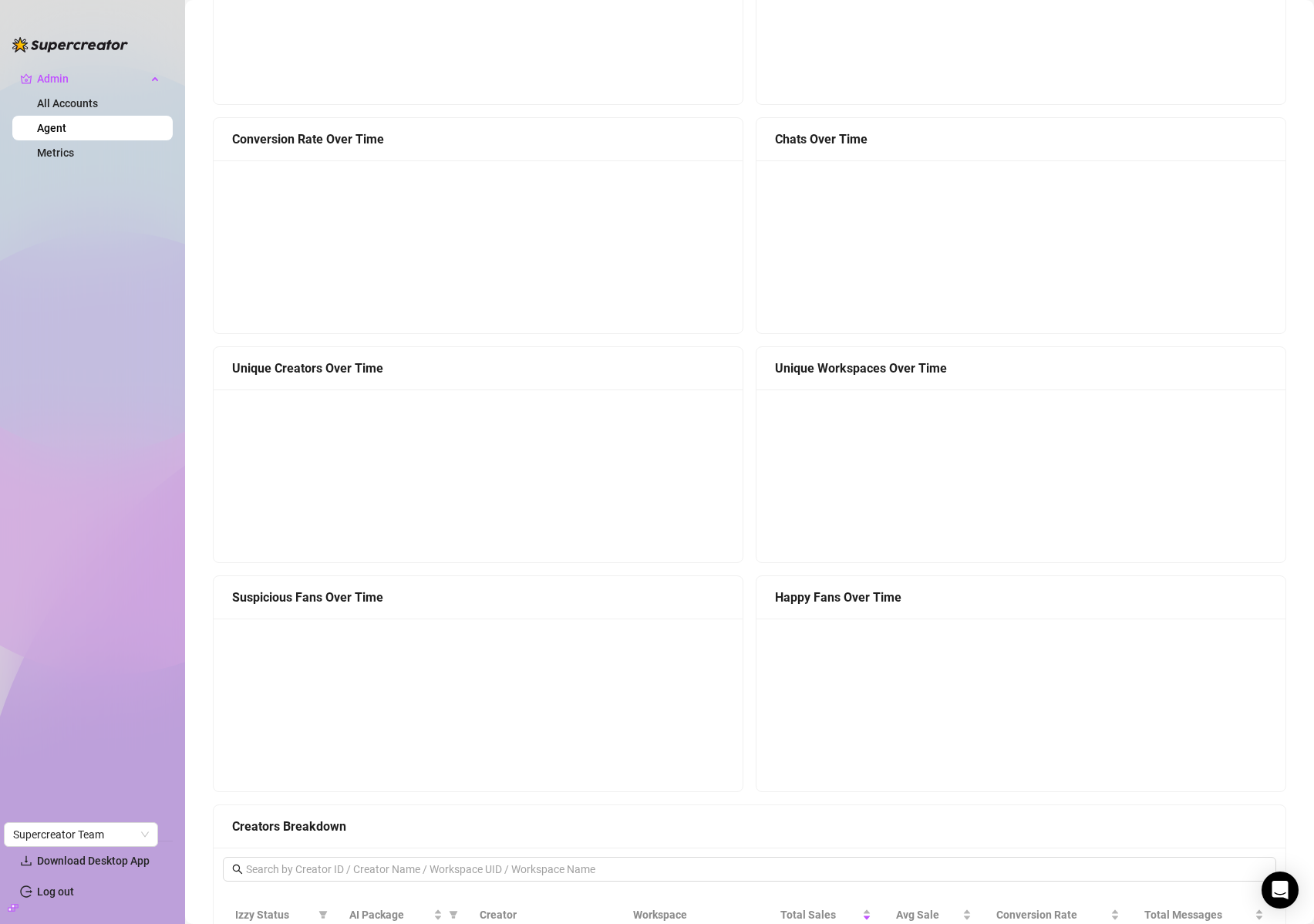
scroll to position [0, 0]
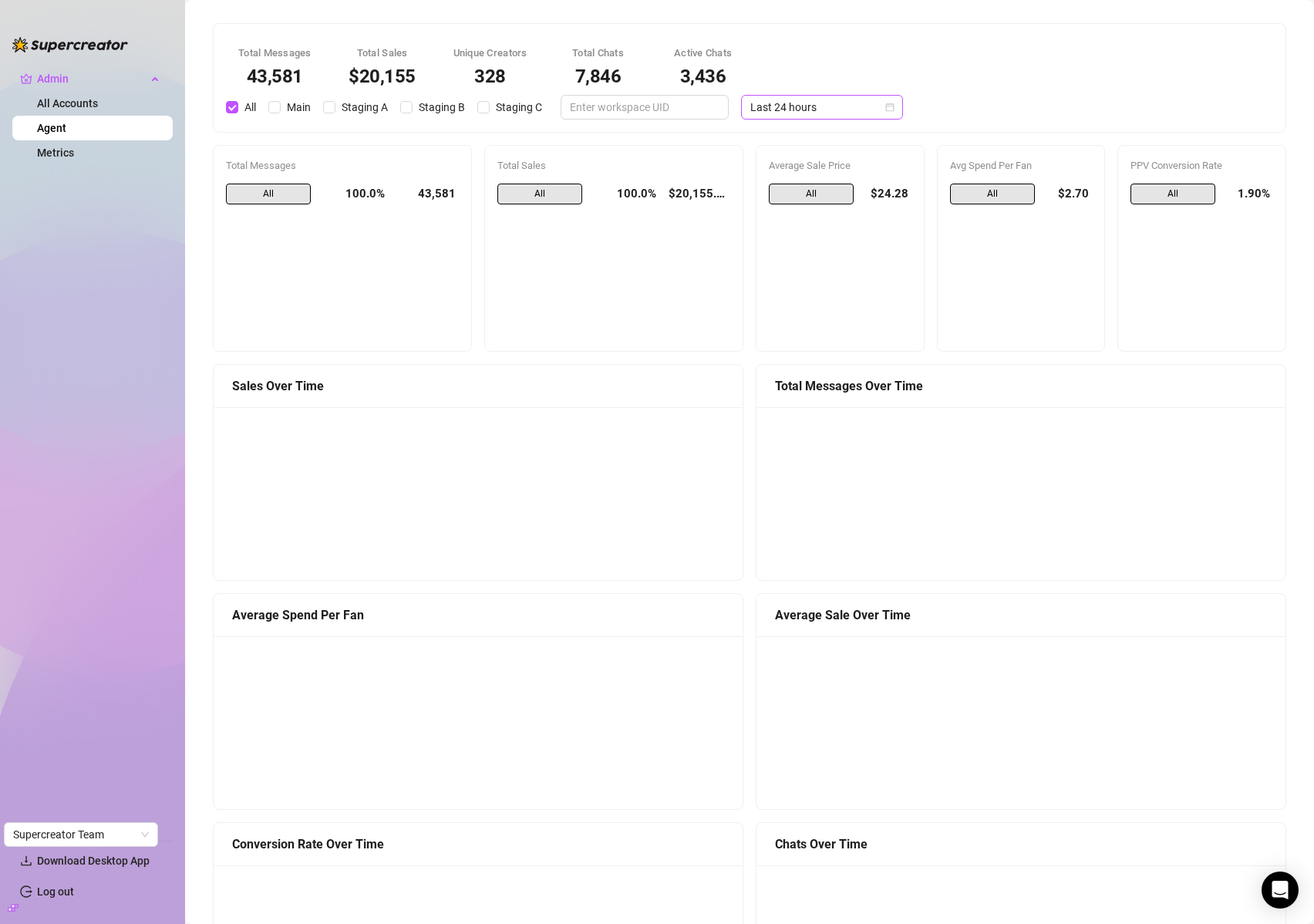
click at [822, 104] on span "Last 24 hours" at bounding box center [822, 108] width 143 height 23
click at [788, 207] on div "Last 90 days" at bounding box center [809, 212] width 137 height 17
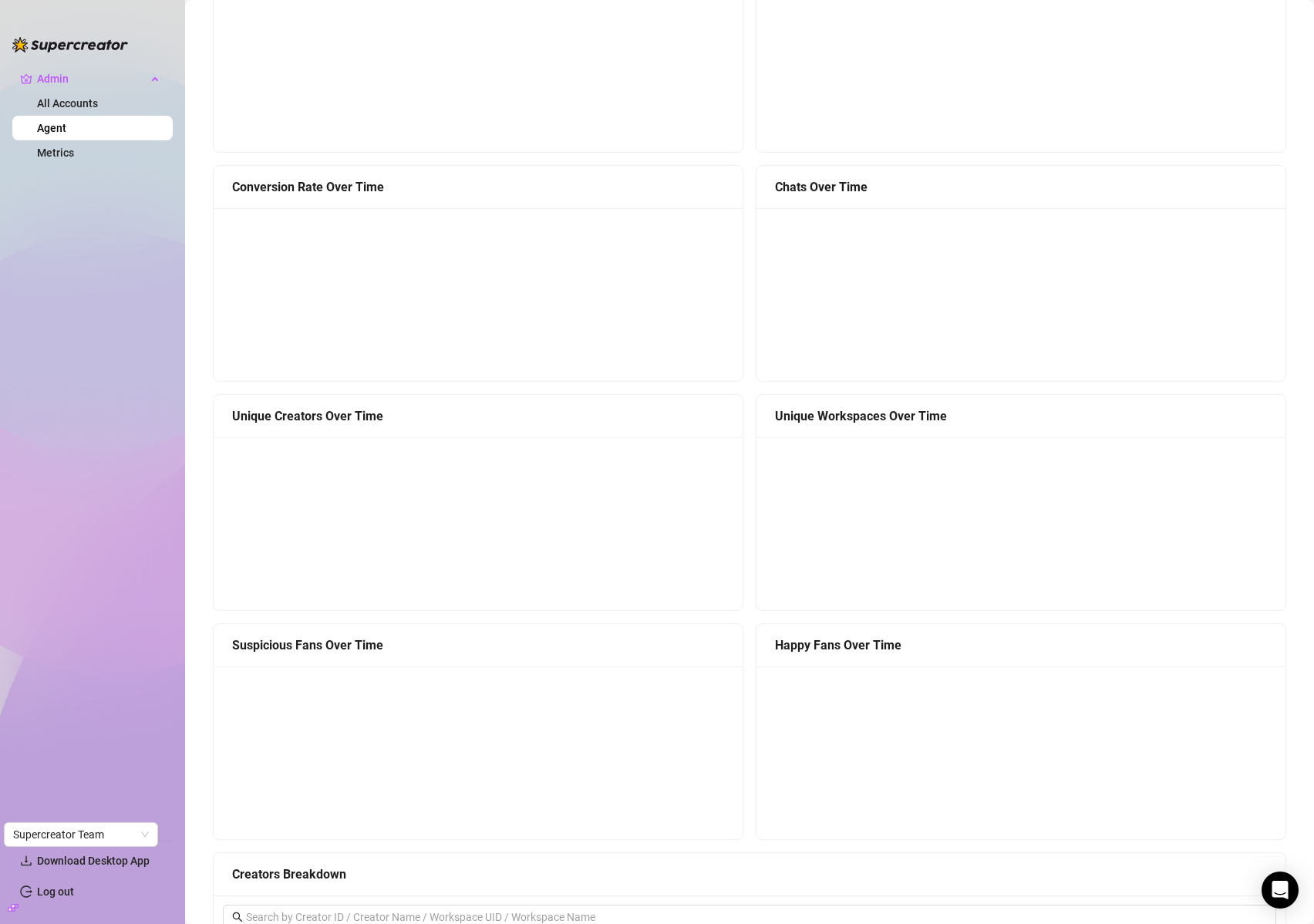
scroll to position [766, 0]
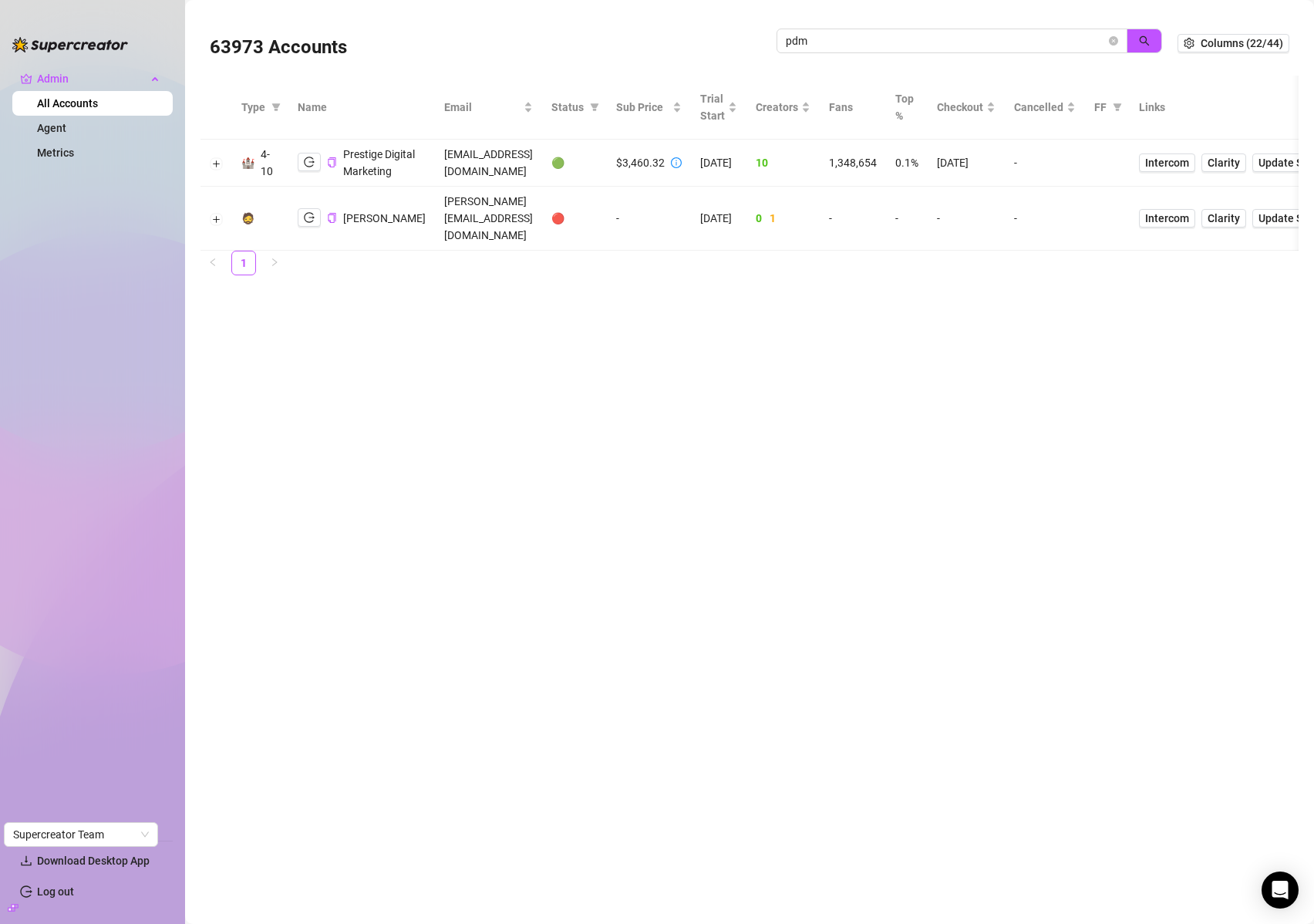
click at [894, 36] on input "pdm" at bounding box center [946, 41] width 320 height 17
drag, startPoint x: 0, startPoint y: 0, endPoint x: 894, endPoint y: 36, distance: 894.7
click at [894, 36] on input "pdm" at bounding box center [946, 41] width 320 height 17
type input "[PERSON_NAME]"
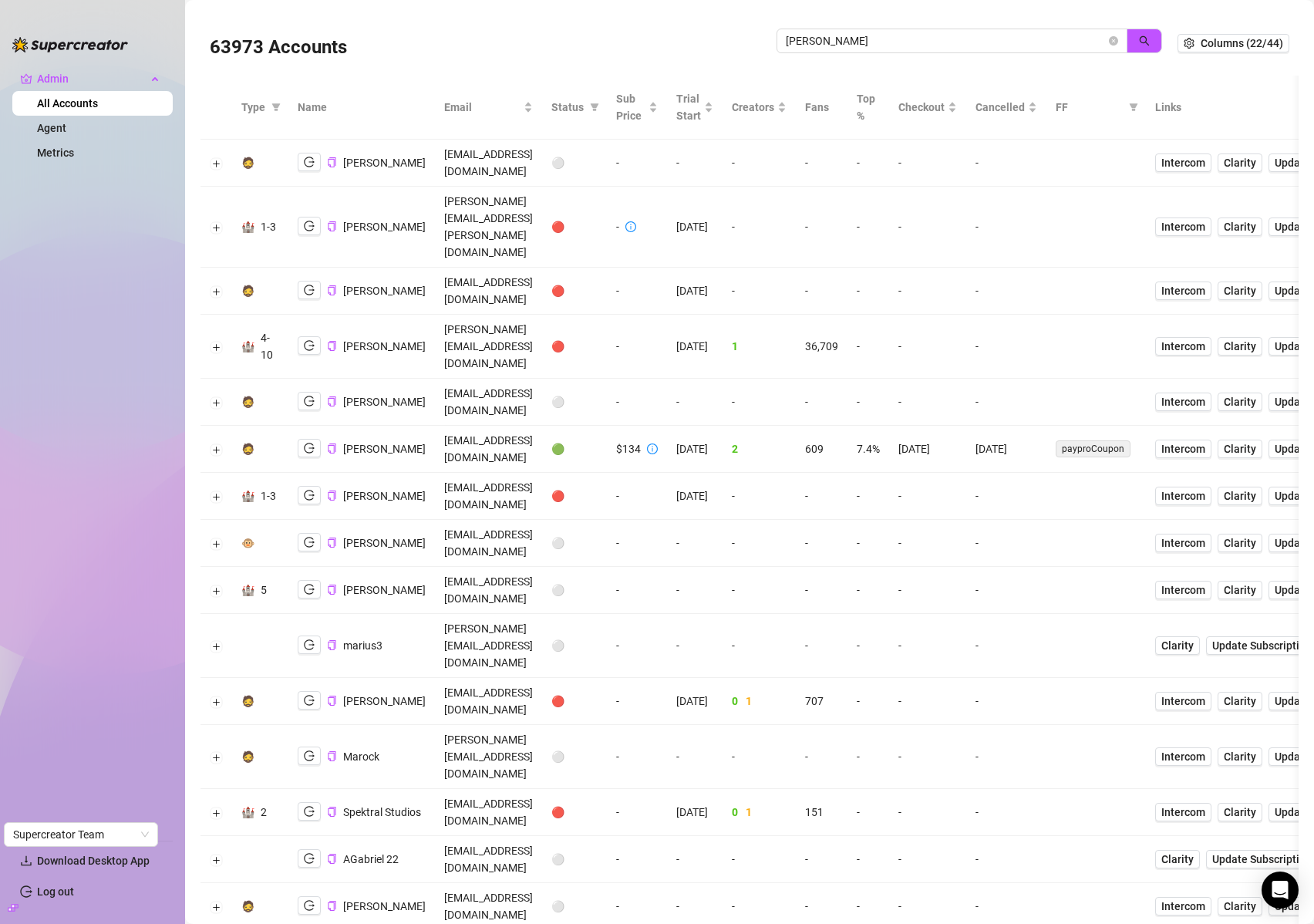
drag, startPoint x: 926, startPoint y: 497, endPoint x: 544, endPoint y: 412, distance: 391.3
click at [889, 520] on td "-" at bounding box center [868, 543] width 41 height 47
click at [310, 443] on icon "logout" at bounding box center [310, 448] width 11 height 11
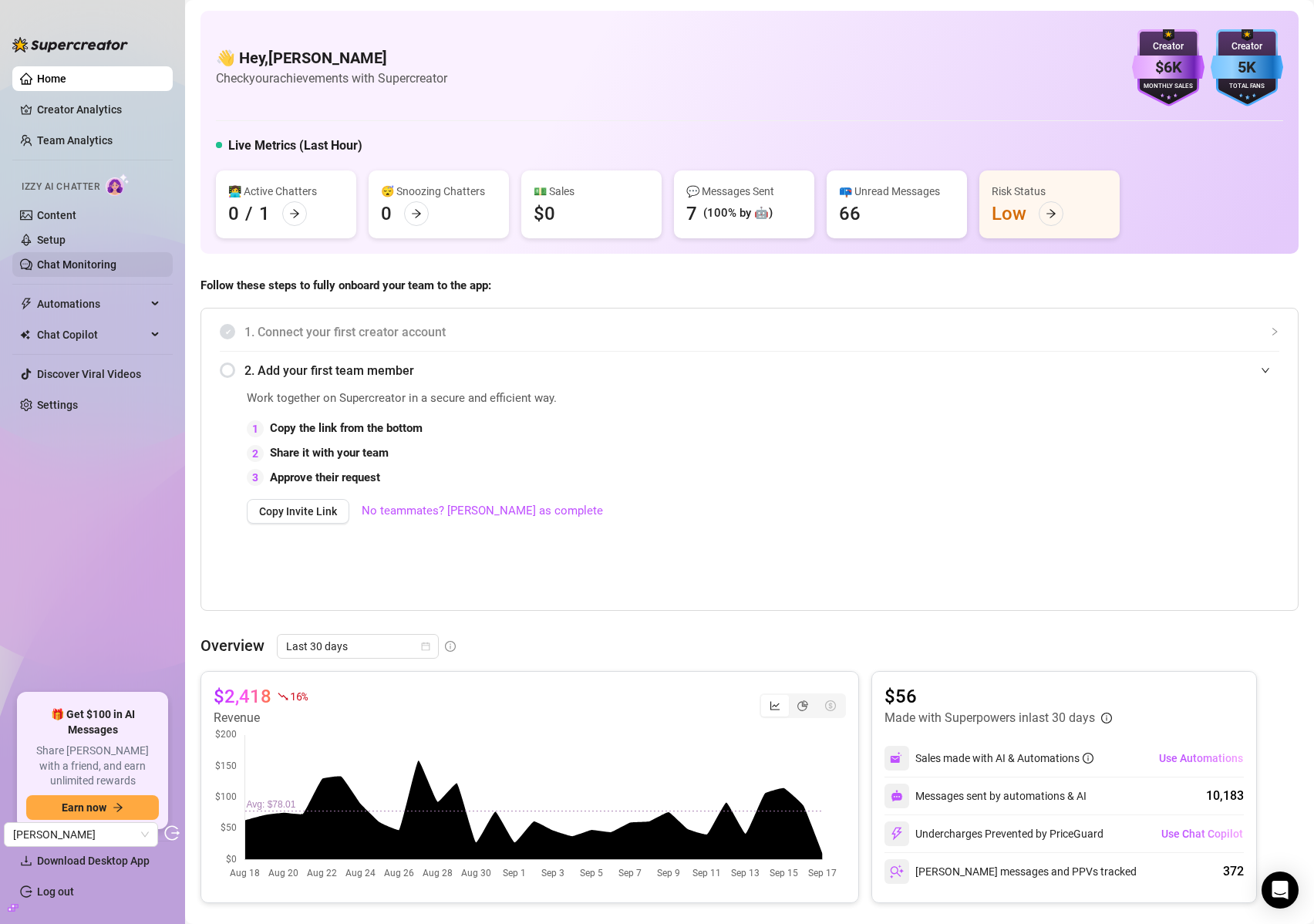
click at [74, 262] on link "Chat Monitoring" at bounding box center [76, 264] width 80 height 12
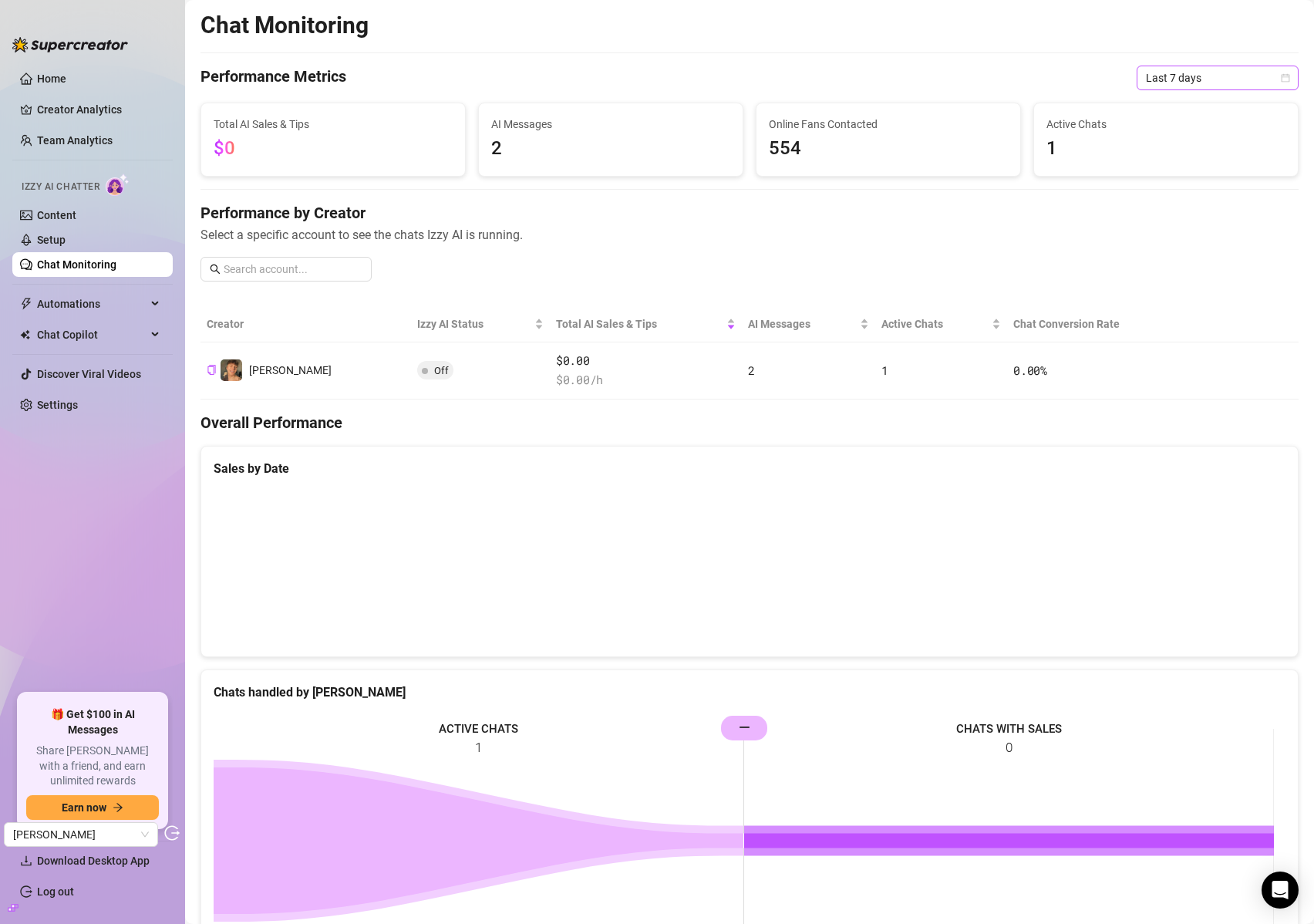
click at [1181, 75] on span "Last 7 days" at bounding box center [1218, 78] width 143 height 23
click at [1161, 184] on div "Last 90 days" at bounding box center [1206, 183] width 137 height 17
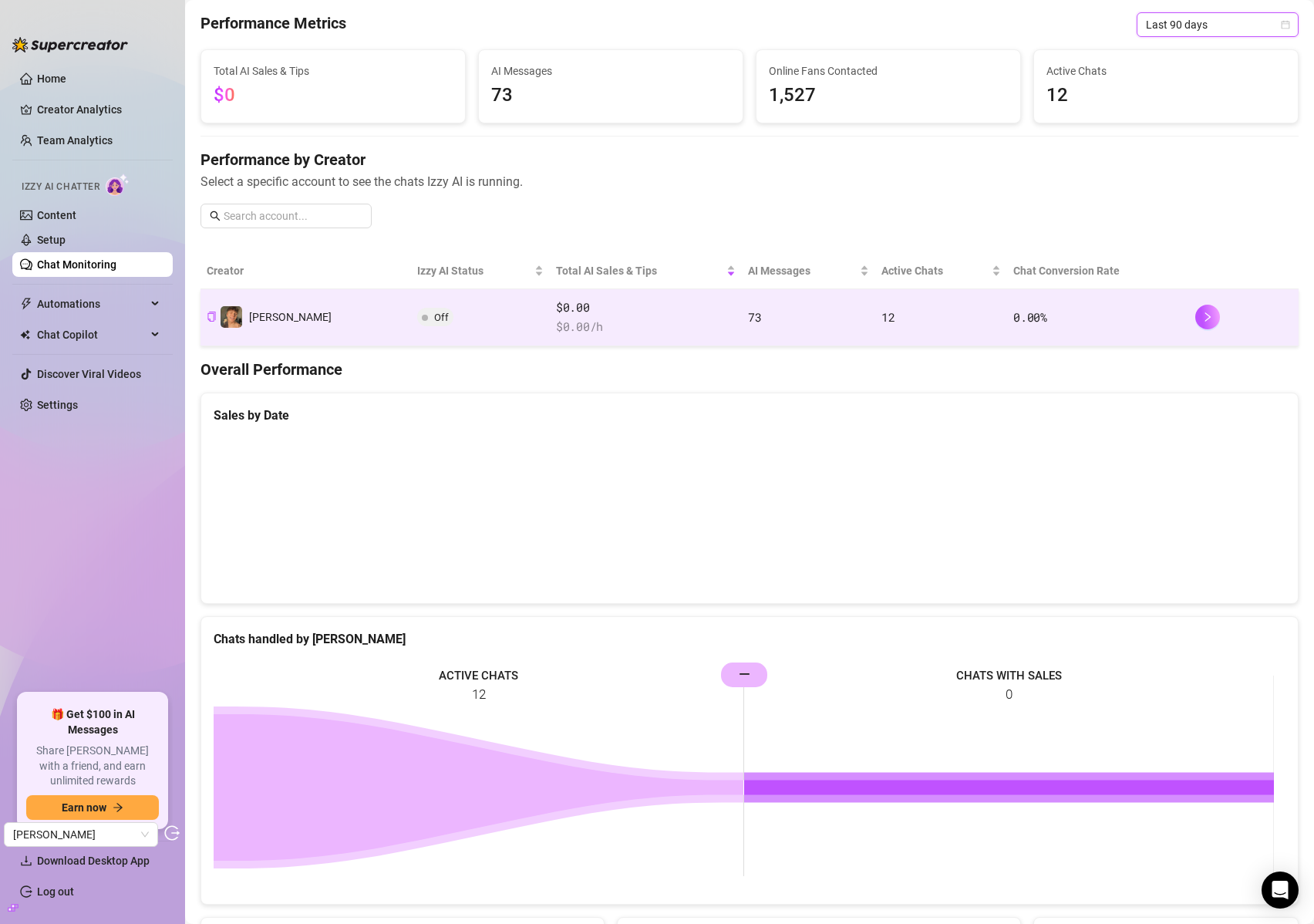
scroll to position [37, 0]
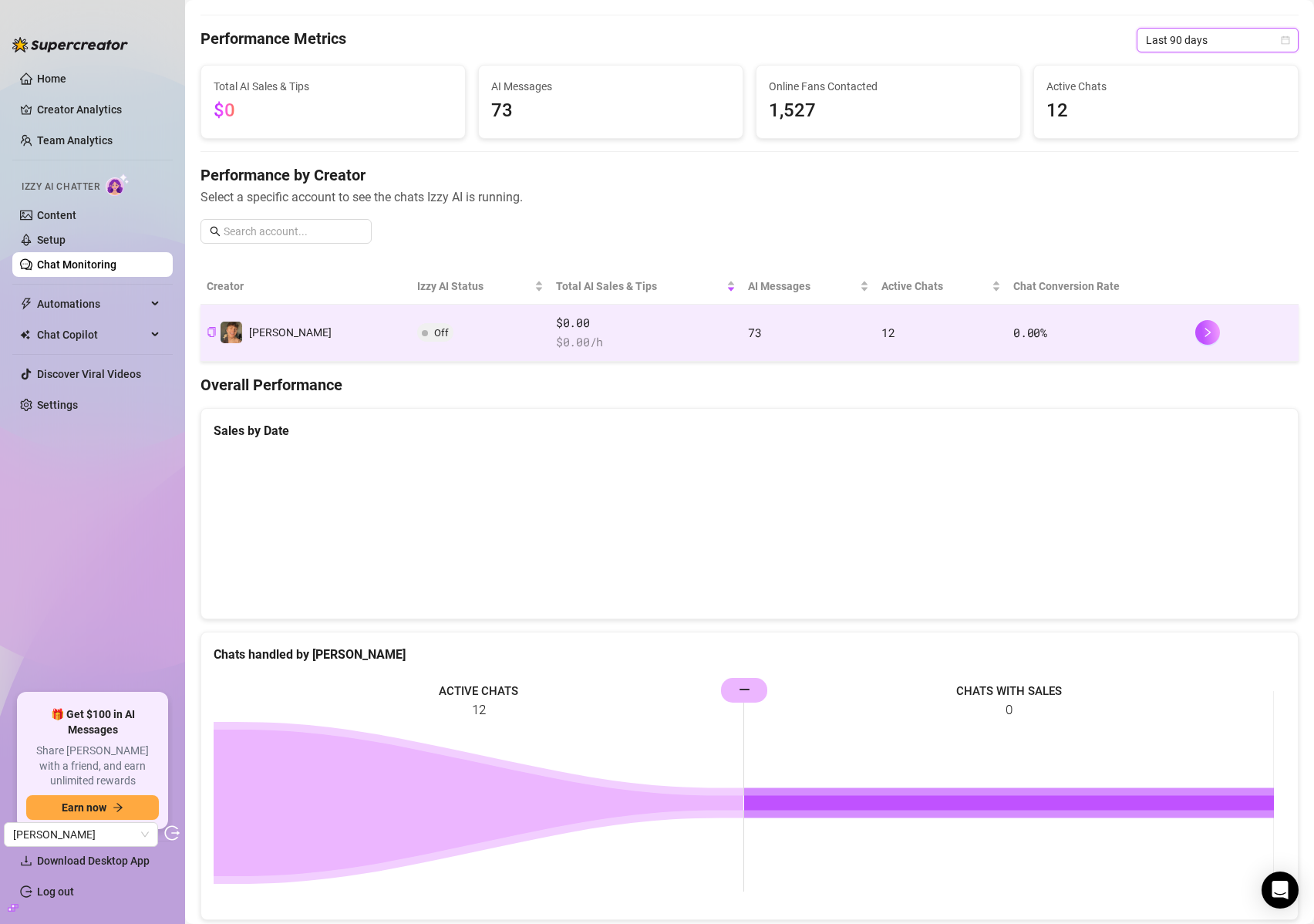
click at [642, 311] on td "$0.00 $ 0.00 /h" at bounding box center [646, 333] width 192 height 57
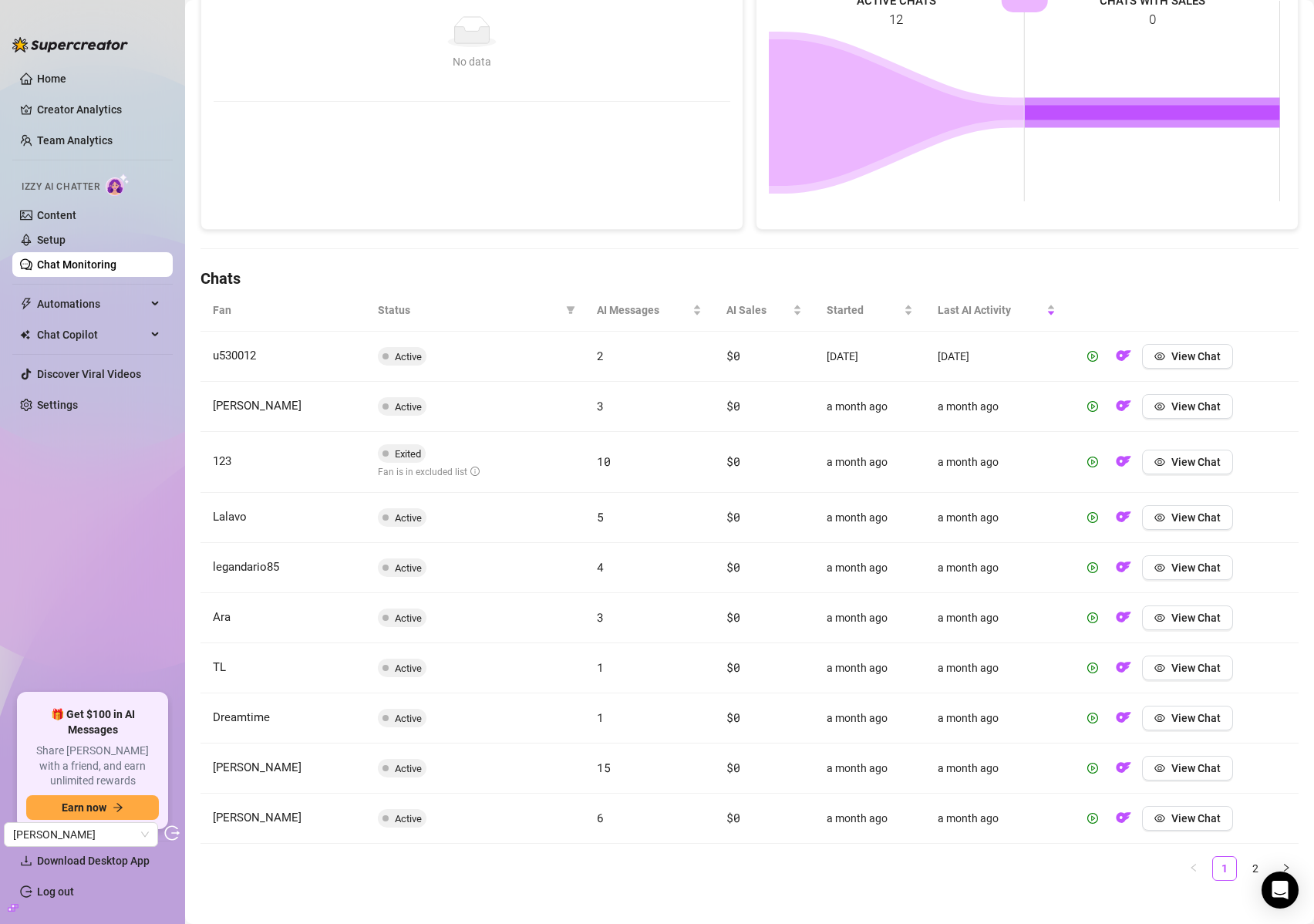
scroll to position [296, 0]
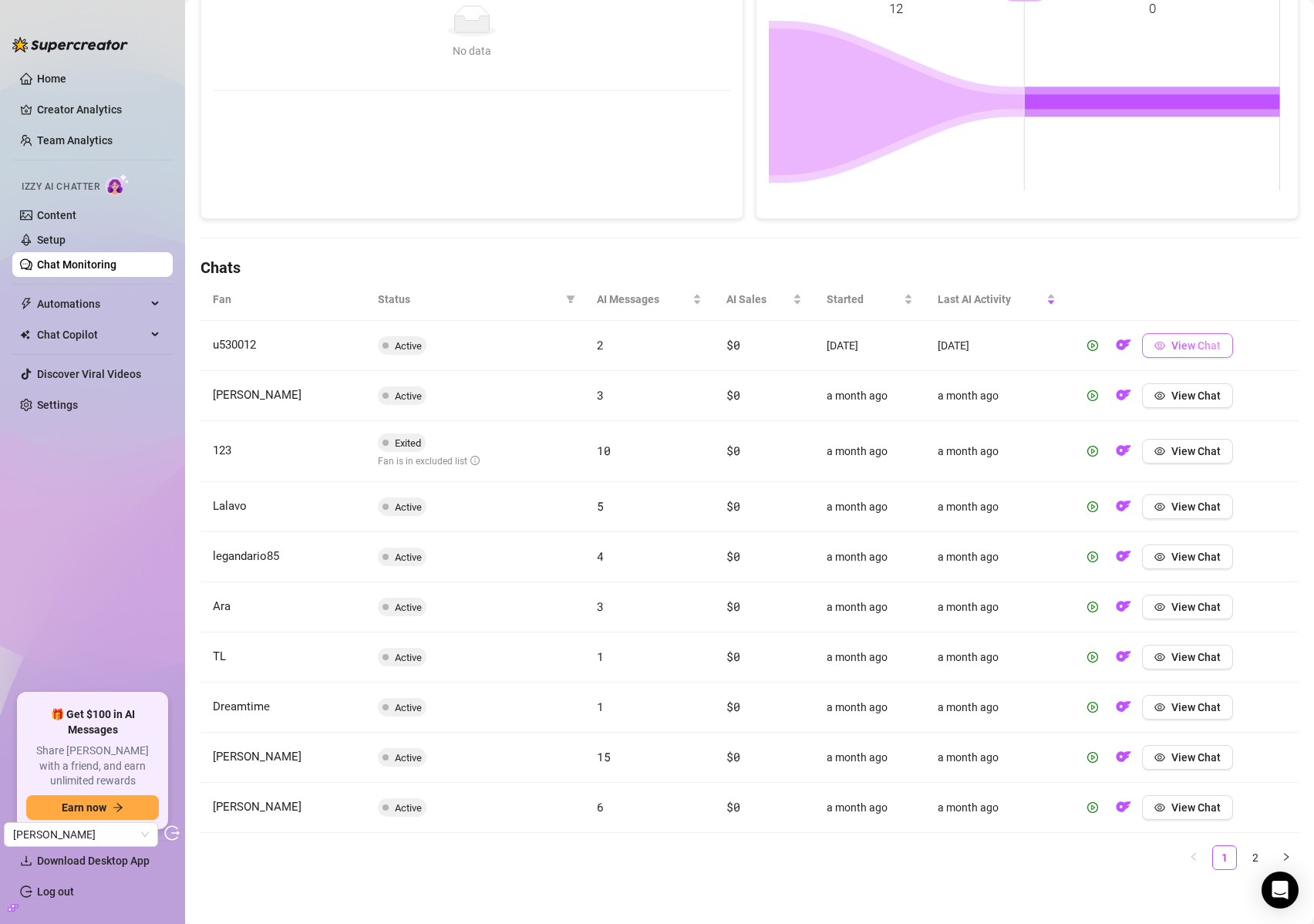
click at [1188, 350] on span "View Chat" at bounding box center [1195, 345] width 49 height 12
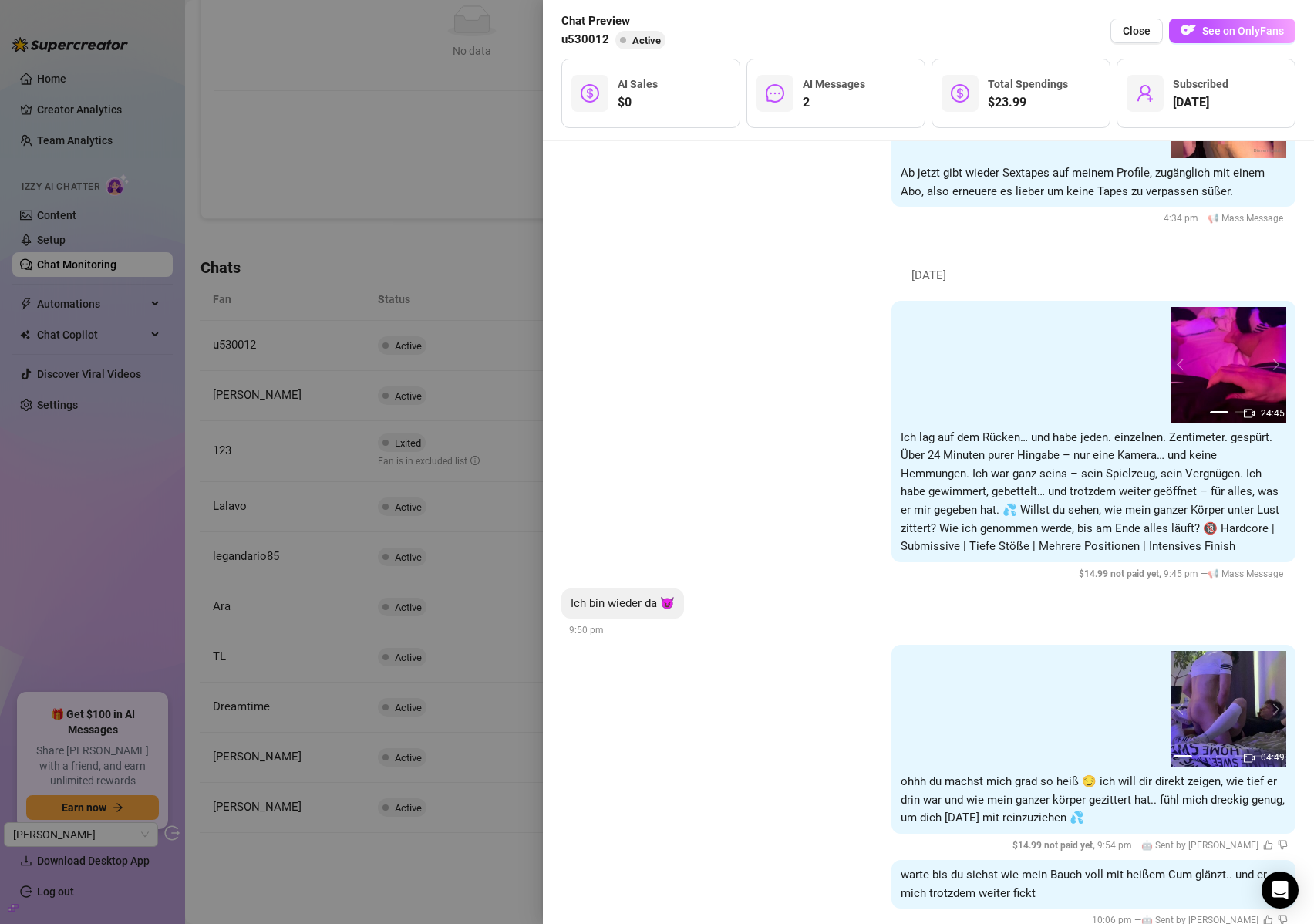
scroll to position [3238, 0]
